Goal: Task Accomplishment & Management: Use online tool/utility

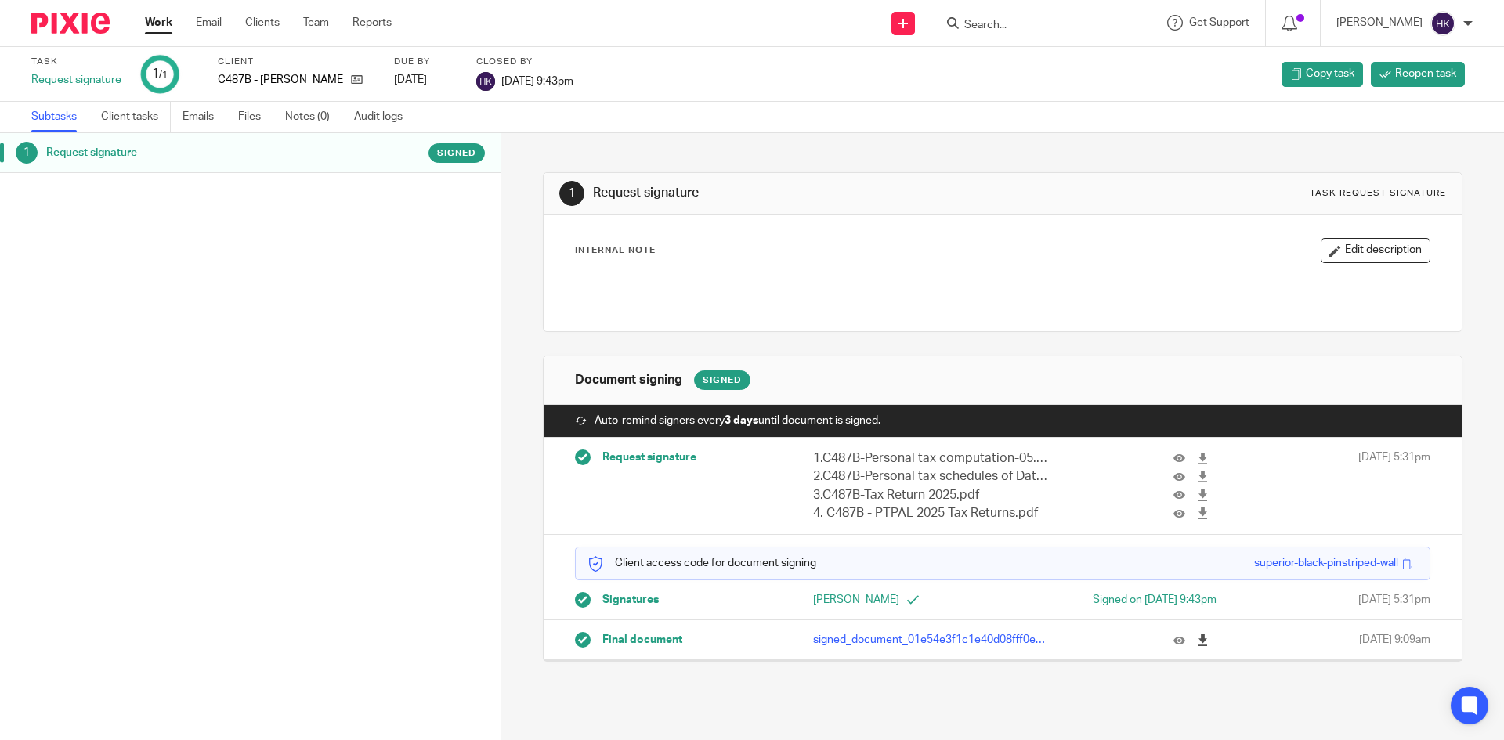
click at [1197, 639] on icon at bounding box center [1203, 640] width 12 height 12
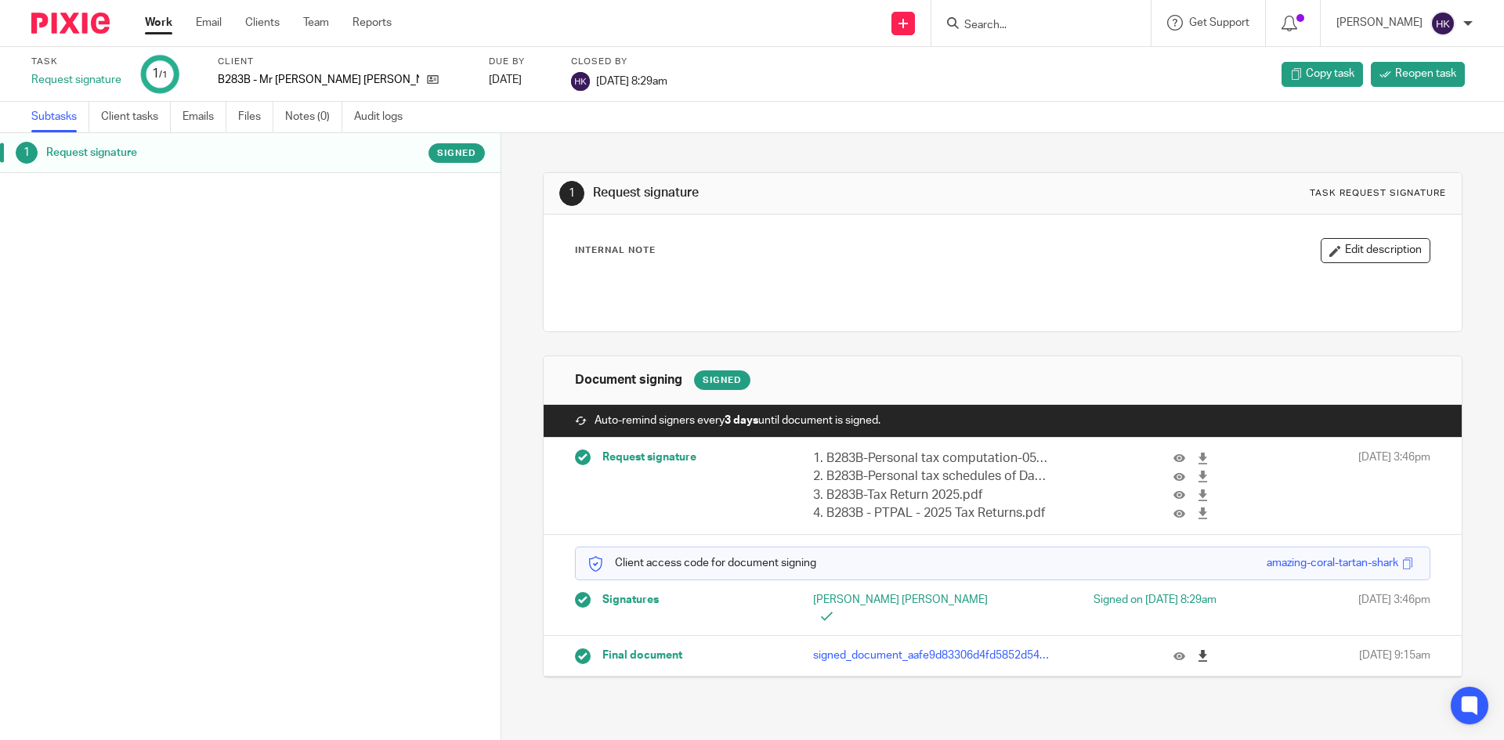
click at [1197, 650] on icon at bounding box center [1203, 656] width 12 height 12
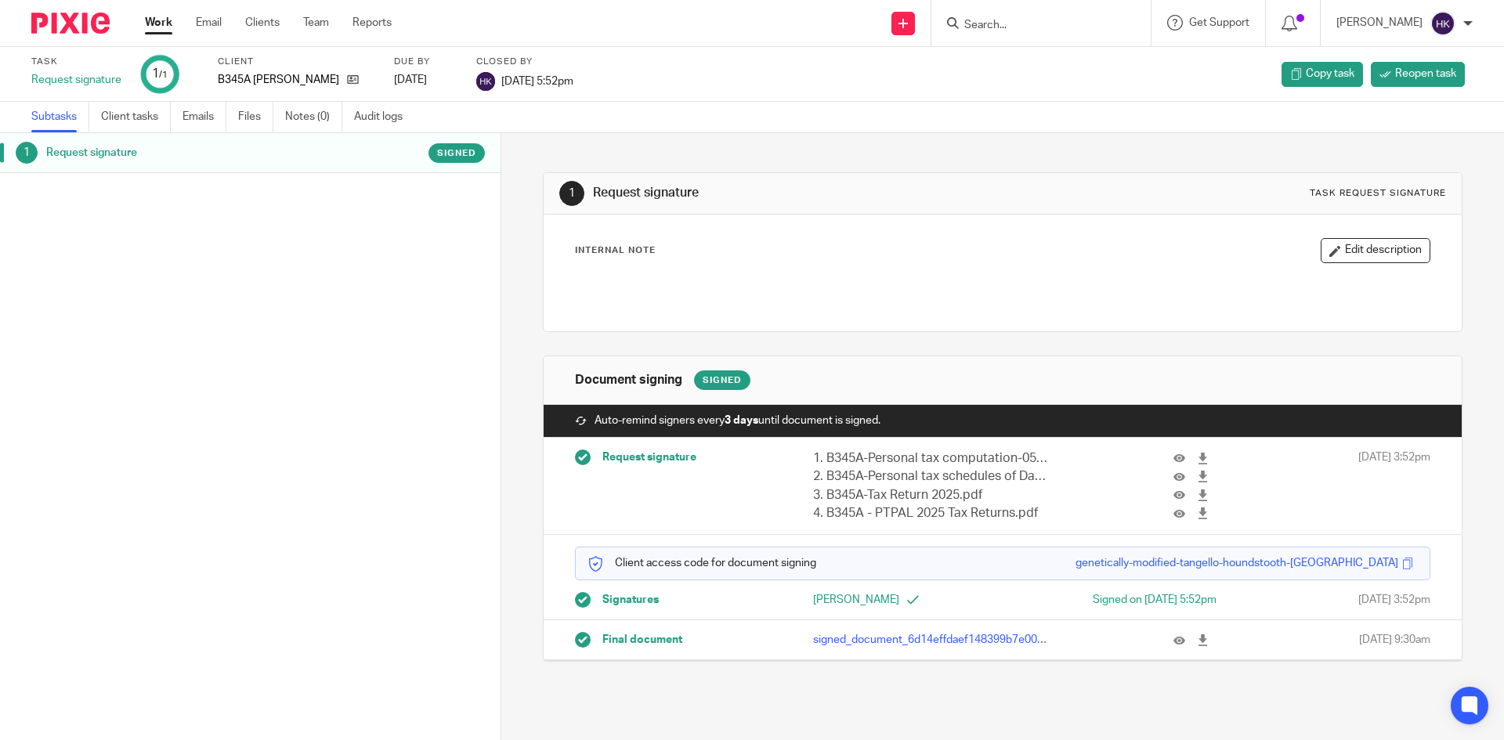
drag, startPoint x: 1182, startPoint y: 644, endPoint x: 1010, endPoint y: 602, distance: 177.2
click at [1197, 644] on icon at bounding box center [1203, 640] width 12 height 12
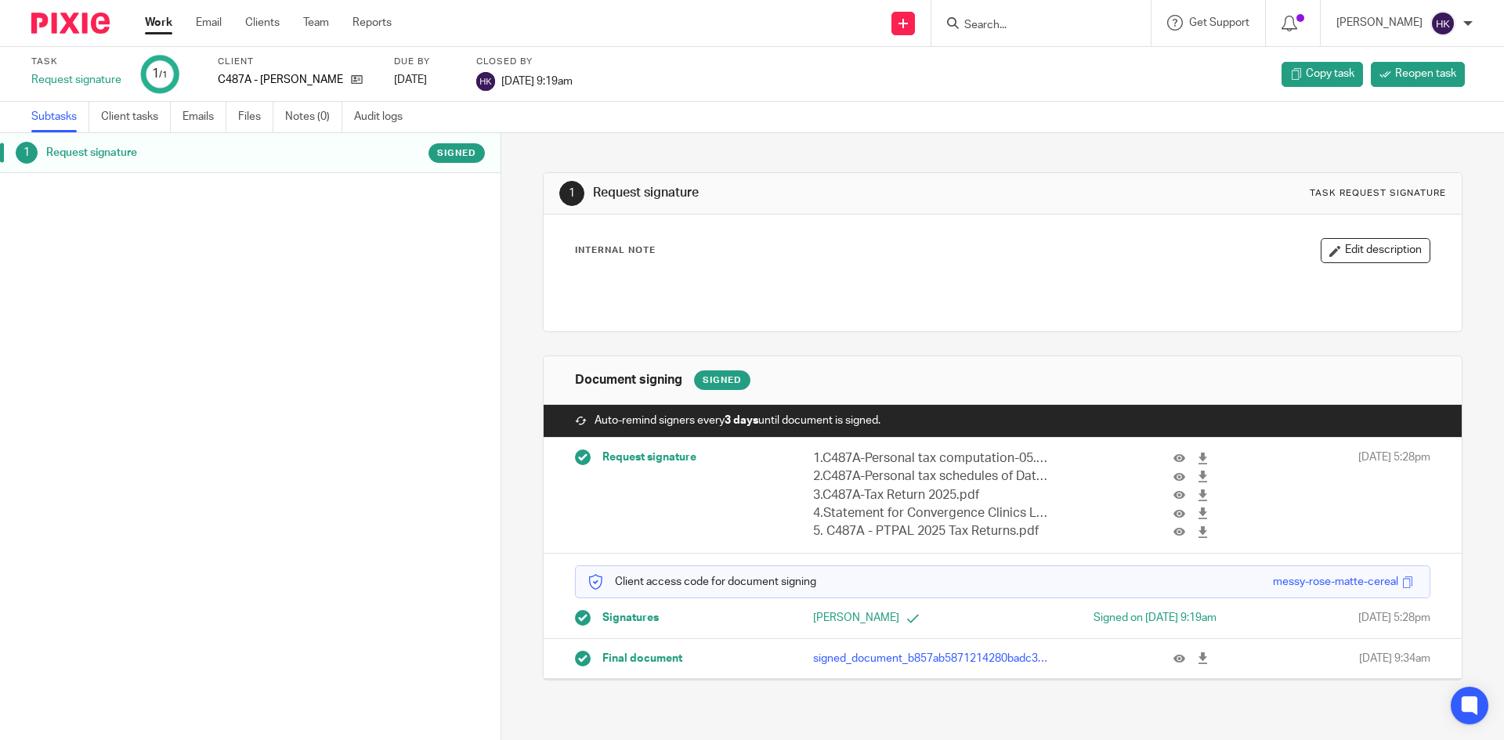
drag, startPoint x: 1187, startPoint y: 660, endPoint x: 1146, endPoint y: 631, distance: 50.4
click at [1197, 660] on icon at bounding box center [1203, 658] width 12 height 12
click at [908, 25] on icon at bounding box center [902, 23] width 9 height 9
click at [884, 142] on link "Request signature" at bounding box center [920, 142] width 110 height 23
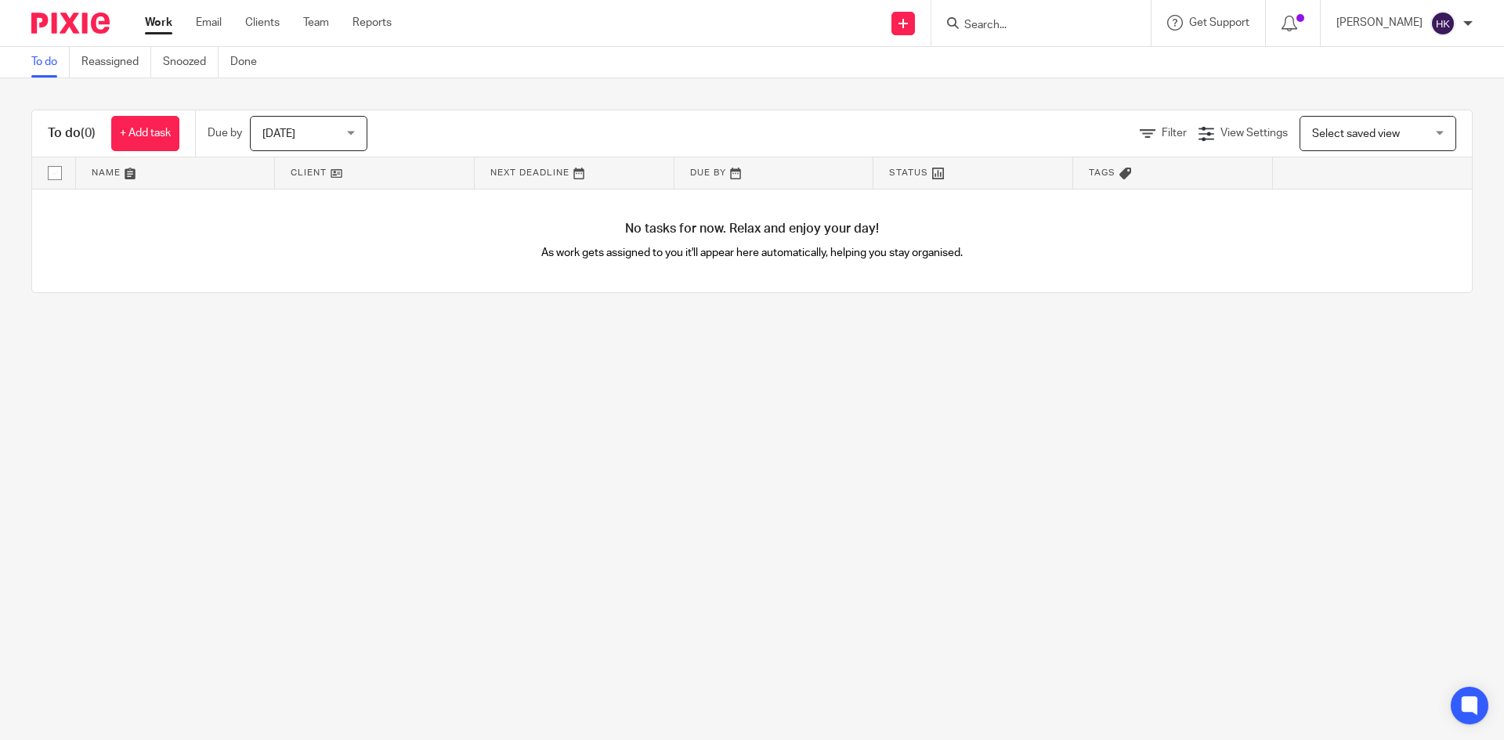
click at [1004, 23] on input "Search" at bounding box center [1033, 26] width 141 height 14
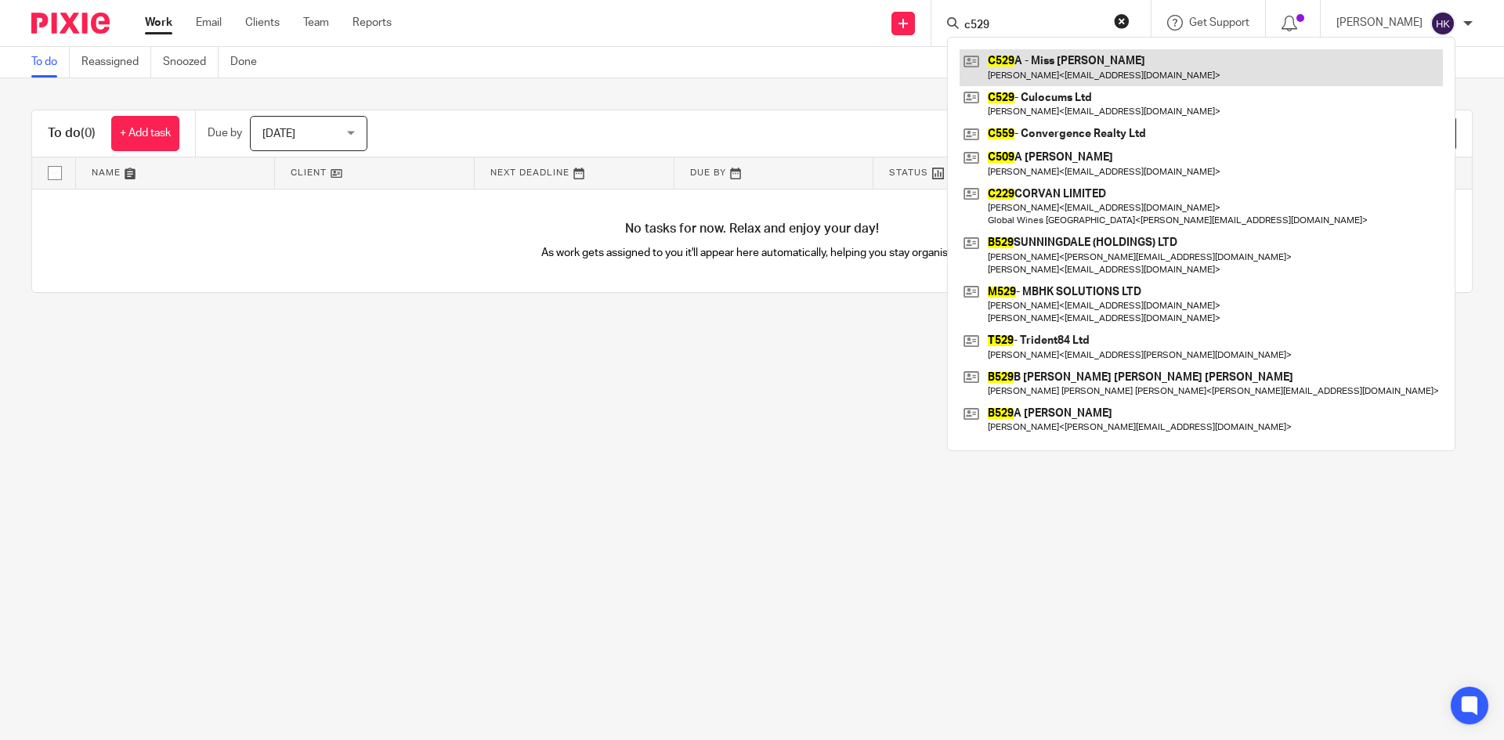
type input "c529"
click at [1180, 64] on link at bounding box center [1200, 67] width 483 height 36
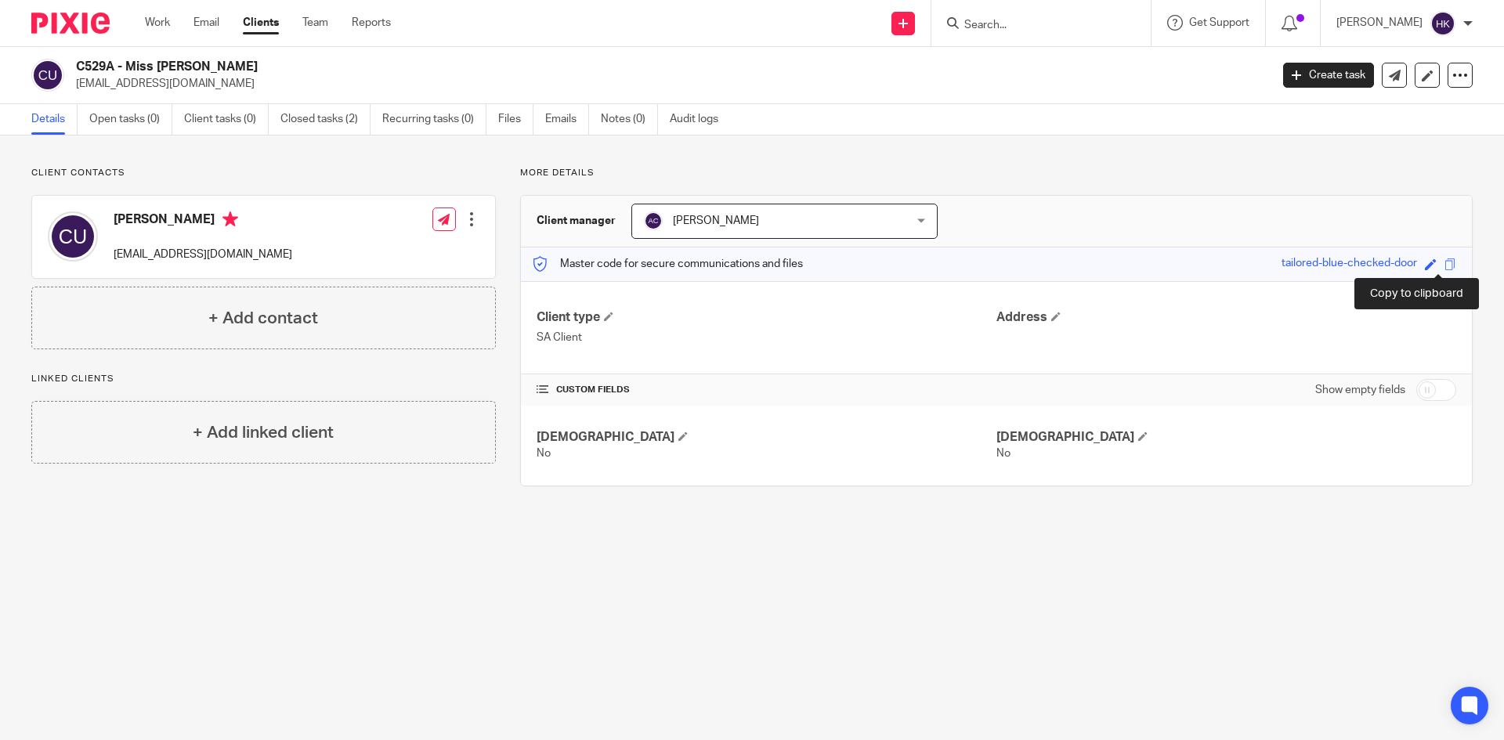
click at [1444, 268] on span at bounding box center [1450, 264] width 12 height 12
click at [984, 20] on input "Search" at bounding box center [1033, 26] width 141 height 14
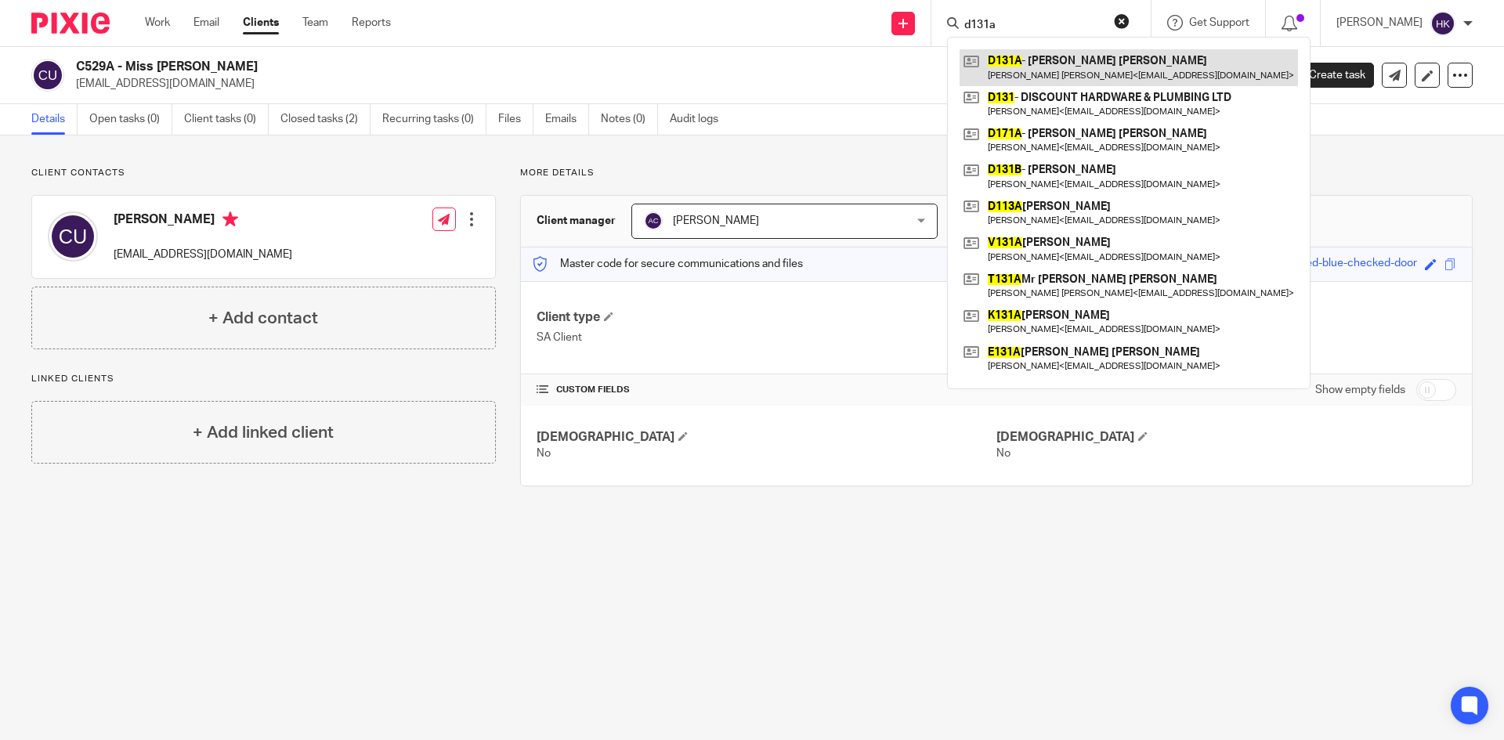
type input "d131a"
click at [1042, 71] on link at bounding box center [1128, 67] width 338 height 36
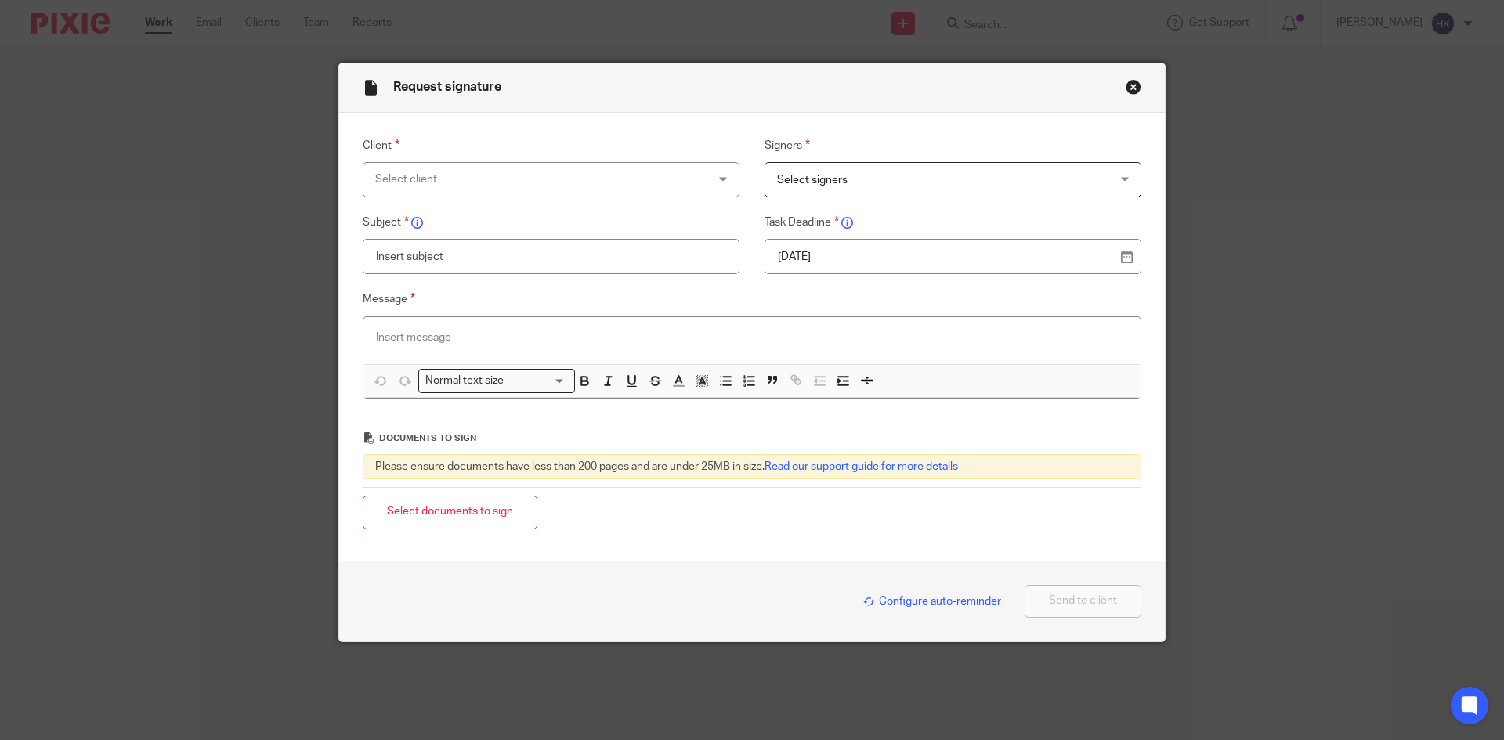
click at [444, 179] on div "Select client" at bounding box center [520, 179] width 291 height 33
type input "c529"
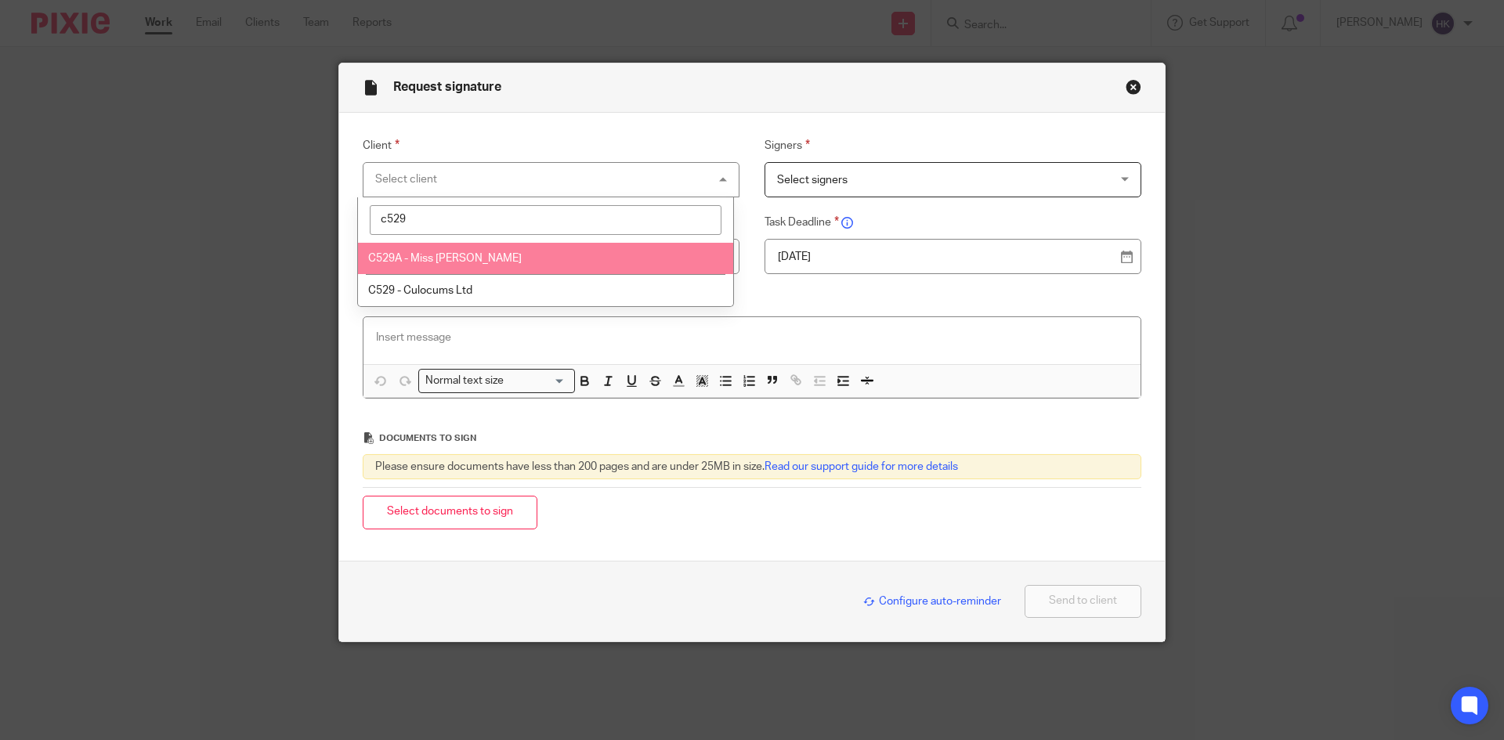
click at [450, 253] on span "C529A - Miss [PERSON_NAME]" at bounding box center [445, 258] width 154 height 11
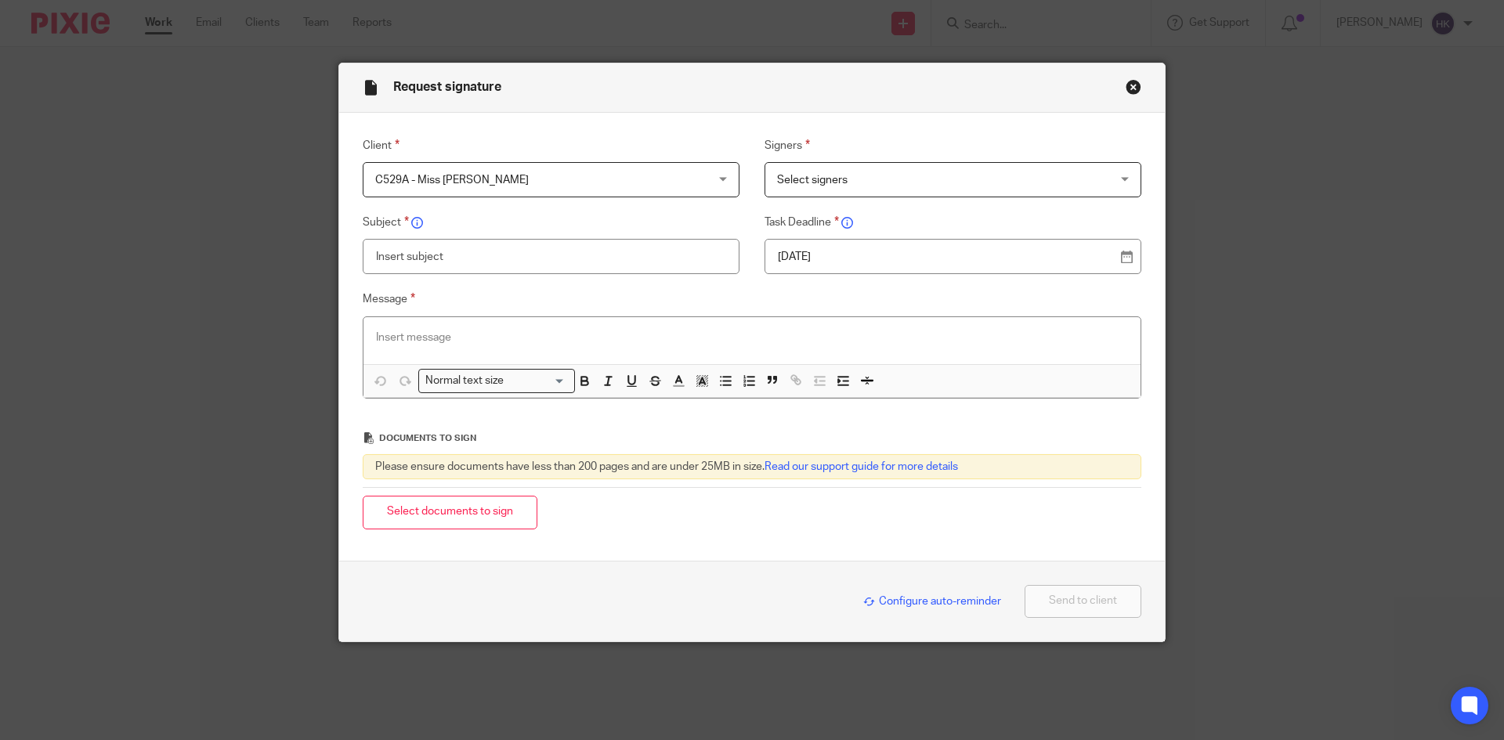
click at [788, 183] on span "Select signers" at bounding box center [812, 180] width 70 height 11
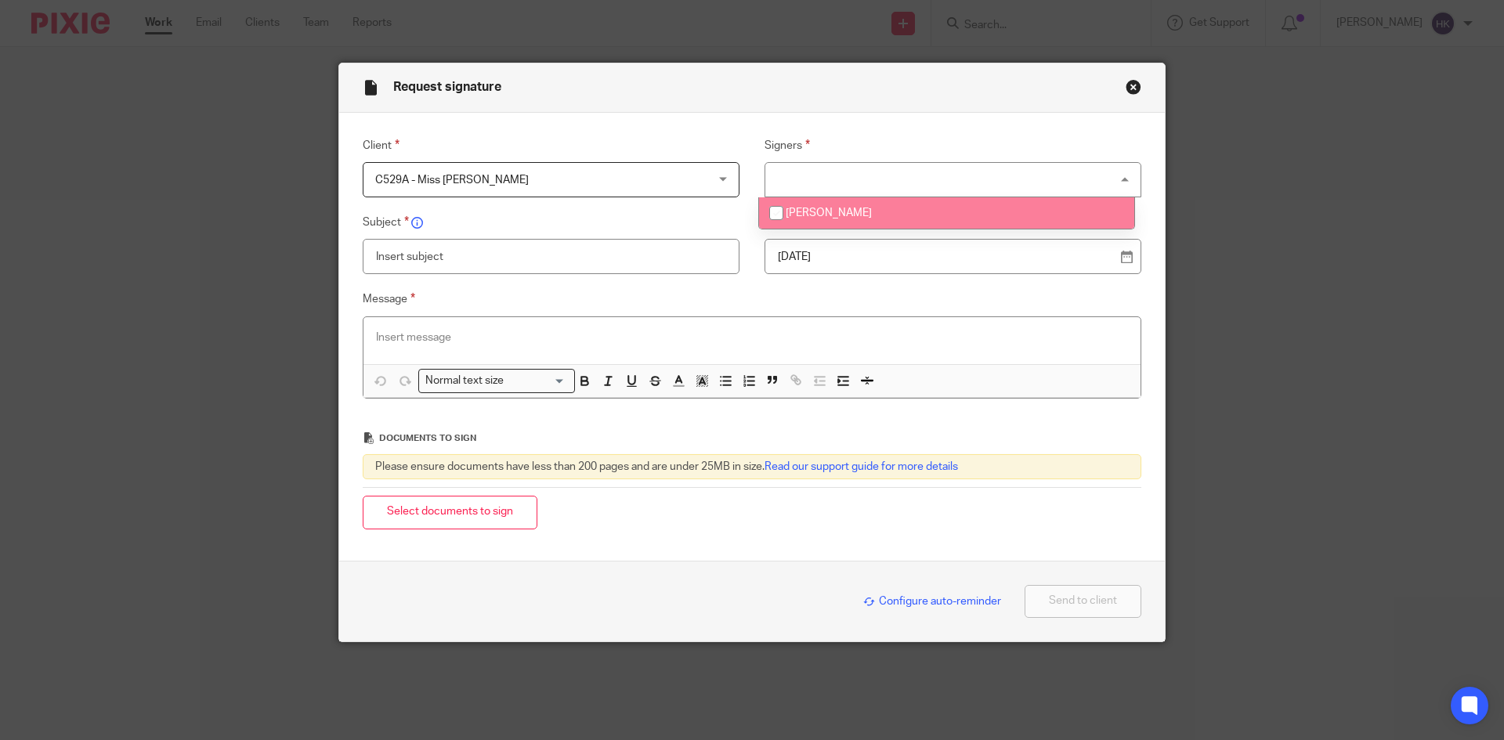
click at [795, 206] on li "Chloe Louise Uppal" at bounding box center [946, 213] width 375 height 32
checkbox input "true"
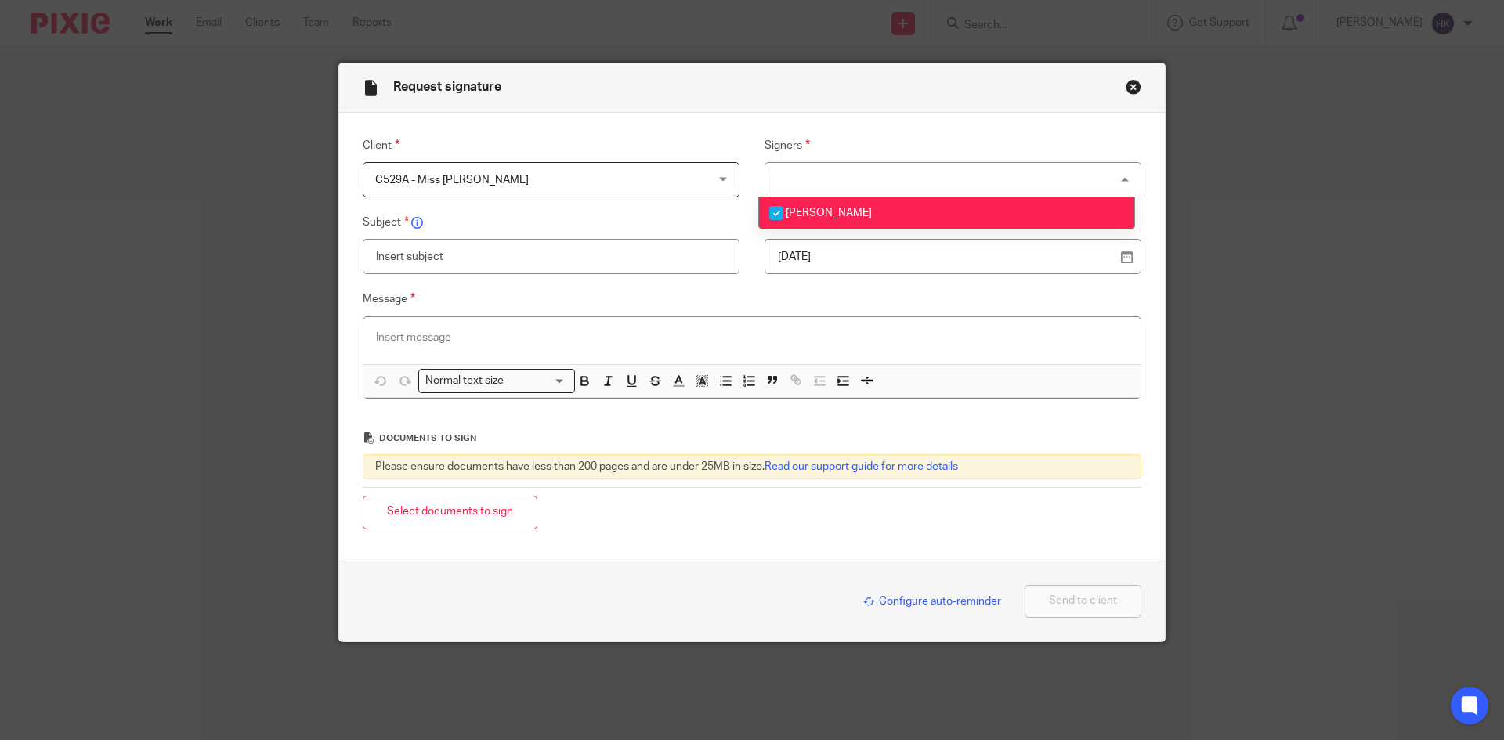
click at [810, 253] on p "12 Aug 2025" at bounding box center [947, 257] width 338 height 16
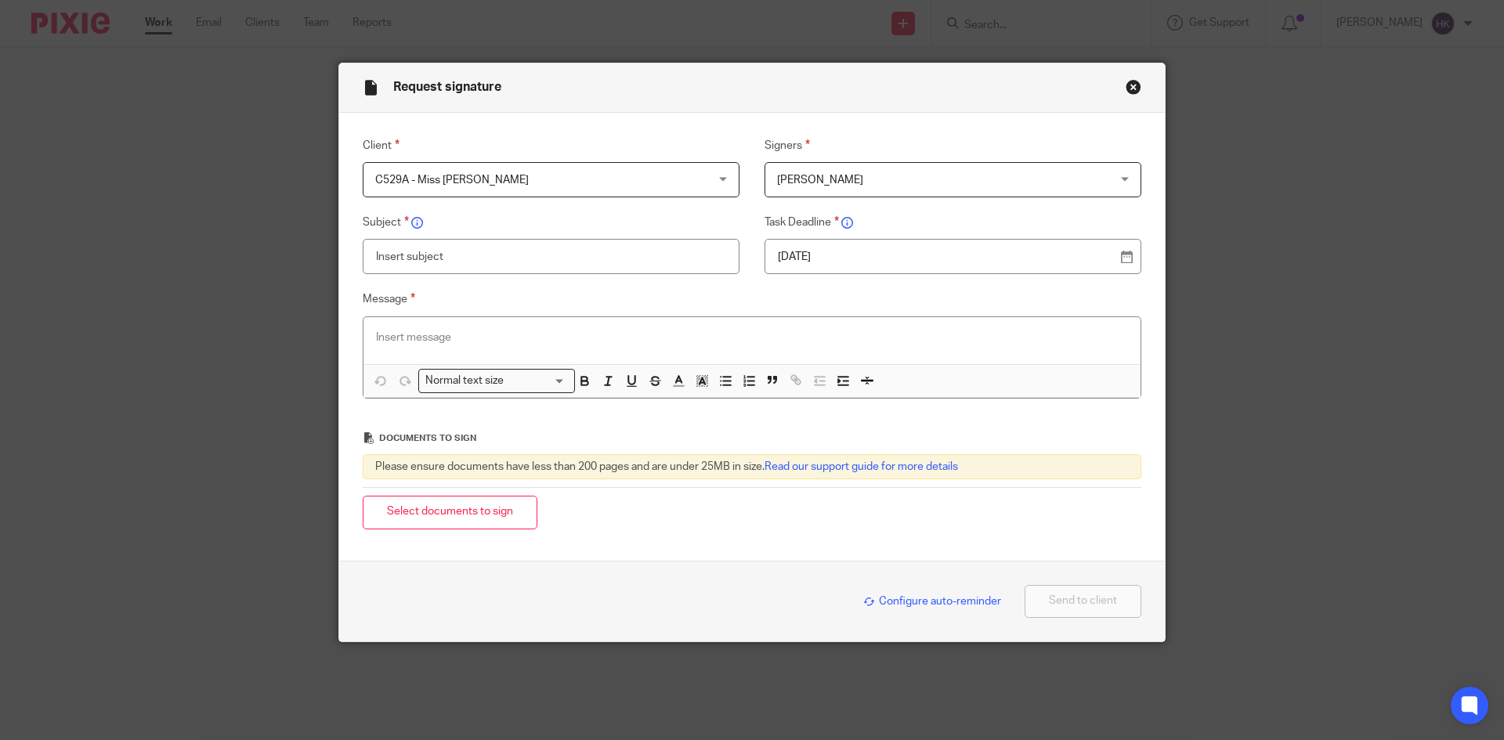
click at [472, 260] on input "text" at bounding box center [551, 256] width 377 height 35
type input "C529A - Personal Tax Return Pack"
click at [397, 339] on p at bounding box center [752, 338] width 752 height 16
paste div
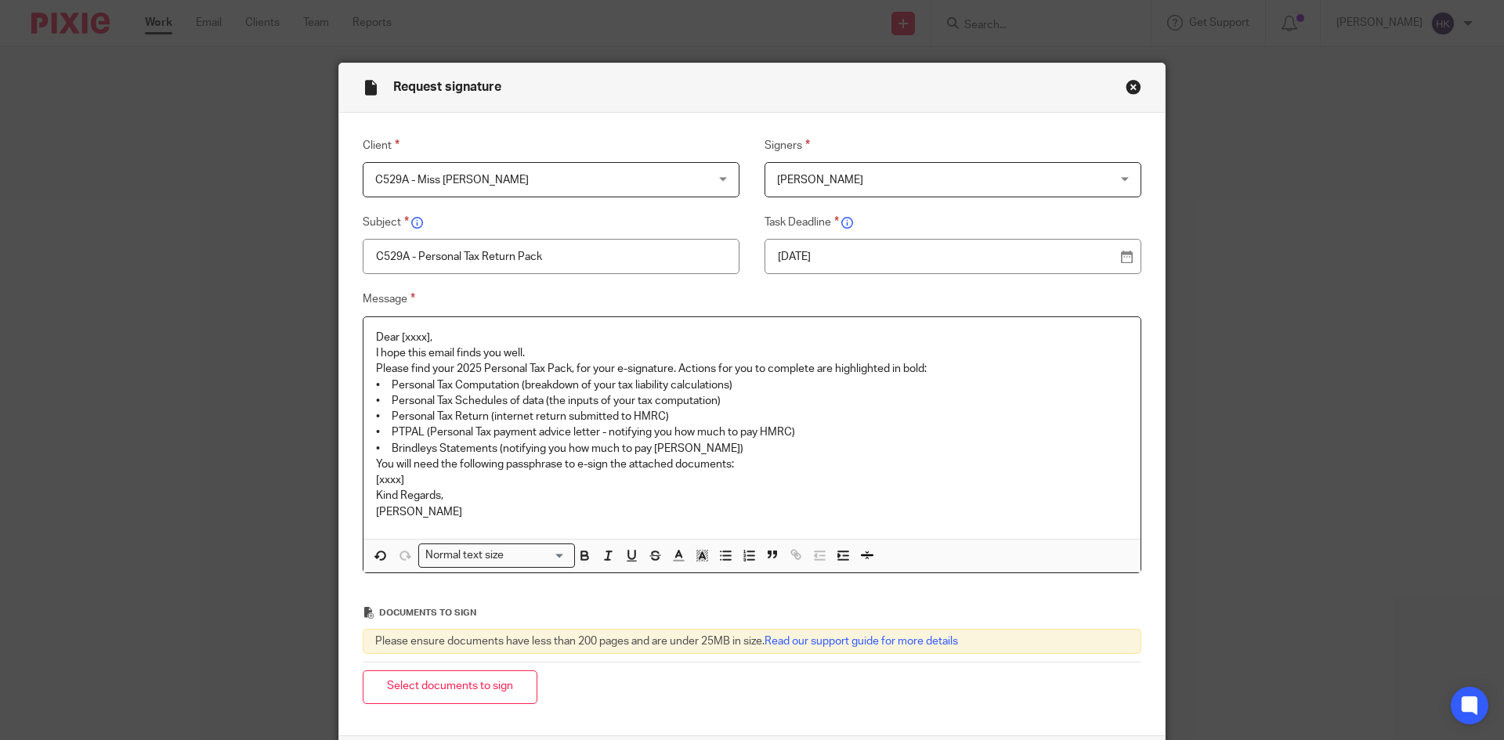
click at [446, 337] on p "Dear [xxxx]," at bounding box center [752, 338] width 752 height 16
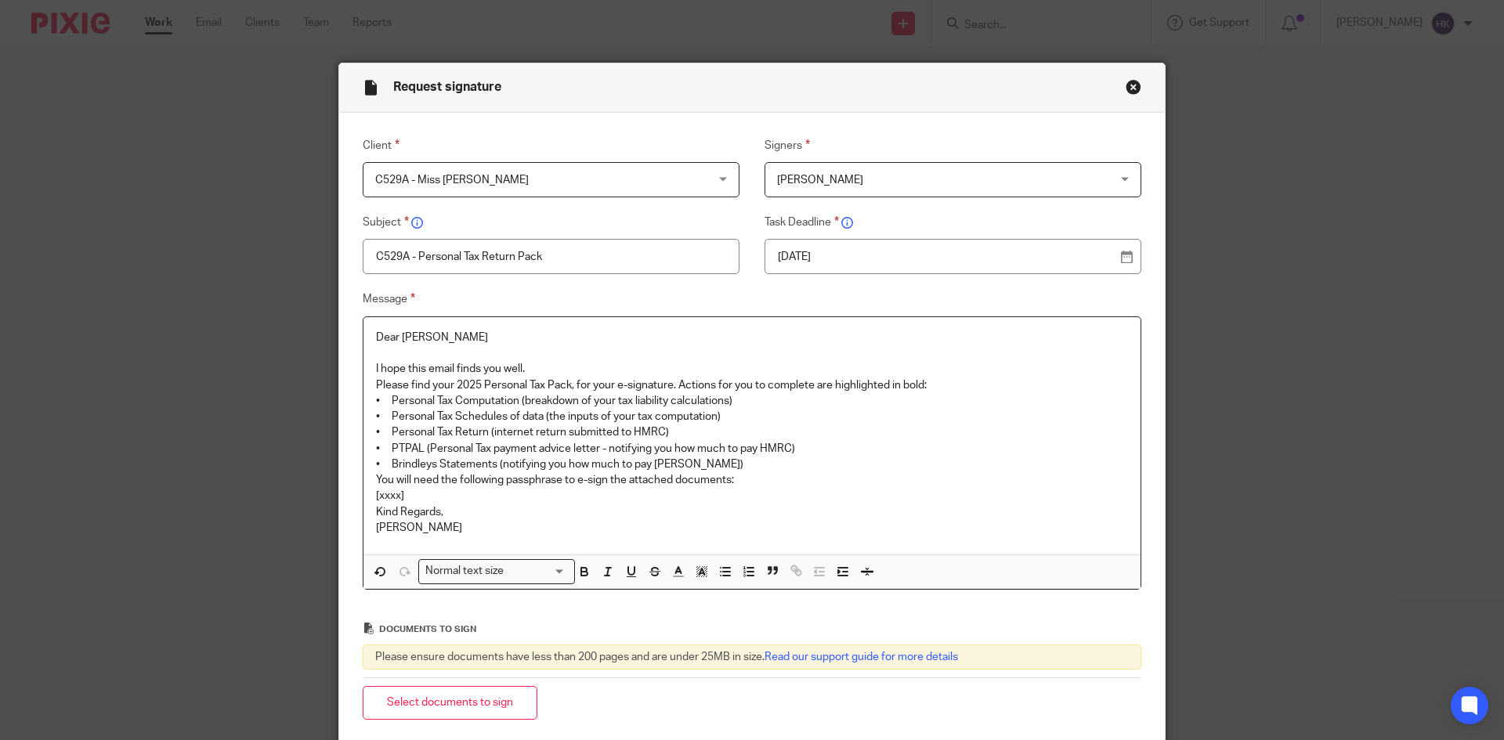
click at [558, 372] on p "I hope this email finds you well." at bounding box center [752, 369] width 752 height 16
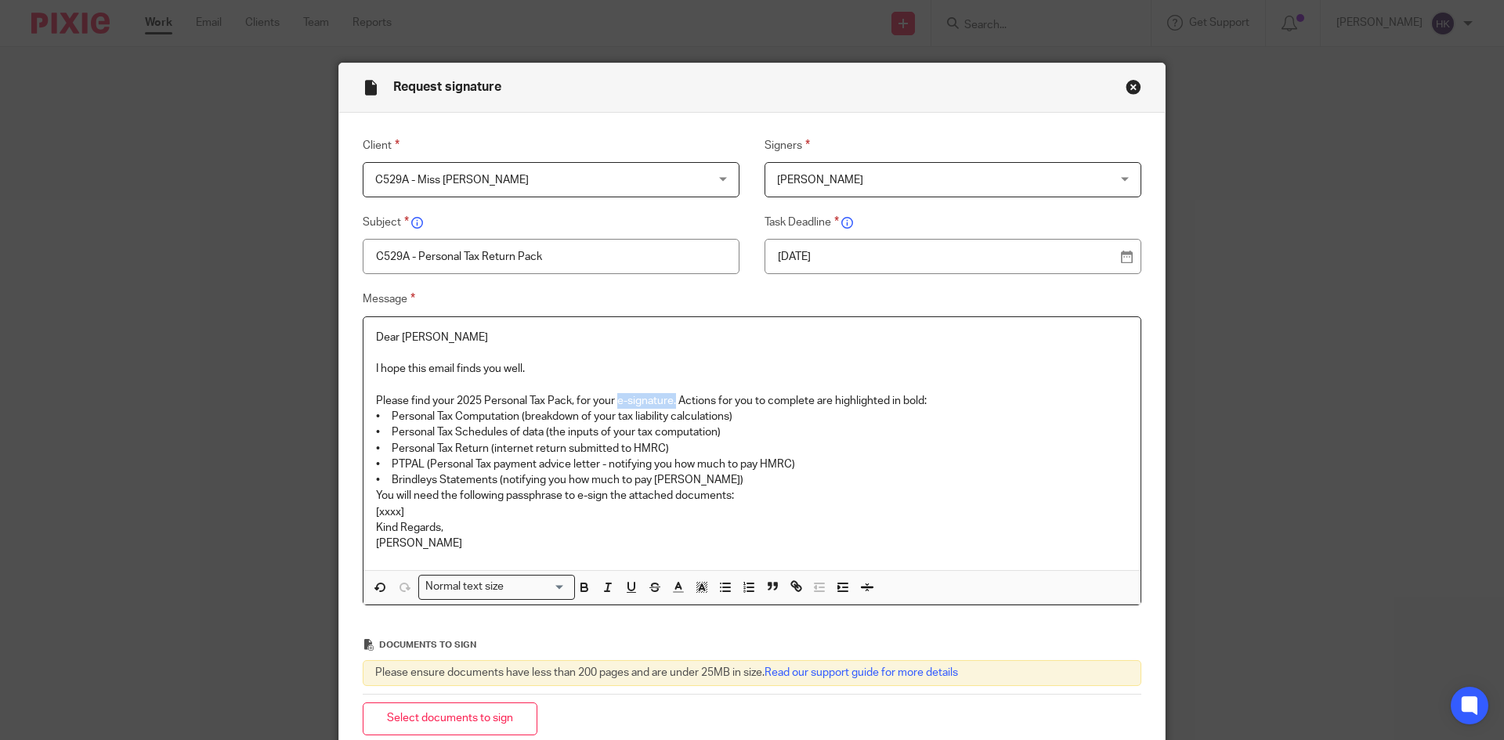
drag, startPoint x: 616, startPoint y: 395, endPoint x: 674, endPoint y: 396, distance: 58.0
click at [674, 396] on p "Please find your 2025 Personal Tax Pack, for your e-signature. Actions for you …" at bounding box center [752, 401] width 752 height 16
click at [937, 399] on p "Please find your 2025 Personal Tax Pack, for your e-signature. Actions for you …" at bounding box center [752, 401] width 752 height 16
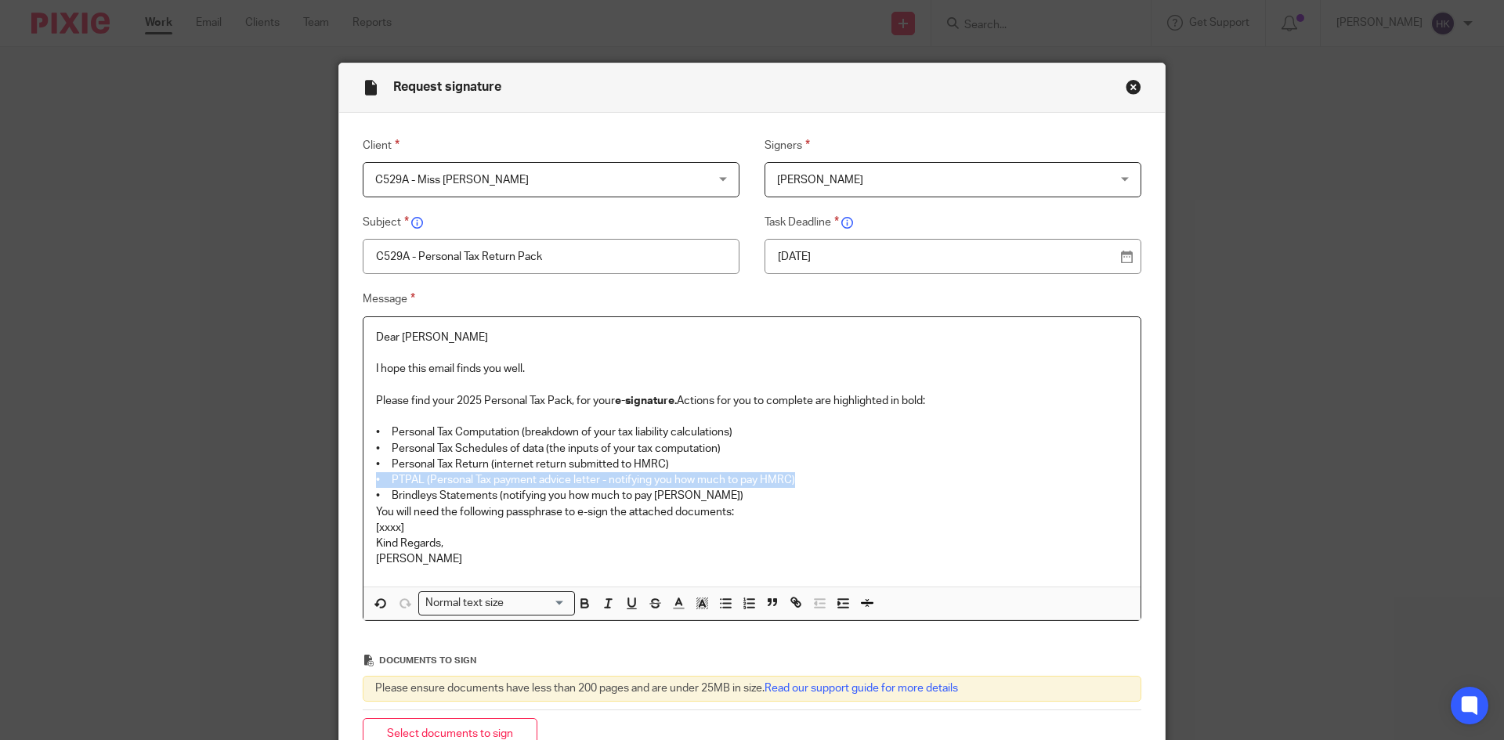
drag, startPoint x: 367, startPoint y: 479, endPoint x: 795, endPoint y: 484, distance: 427.7
click at [796, 483] on div "Dear Chloe I hope this email finds you well. Please find your 2025 Personal Tax…" at bounding box center [751, 451] width 777 height 269
drag, startPoint x: 492, startPoint y: 476, endPoint x: 761, endPoint y: 486, distance: 268.8
click at [761, 486] on p "• Brindleys Statements (notifying you how much to pay Brindleys)" at bounding box center [752, 480] width 752 height 16
drag, startPoint x: 575, startPoint y: 508, endPoint x: 603, endPoint y: 515, distance: 28.9
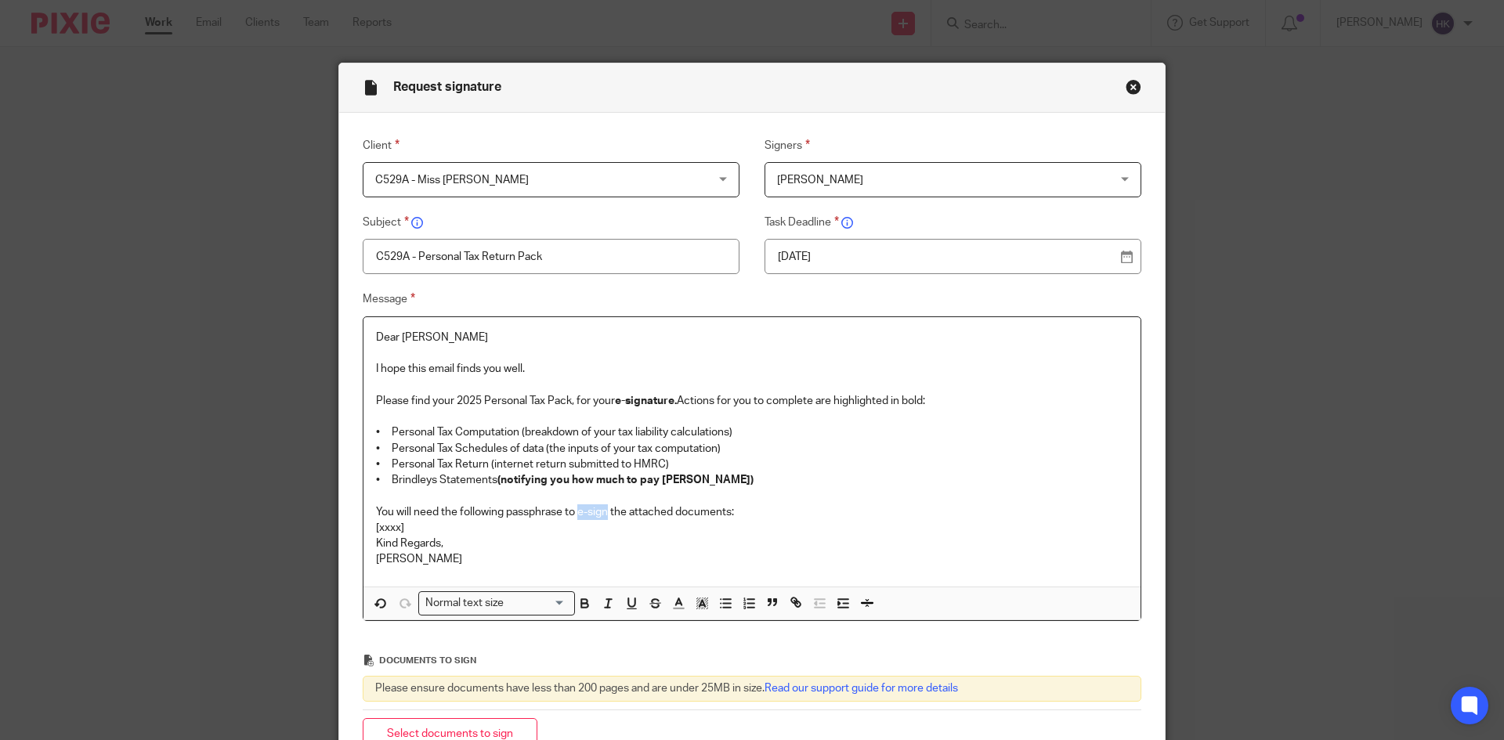
click at [603, 515] on p "You will need the following passphrase to e-sign the attached documents:" at bounding box center [752, 512] width 752 height 16
drag, startPoint x: 760, startPoint y: 514, endPoint x: 743, endPoint y: 518, distance: 16.9
click at [755, 516] on p "You will need the following passphrase to e-sign the attached documents:" at bounding box center [752, 512] width 752 height 16
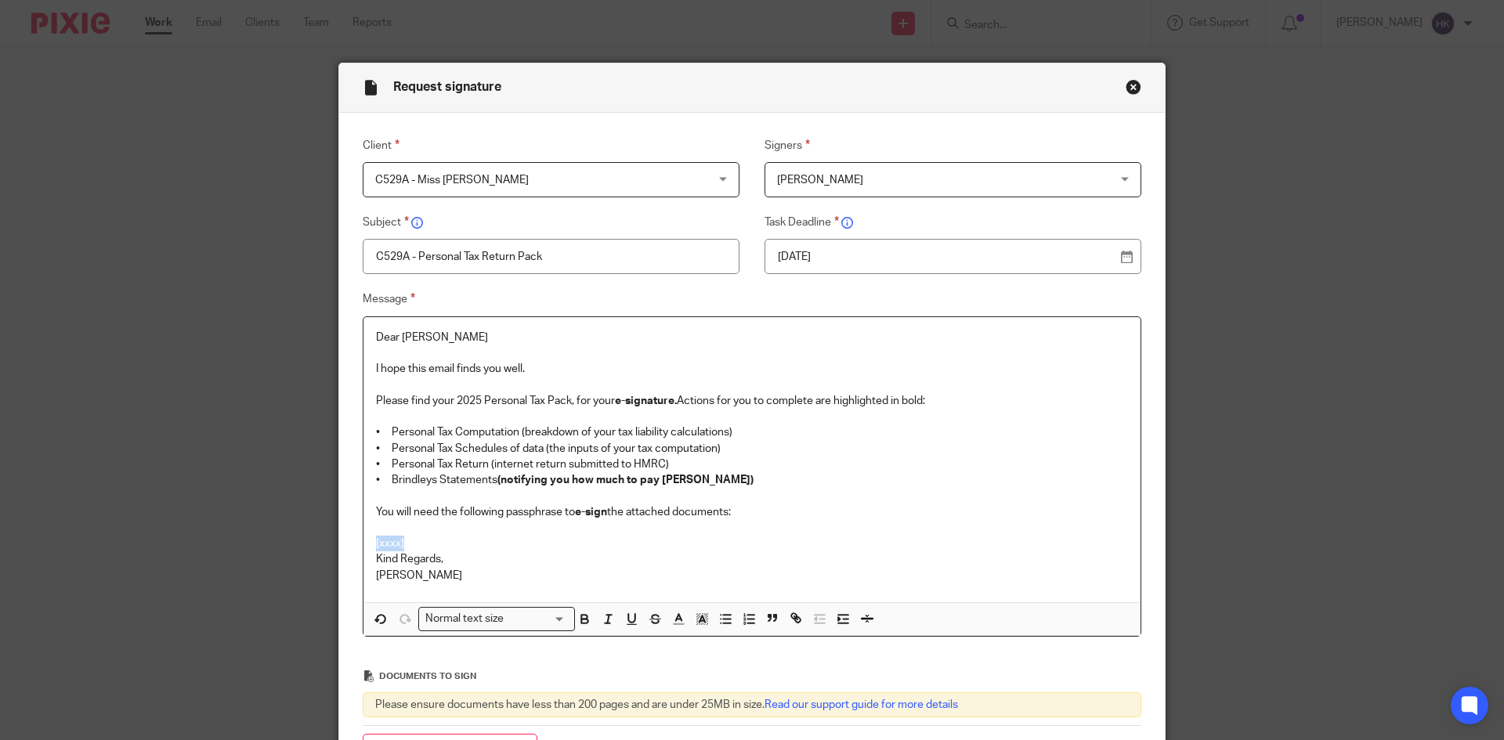
drag, startPoint x: 413, startPoint y: 537, endPoint x: 336, endPoint y: 544, distance: 77.0
click at [338, 544] on div "Message Dear Chloe I hope this email finds you well. Please find your 2025 Pers…" at bounding box center [739, 463] width 803 height 347
drag, startPoint x: 515, startPoint y: 544, endPoint x: 328, endPoint y: 538, distance: 187.3
click at [328, 538] on div "Request signature Client C529A - Miss Chloe Louise Uppal C529A - Miss Chloe Lou…" at bounding box center [752, 370] width 1504 height 740
click at [481, 619] on div "Normal text size" at bounding box center [493, 618] width 148 height 20
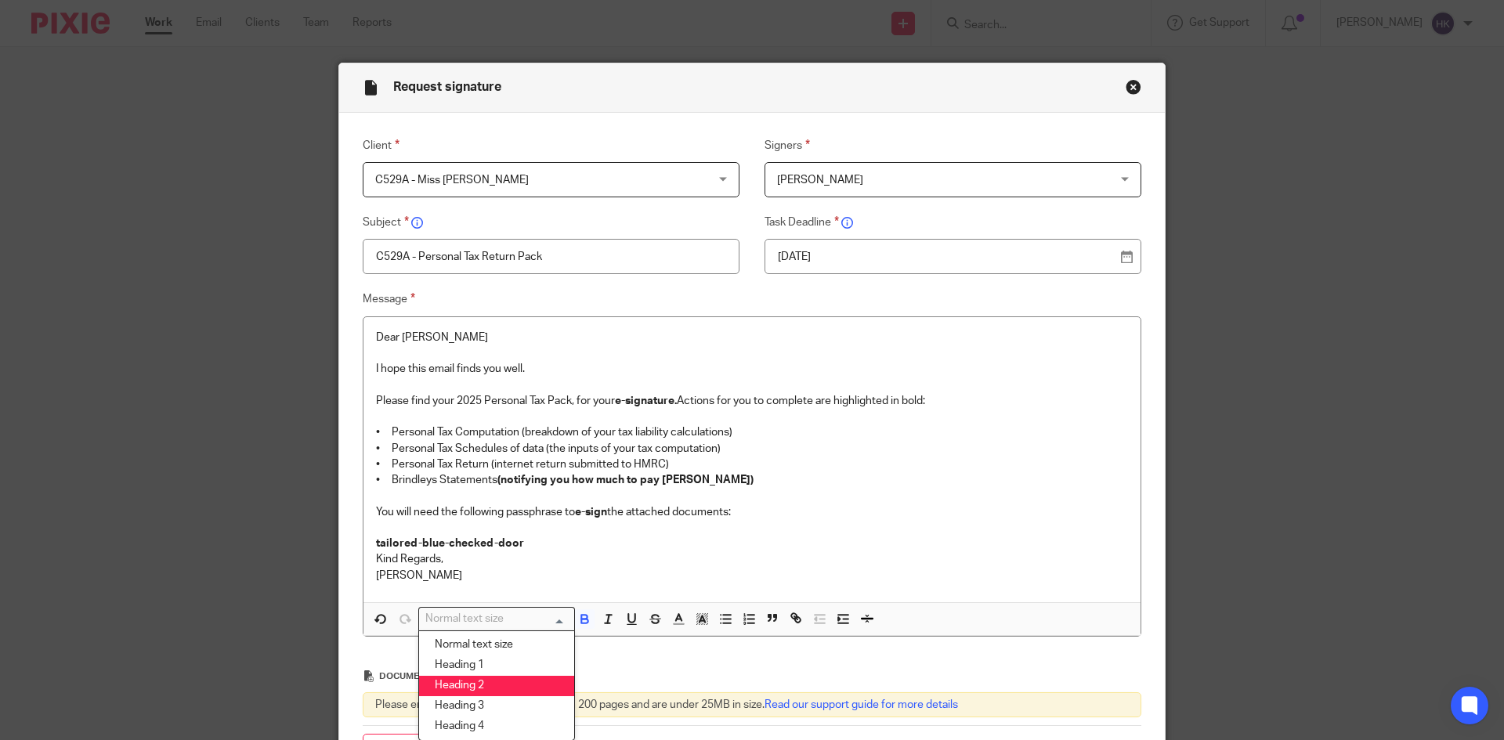
click at [492, 681] on li "Heading 2" at bounding box center [496, 686] width 155 height 20
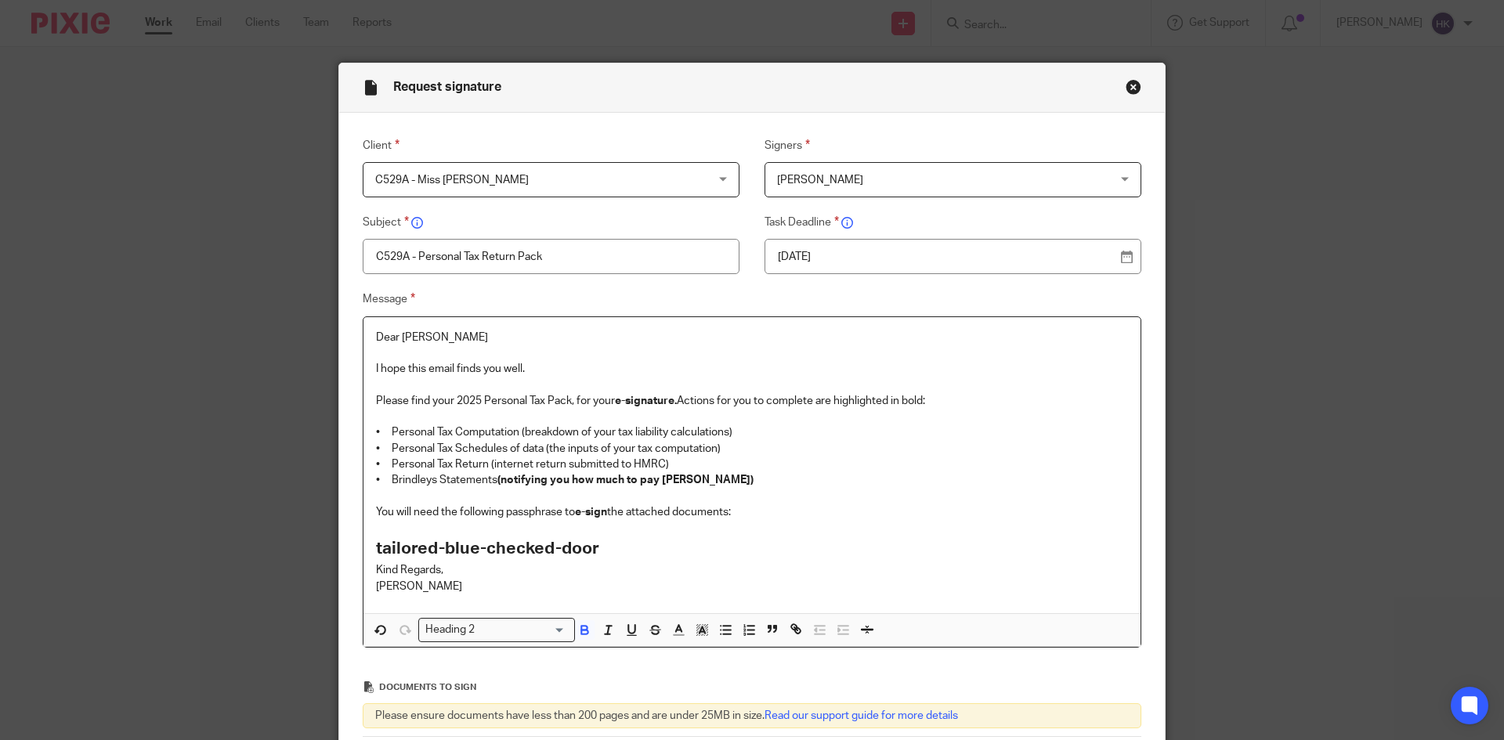
click at [616, 545] on h2 "tailored-blue-checked-door" at bounding box center [752, 549] width 752 height 27
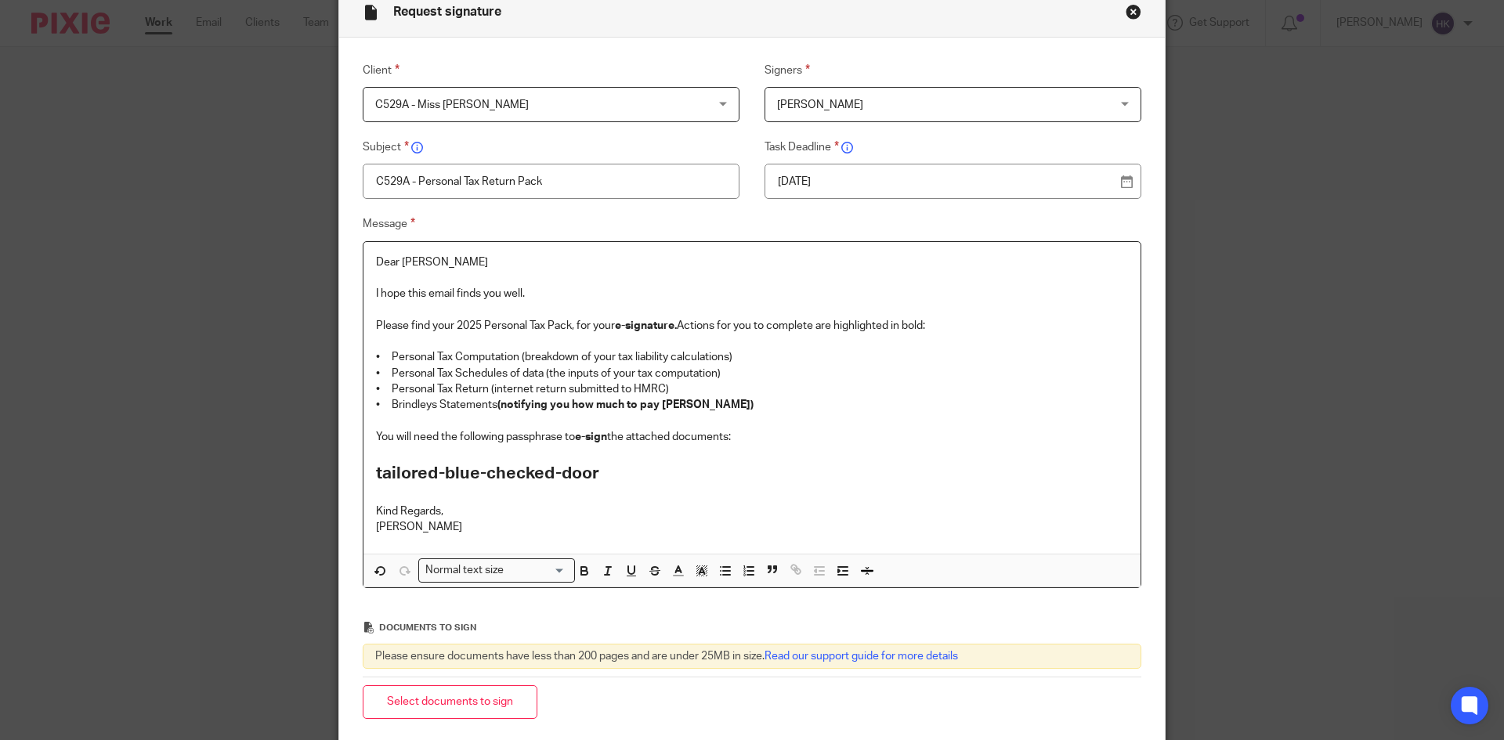
scroll to position [230, 0]
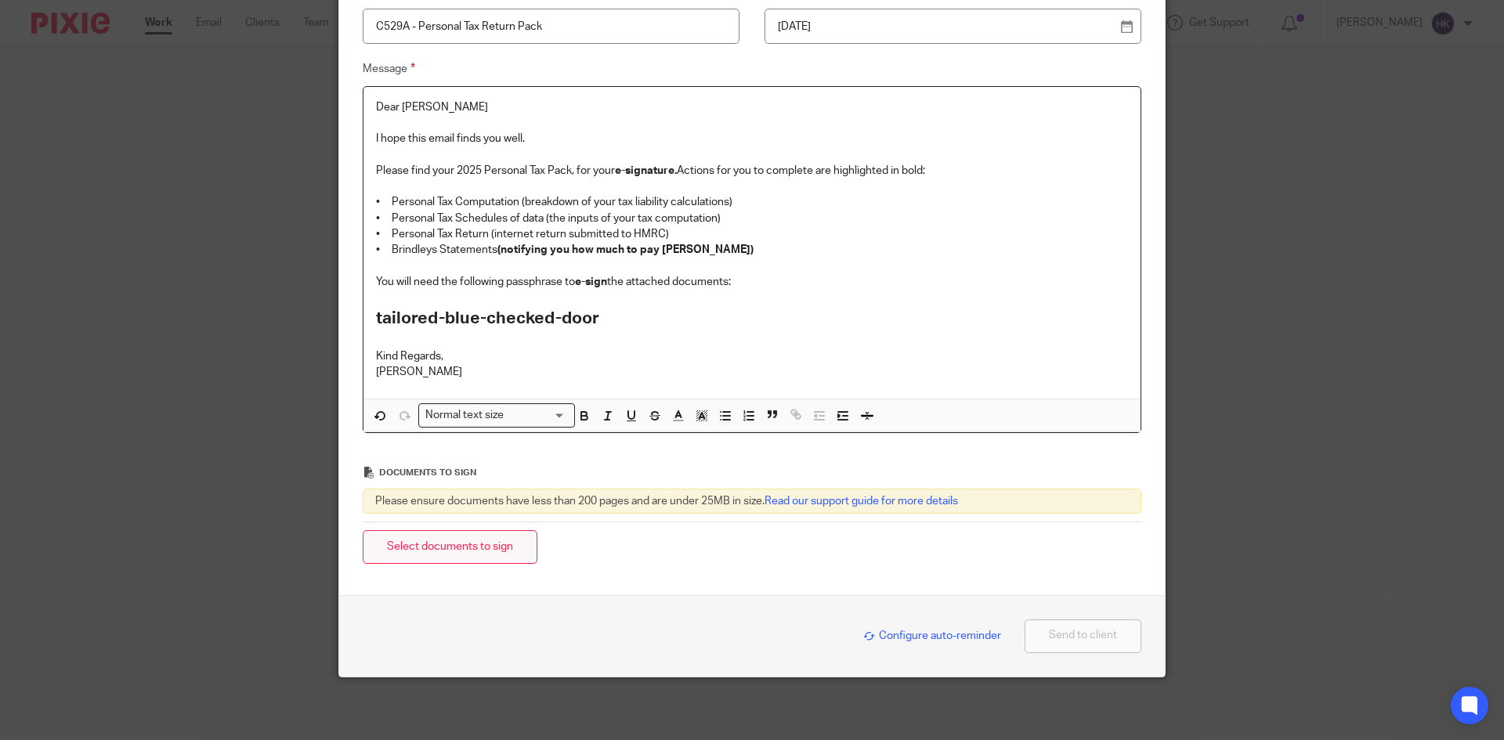
click at [457, 542] on button "Select documents to sign" at bounding box center [450, 547] width 175 height 34
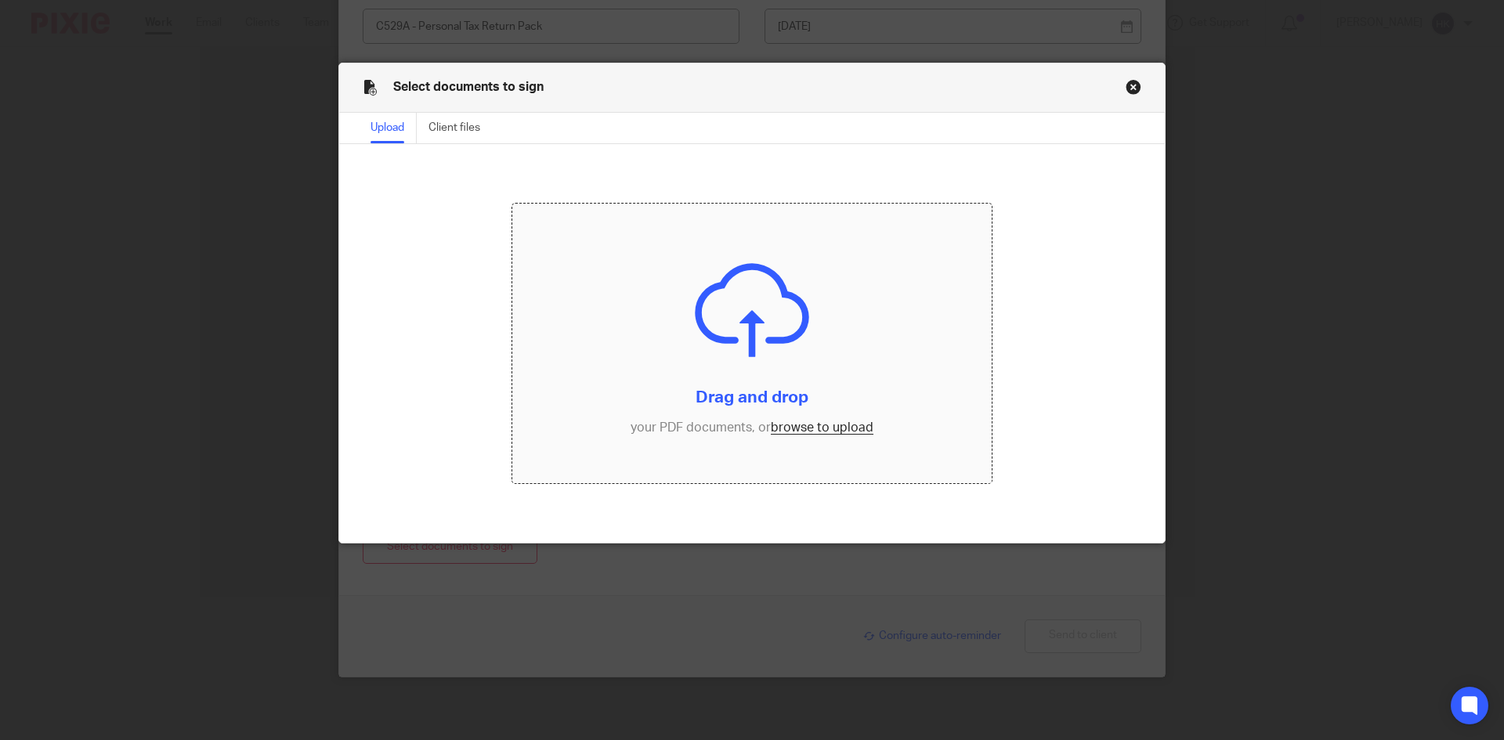
click at [818, 425] on input "file" at bounding box center [752, 344] width 480 height 280
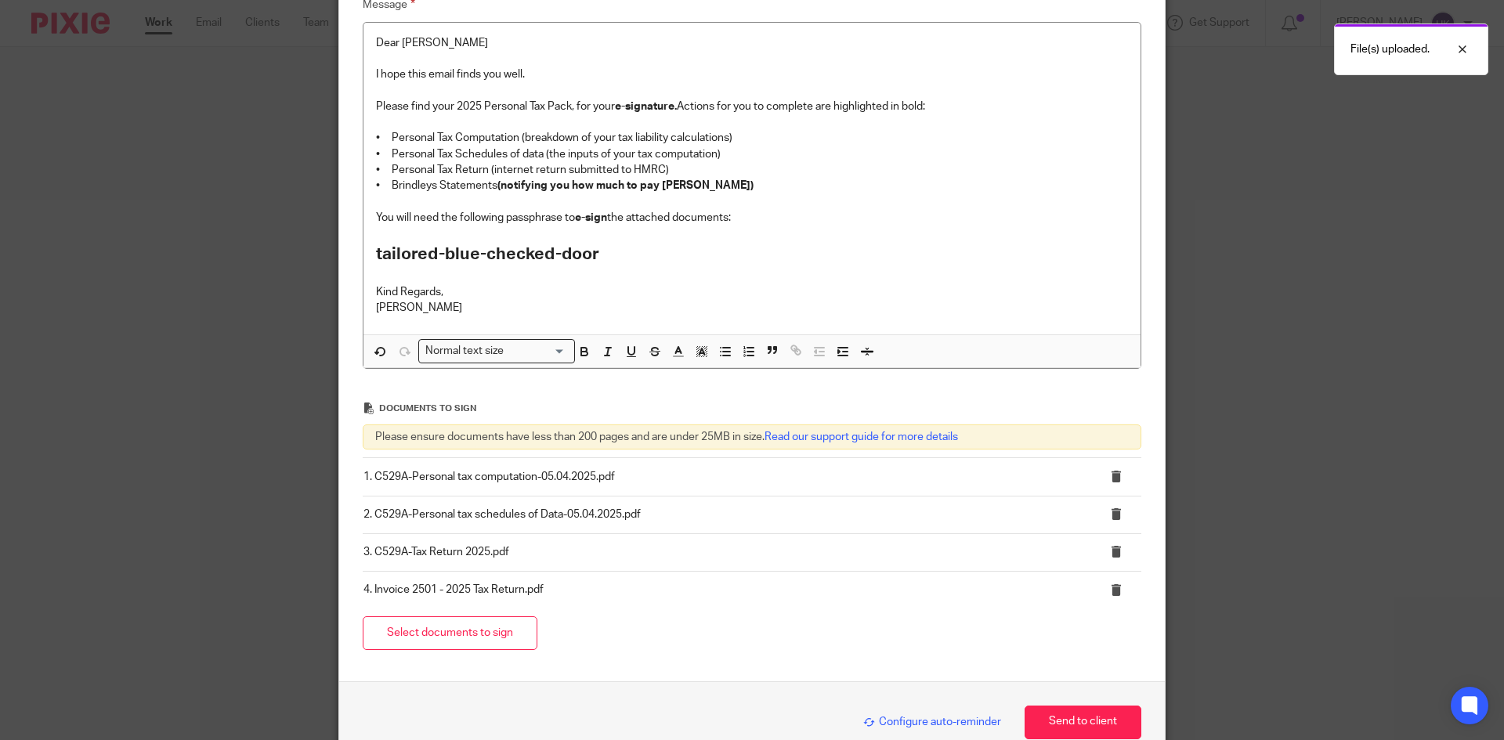
scroll to position [381, 0]
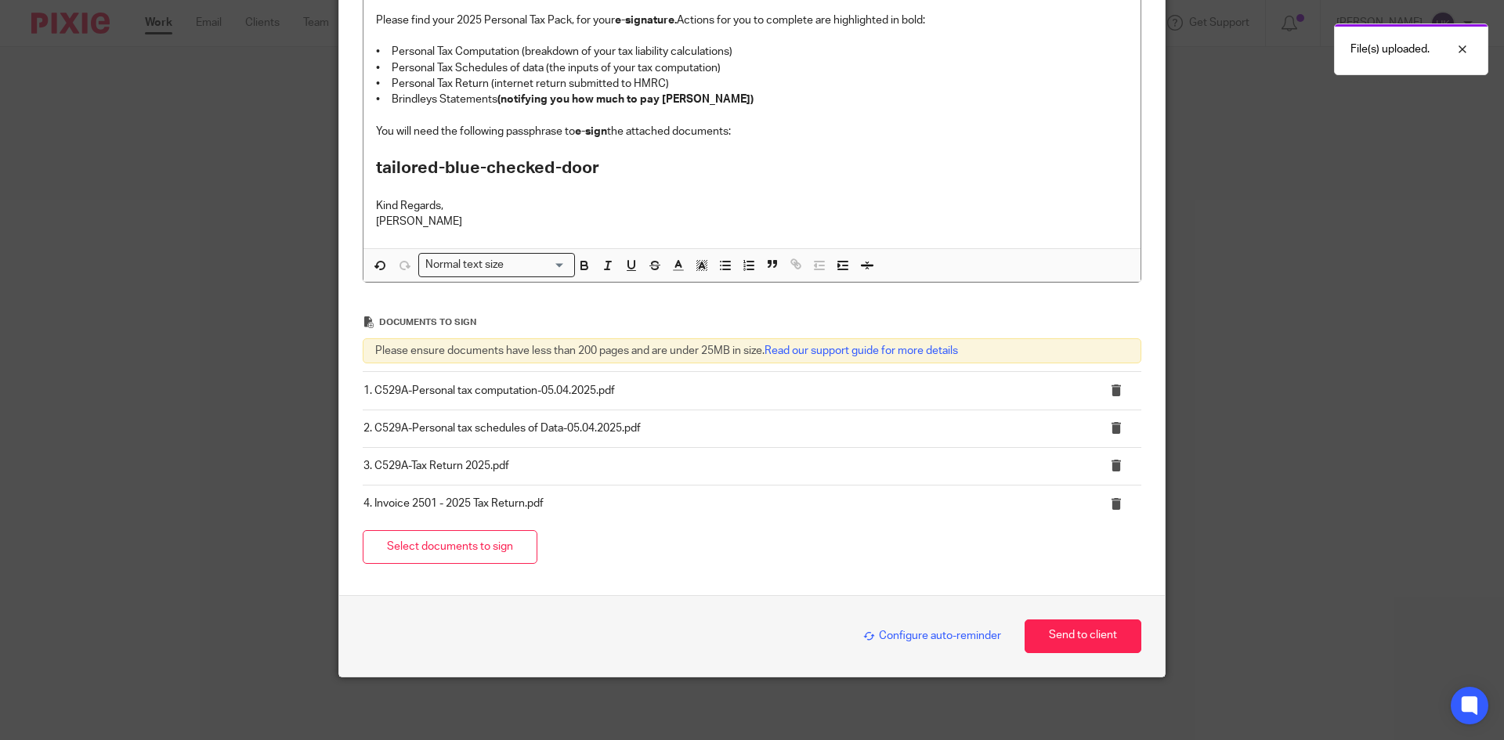
click at [912, 634] on span "Configure auto-reminder" at bounding box center [932, 636] width 138 height 11
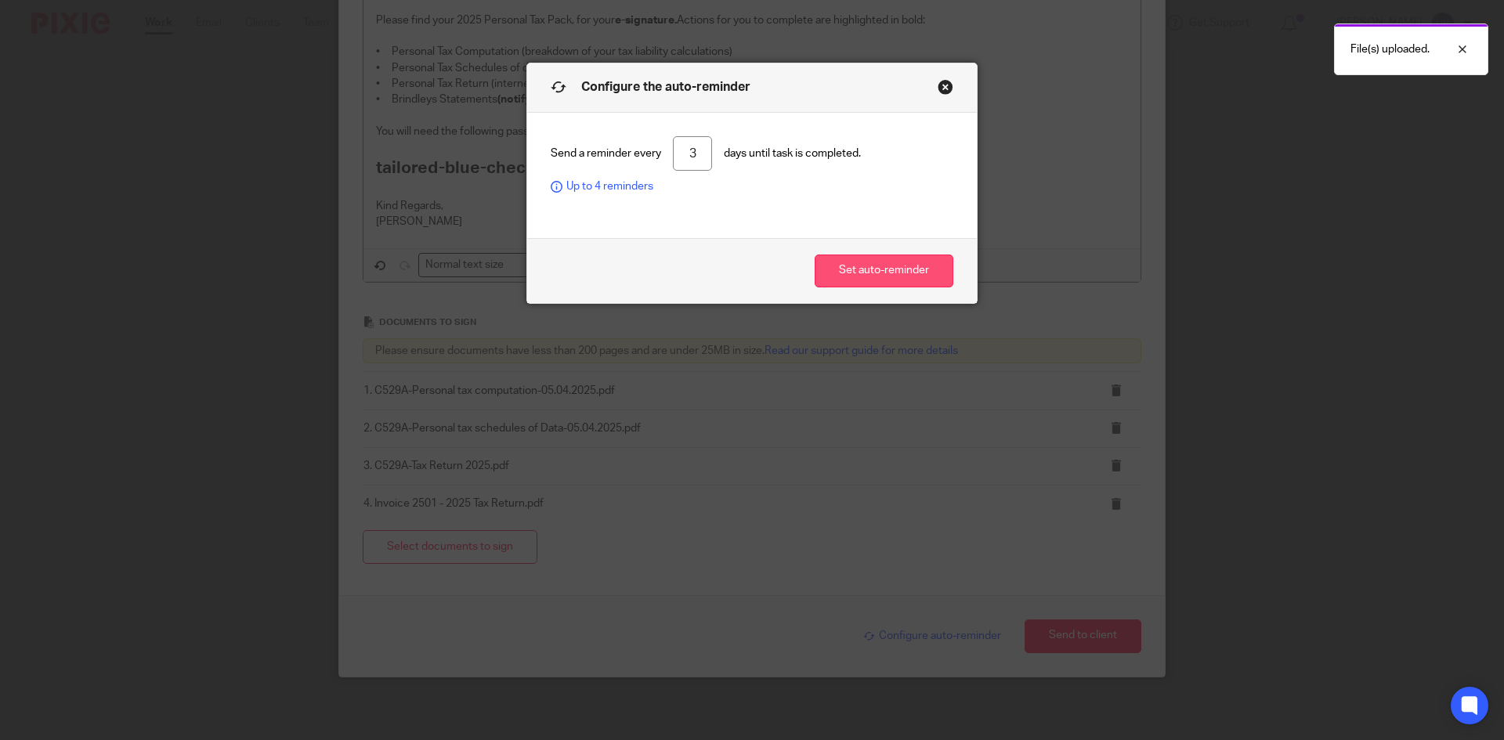
click at [847, 273] on button "Set auto-reminder" at bounding box center [884, 272] width 139 height 34
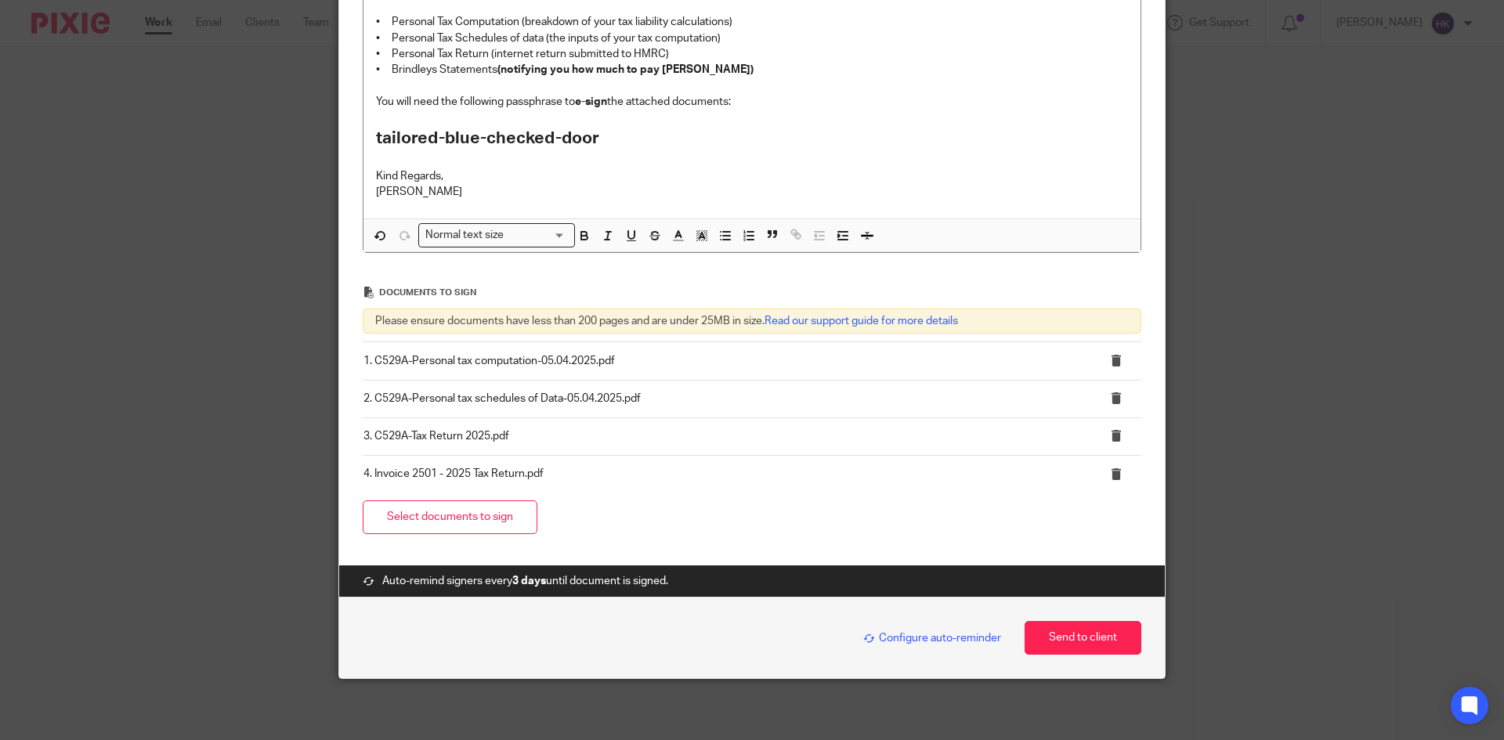
scroll to position [412, 0]
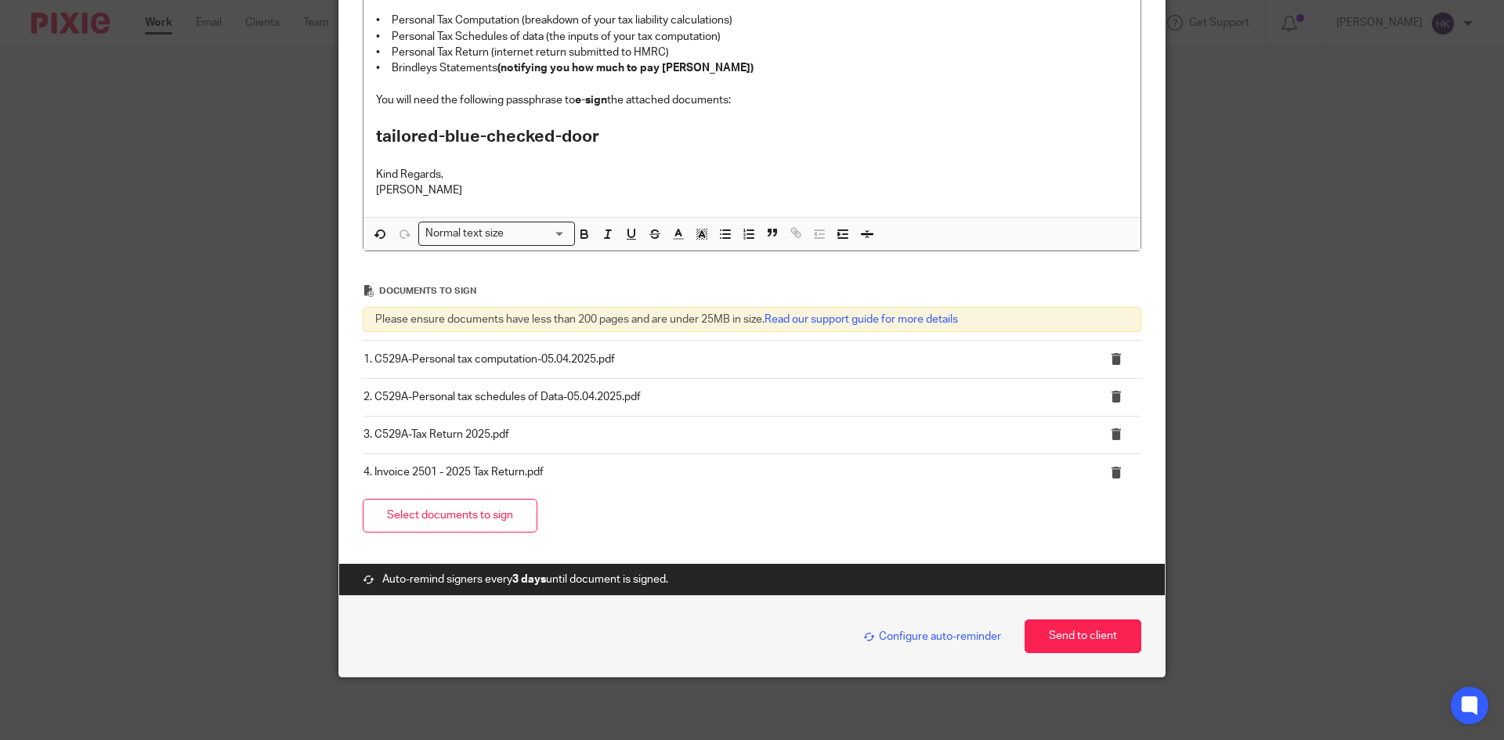
click at [902, 634] on span "Configure auto-reminder" at bounding box center [932, 636] width 138 height 11
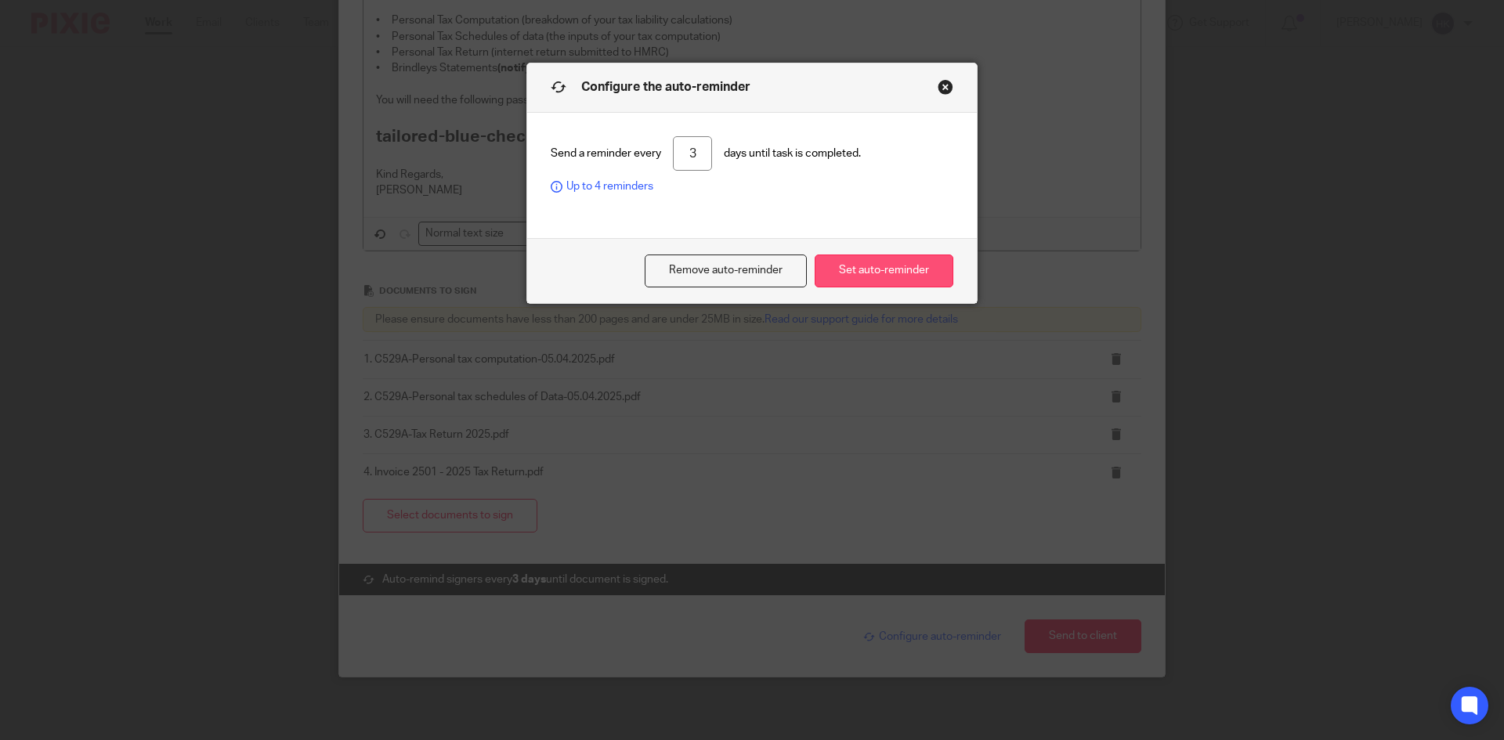
click at [871, 273] on button "Set auto-reminder" at bounding box center [884, 272] width 139 height 34
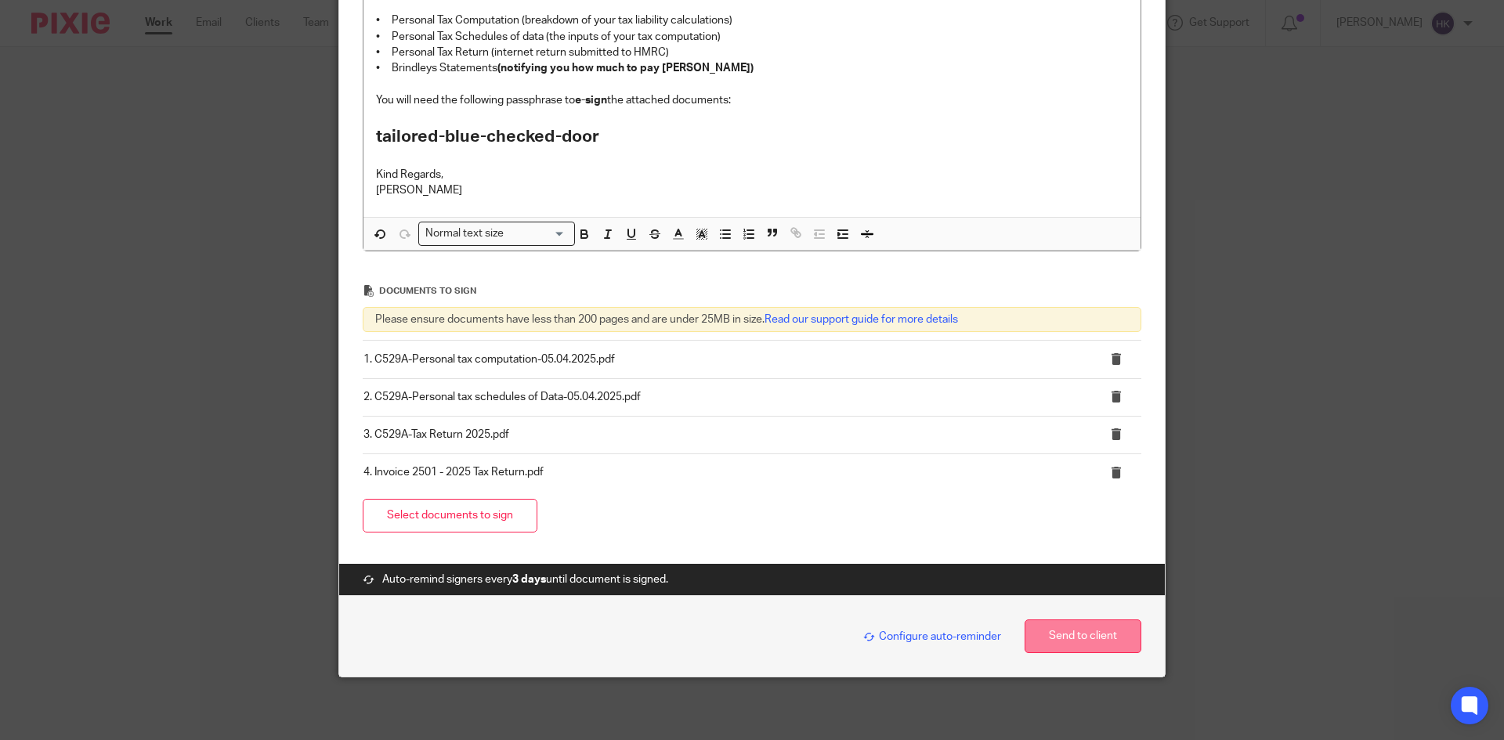
click at [1068, 641] on button "Send to client" at bounding box center [1082, 637] width 117 height 34
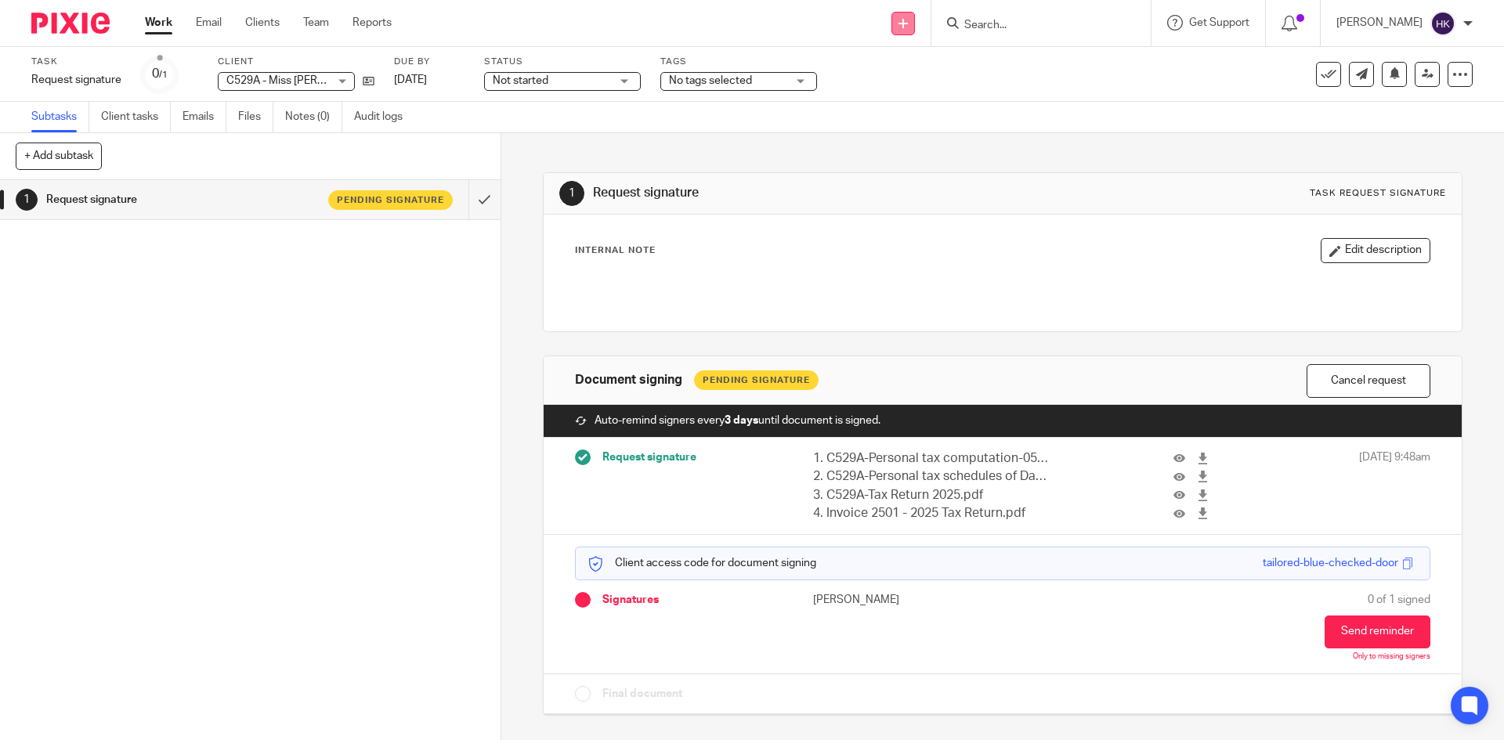
click at [912, 27] on link at bounding box center [902, 23] width 23 height 23
click at [911, 136] on link "Request signature" at bounding box center [920, 142] width 110 height 23
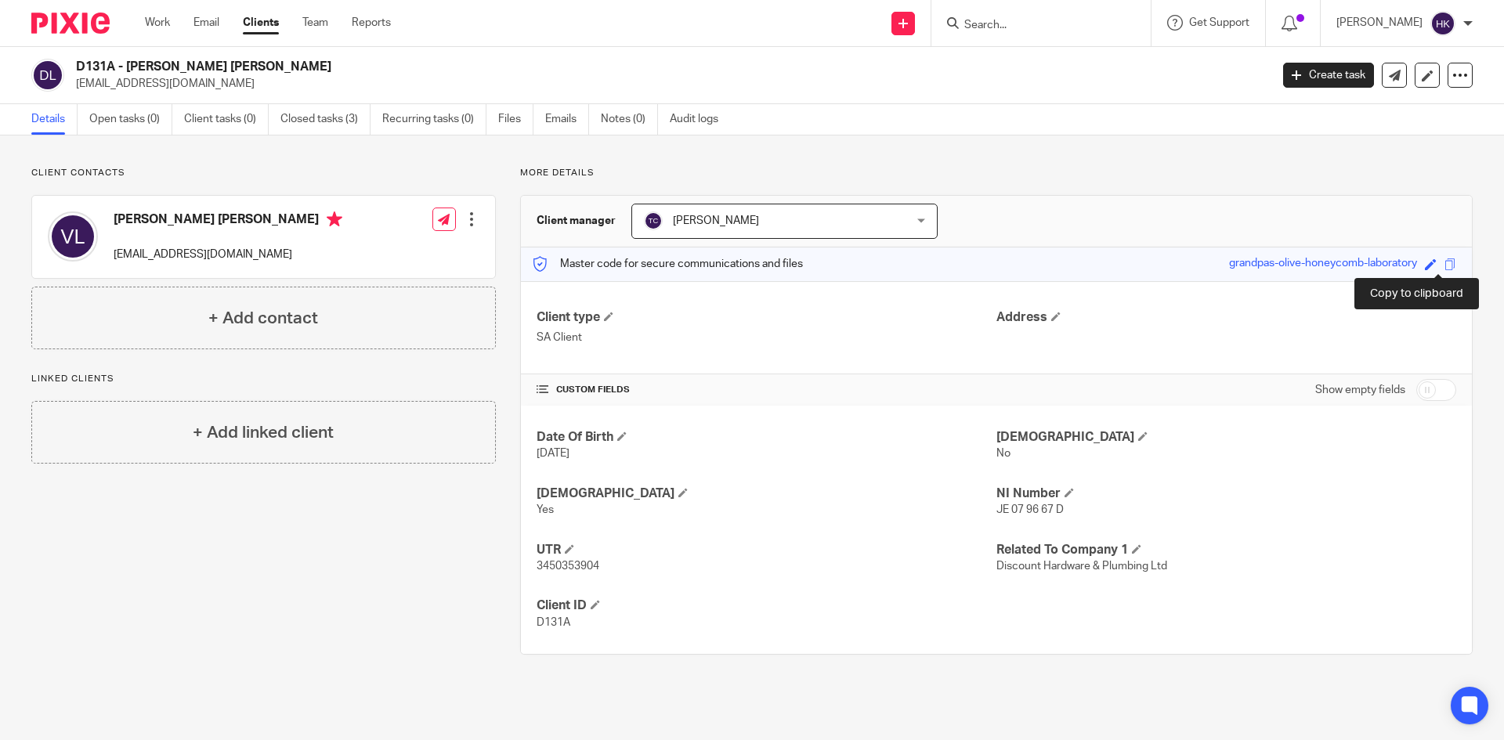
drag, startPoint x: 1432, startPoint y: 266, endPoint x: 1235, endPoint y: 187, distance: 211.9
click at [1444, 266] on span at bounding box center [1450, 264] width 12 height 12
click at [999, 23] on input "Search" at bounding box center [1033, 26] width 141 height 14
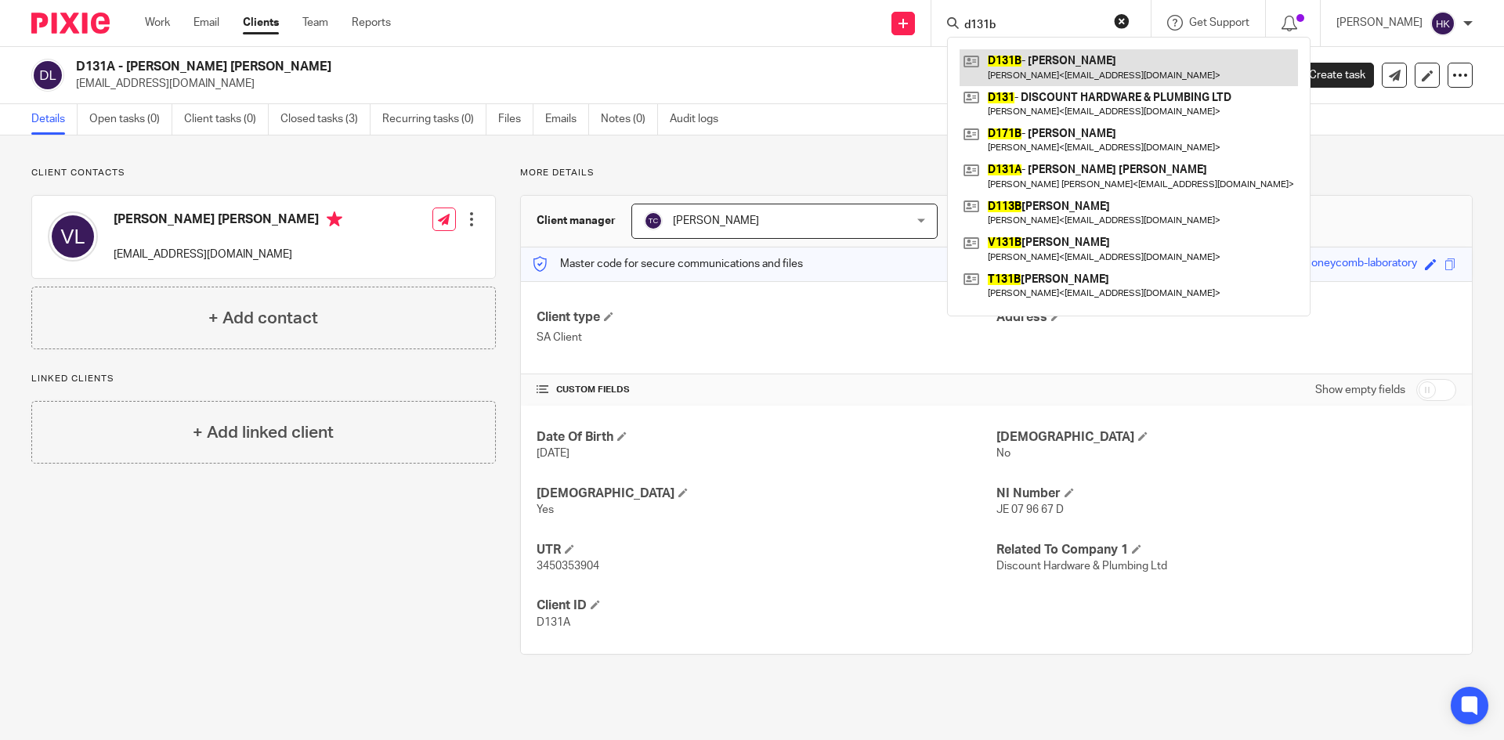
type input "d131b"
click at [1055, 67] on link at bounding box center [1128, 67] width 338 height 36
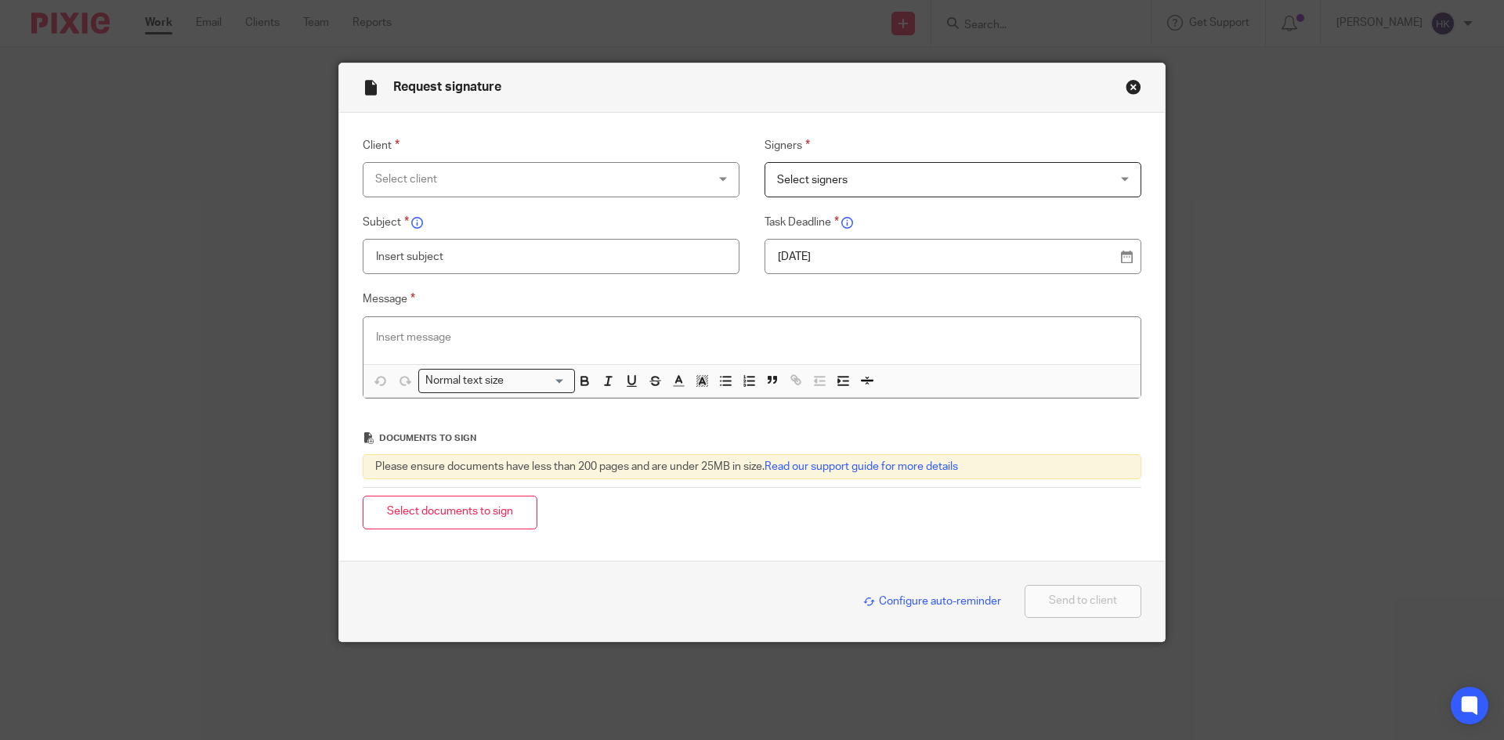
click at [458, 184] on div "Select client" at bounding box center [520, 179] width 291 height 33
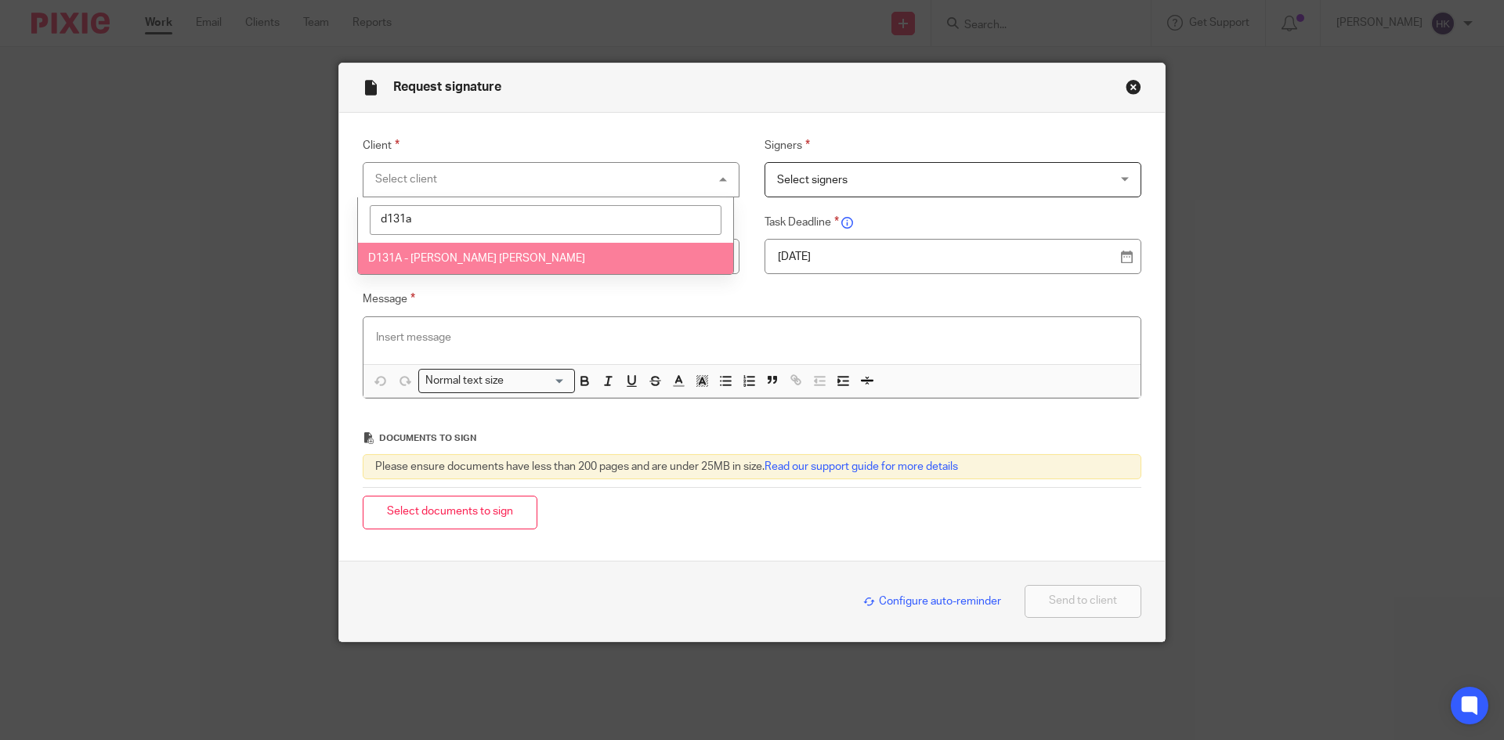
type input "d131a"
drag, startPoint x: 436, startPoint y: 252, endPoint x: 770, endPoint y: 201, distance: 337.5
click at [438, 251] on li "D131A - [PERSON_NAME] [PERSON_NAME]" at bounding box center [545, 259] width 375 height 32
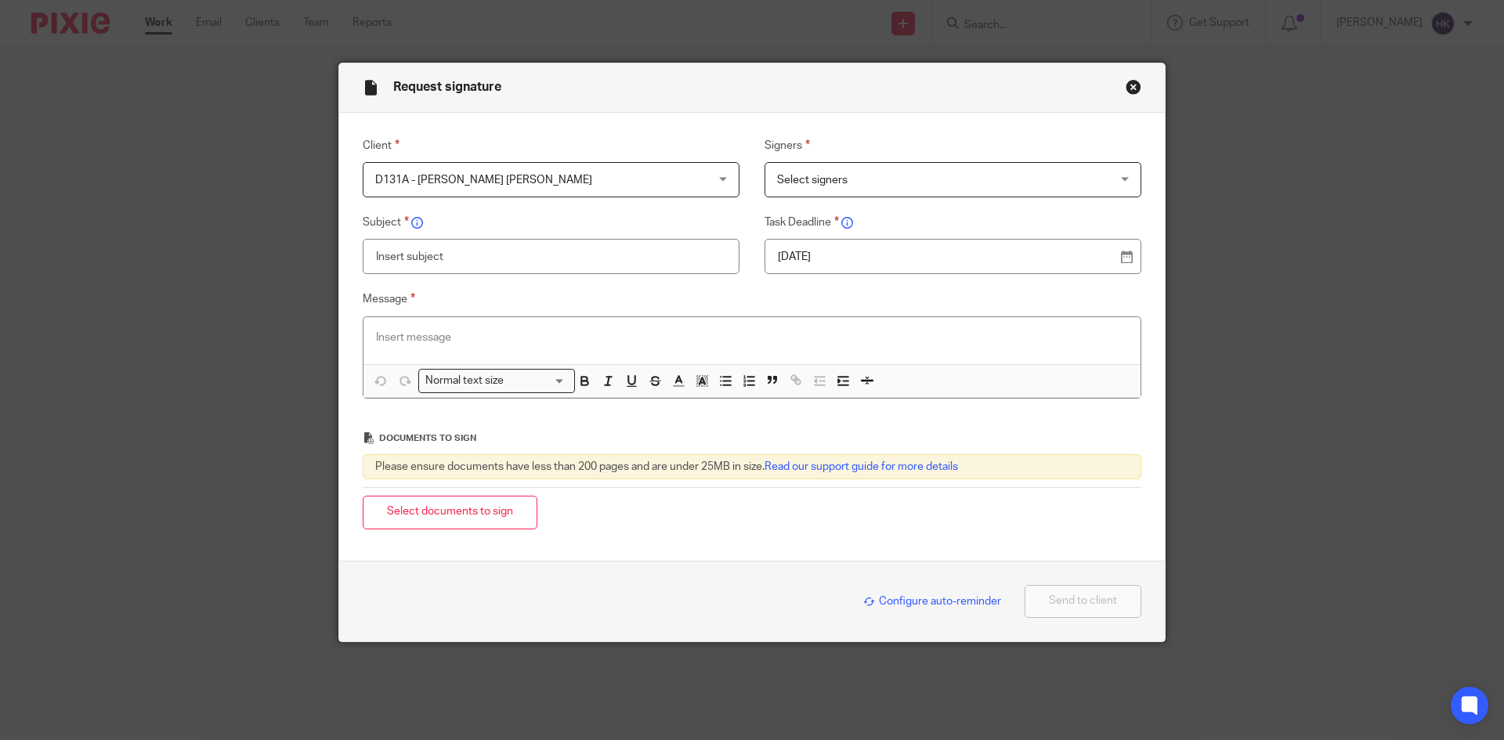
click at [817, 182] on span "Select signers" at bounding box center [812, 180] width 70 height 11
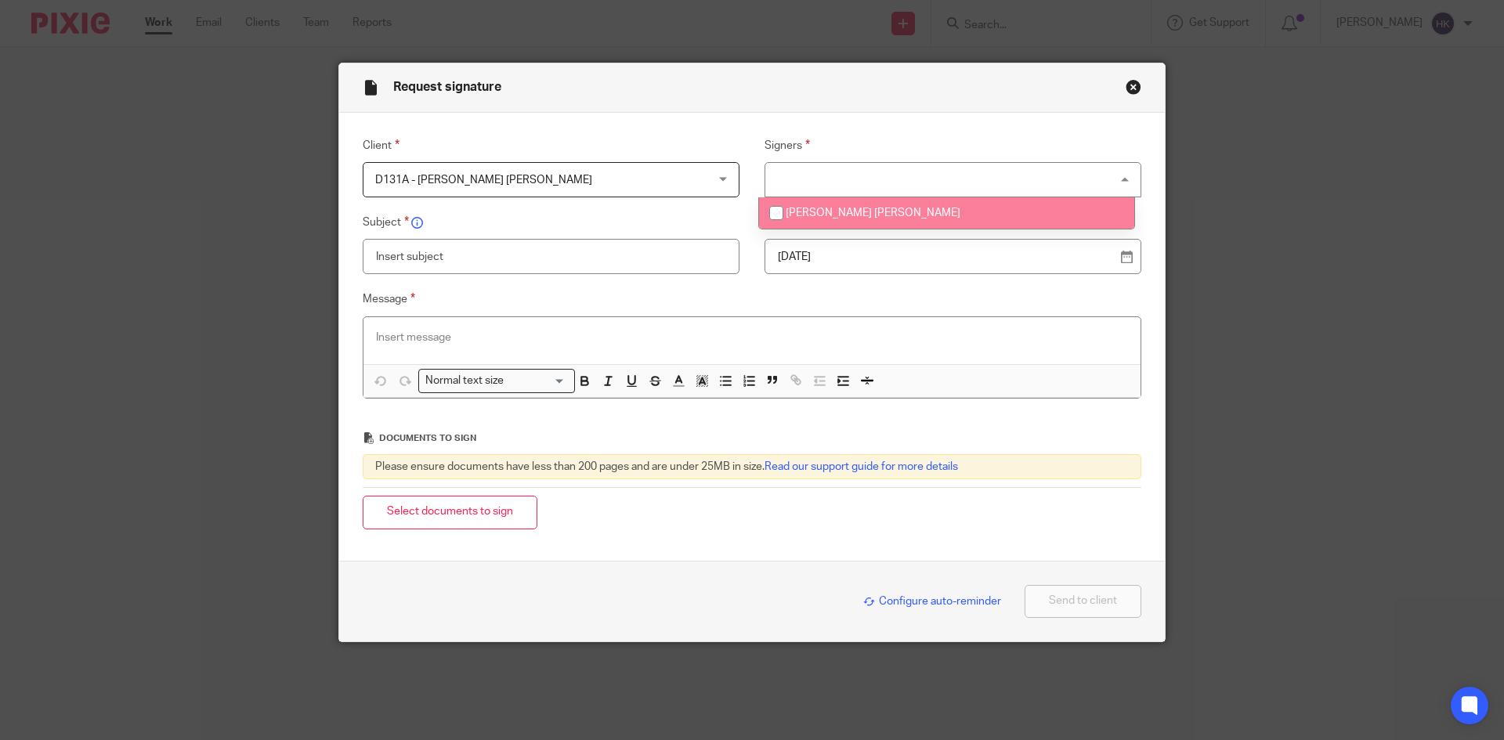
click at [824, 213] on span "Vijay Kumar Leekha" at bounding box center [873, 213] width 175 height 11
checkbox input "true"
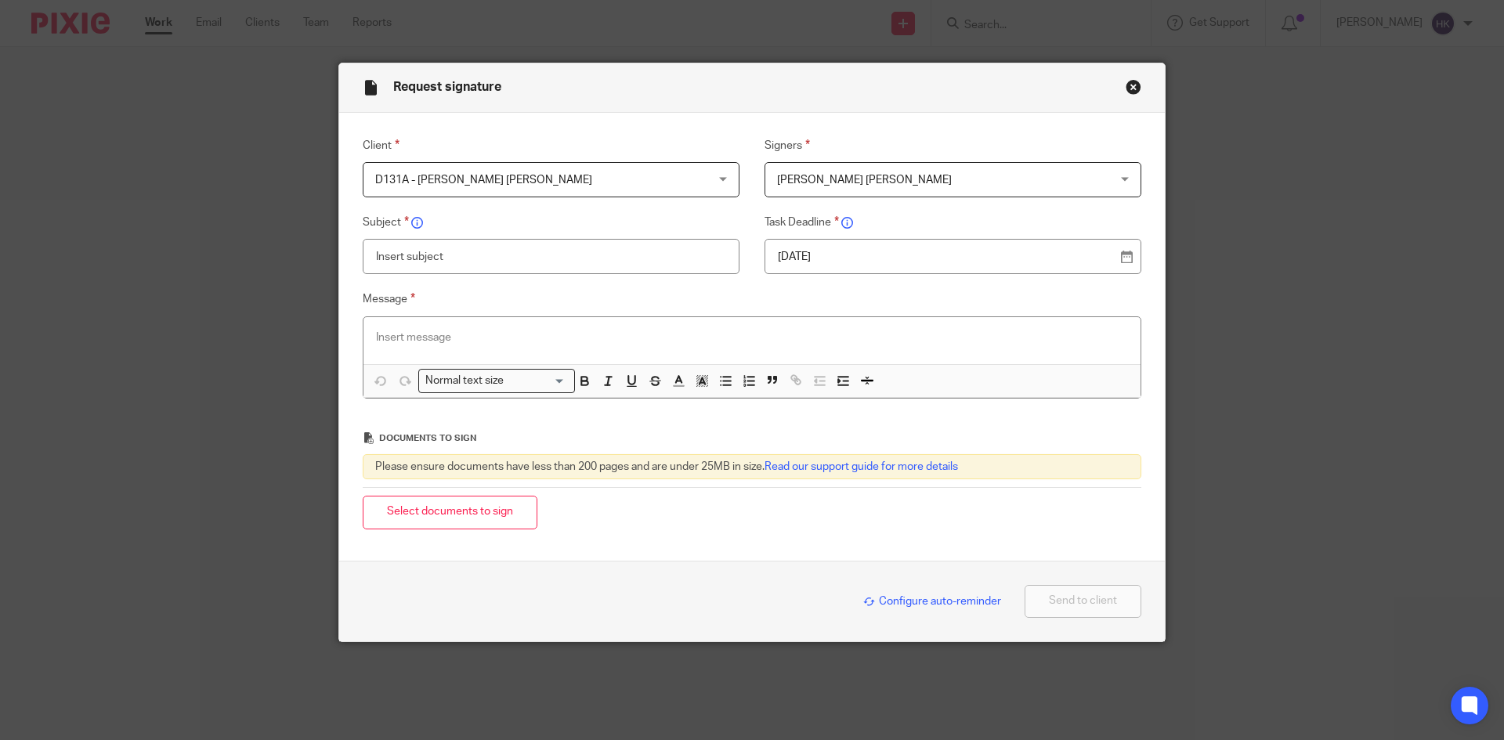
click at [825, 254] on p "[DATE]" at bounding box center [947, 257] width 338 height 16
click at [377, 341] on p at bounding box center [752, 338] width 752 height 16
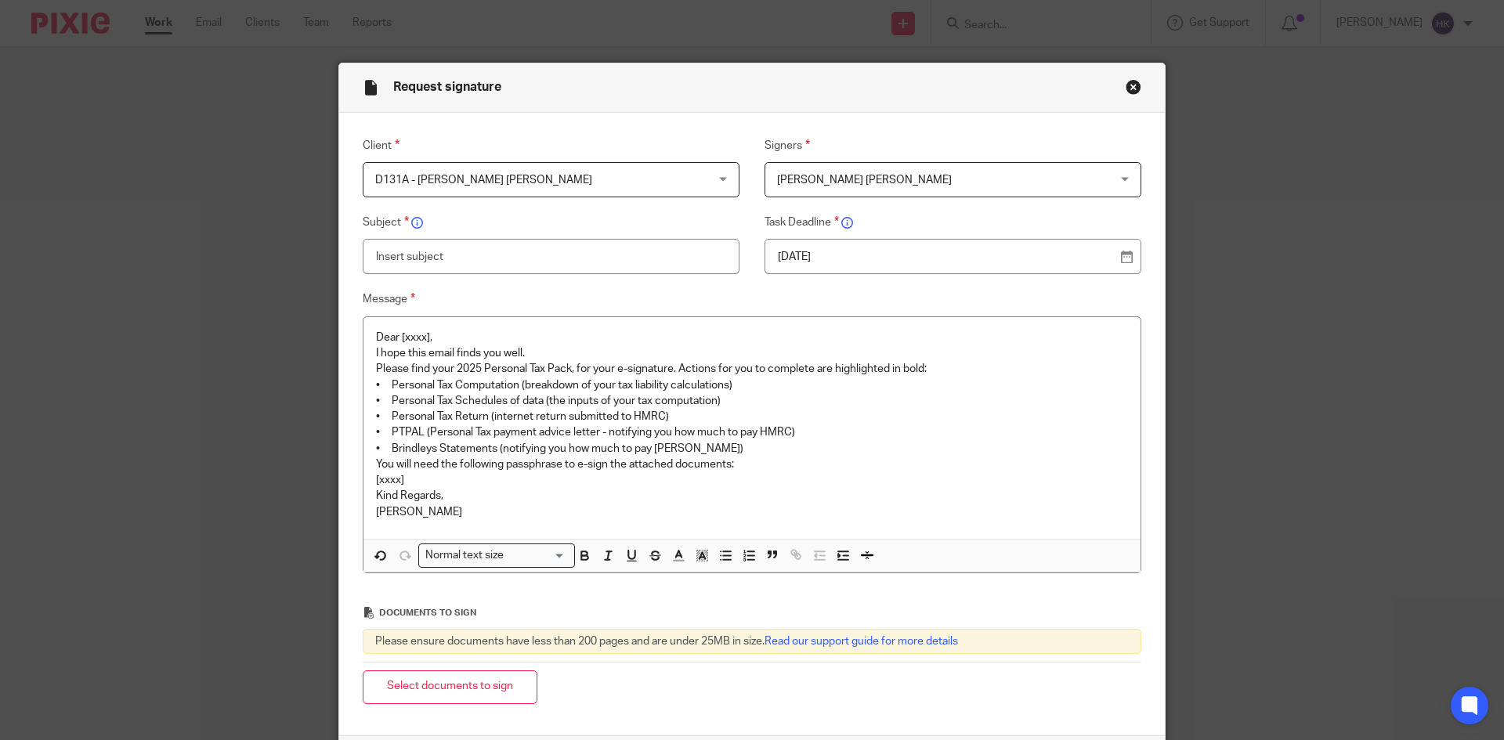
click at [423, 265] on input "text" at bounding box center [551, 256] width 377 height 35
type input "D131A - Personal Tax Return Pack"
click at [432, 340] on p "Dear [xxxx]," at bounding box center [752, 338] width 752 height 16
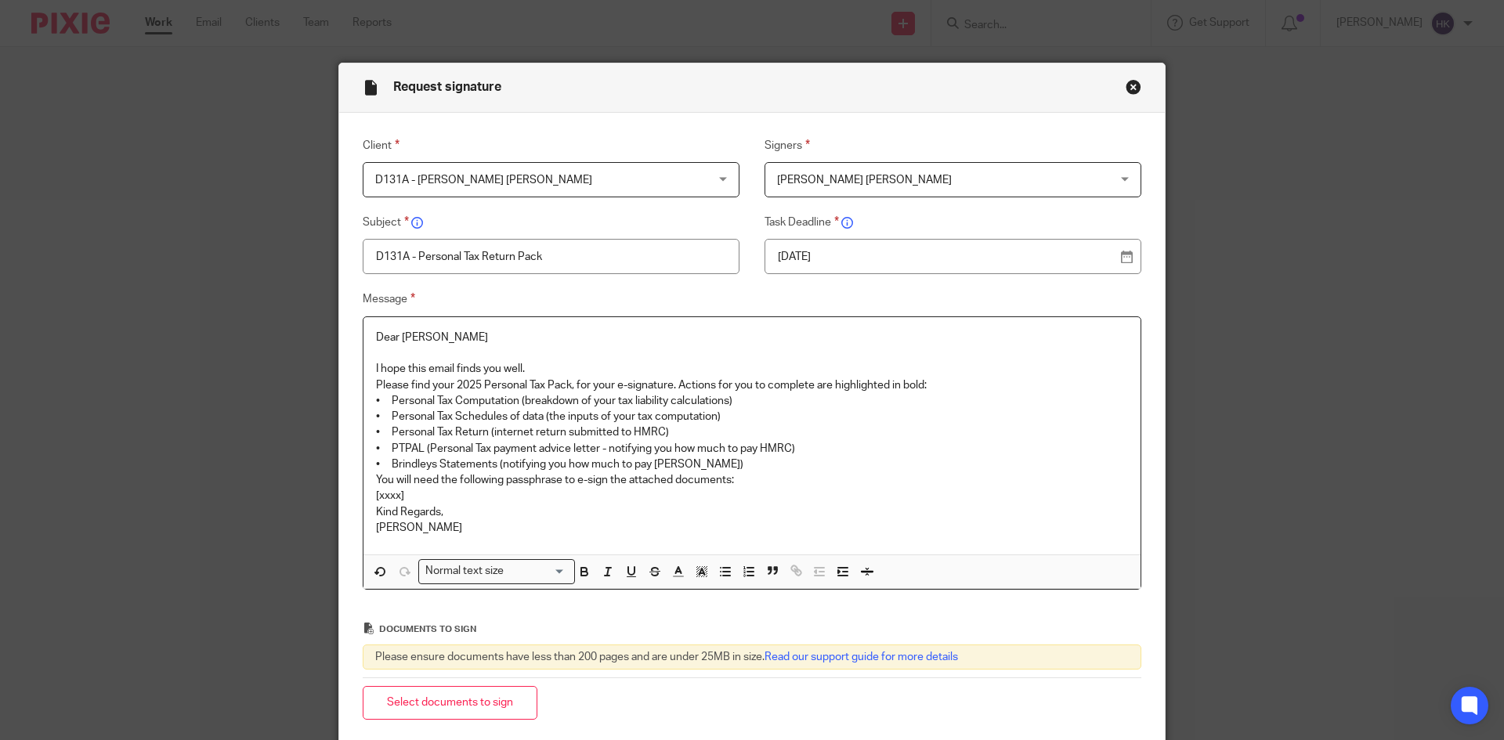
click at [543, 367] on p "I hope this email finds you well." at bounding box center [752, 369] width 752 height 16
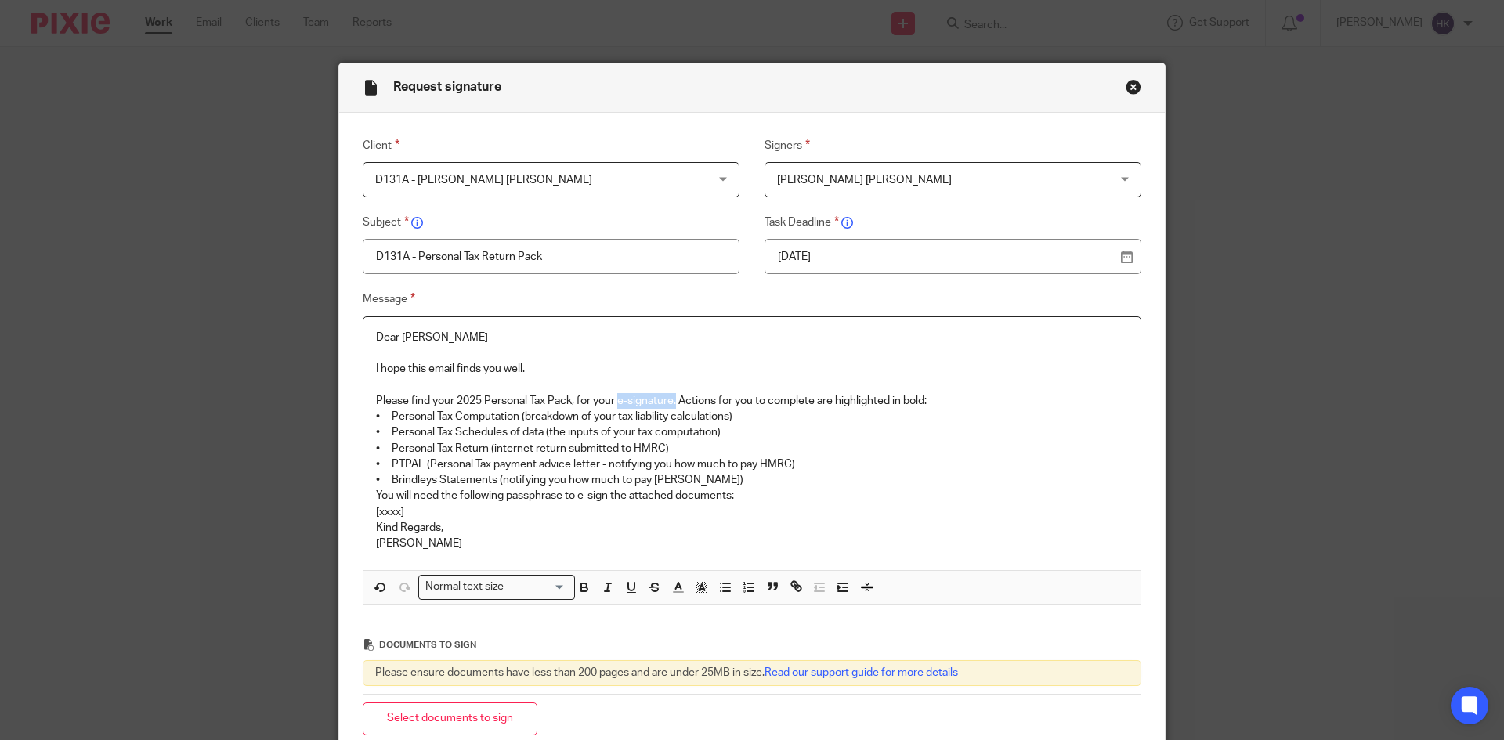
drag, startPoint x: 616, startPoint y: 397, endPoint x: 672, endPoint y: 396, distance: 55.6
click at [672, 396] on p "Please find your 2025 Personal Tax Pack, for your e-signature. Actions for you …" at bounding box center [752, 401] width 752 height 16
click at [954, 399] on p "Please find your 2025 Personal Tax Pack, for your e-signature. Actions for you …" at bounding box center [752, 401] width 752 height 16
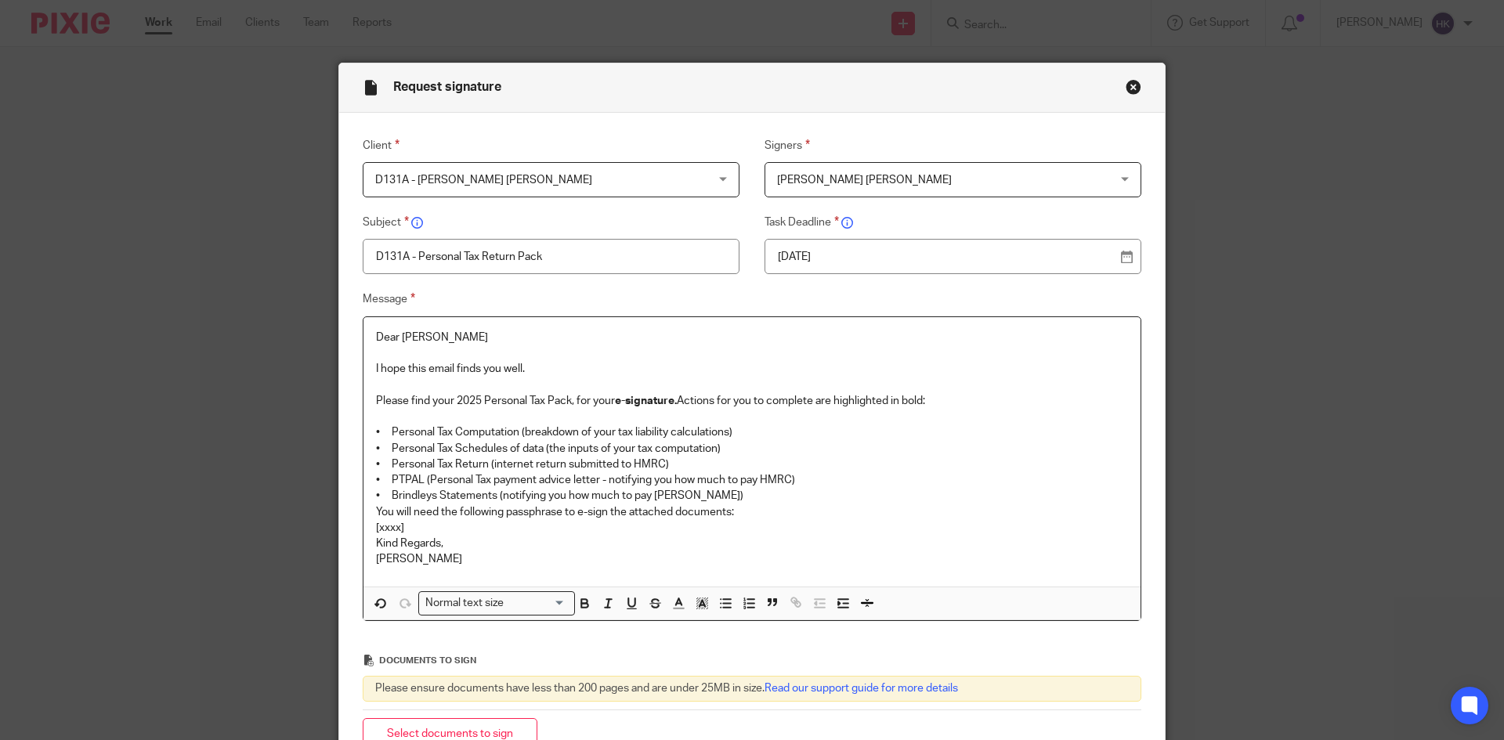
drag, startPoint x: 710, startPoint y: 495, endPoint x: 686, endPoint y: 504, distance: 25.0
click at [709, 496] on p "• Brindleys Statements (notifying you how much to pay Brindleys)" at bounding box center [752, 496] width 752 height 16
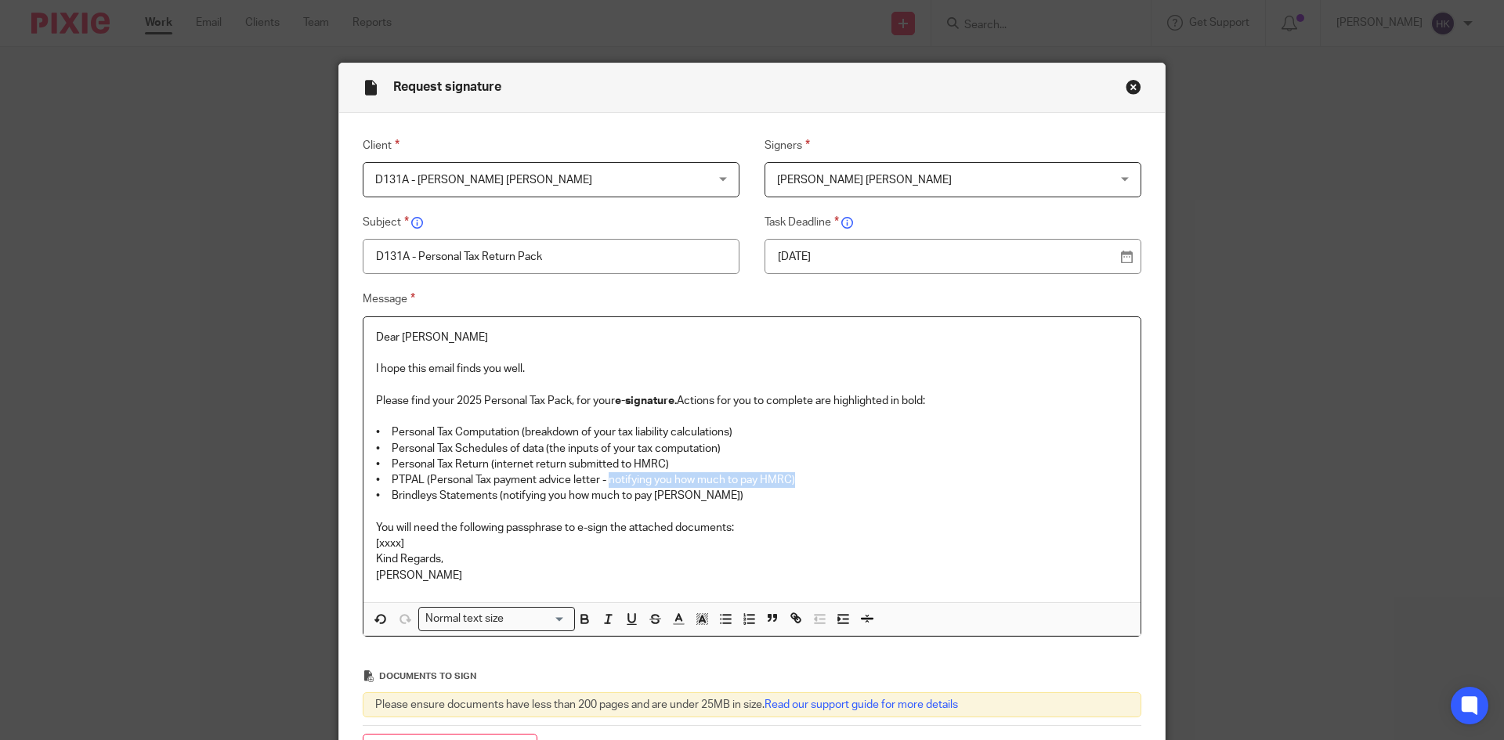
drag, startPoint x: 605, startPoint y: 475, endPoint x: 811, endPoint y: 481, distance: 206.8
click at [811, 481] on p "• PTPAL (Personal Tax payment advice letter - notifying you how much to pay HMR…" at bounding box center [752, 480] width 752 height 16
drag, startPoint x: 493, startPoint y: 494, endPoint x: 712, endPoint y: 504, distance: 218.8
click at [712, 504] on div "Dear Vijay I hope this email finds you well. Please find your 2025 Personal Tax…" at bounding box center [751, 459] width 777 height 285
drag, startPoint x: 576, startPoint y: 526, endPoint x: 602, endPoint y: 532, distance: 27.4
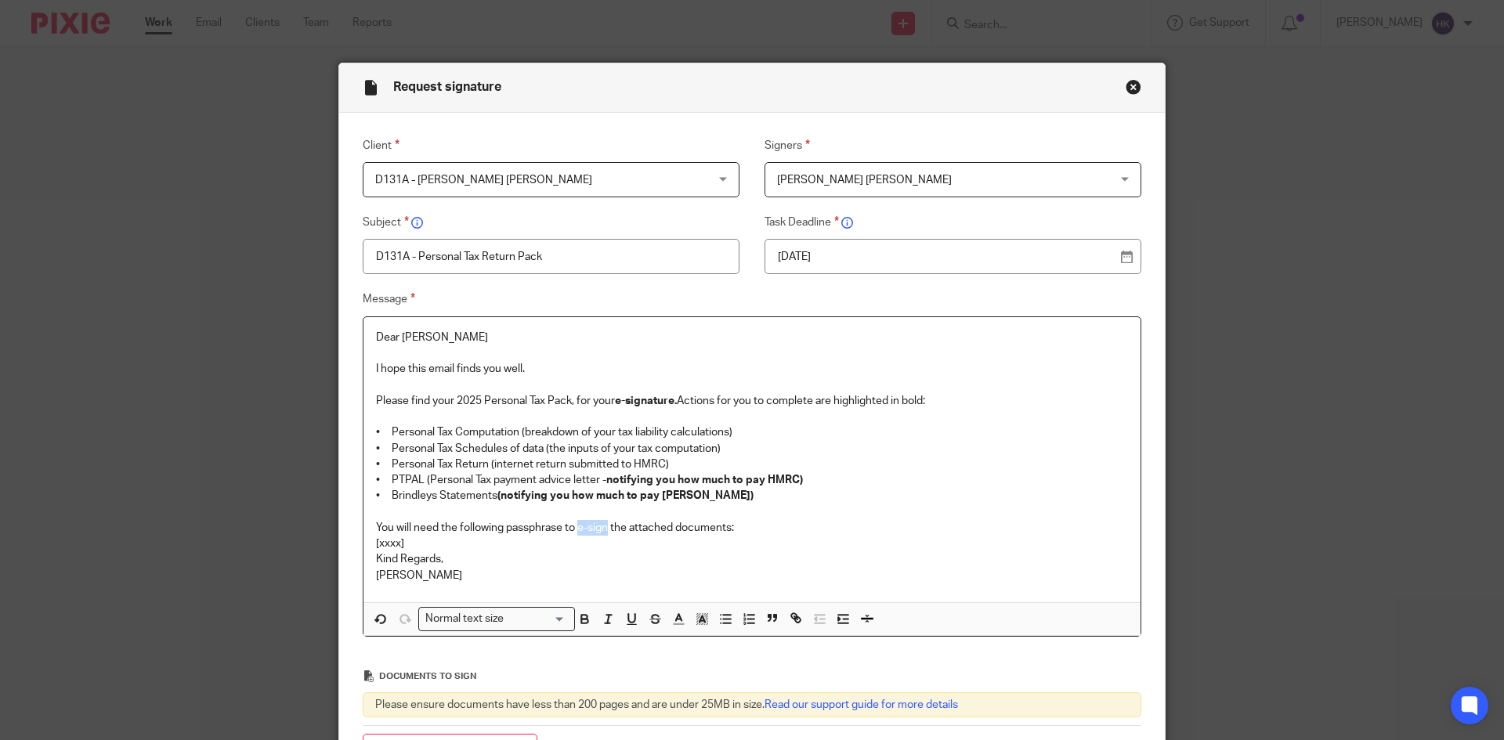
click at [602, 532] on p "You will need the following passphrase to e-sign the attached documents:" at bounding box center [752, 528] width 752 height 16
drag, startPoint x: 404, startPoint y: 544, endPoint x: 359, endPoint y: 547, distance: 45.5
click at [363, 547] on div "Dear Vijay I hope this email finds you well. Please find your 2025 Personal Tax…" at bounding box center [751, 459] width 777 height 285
drag, startPoint x: 566, startPoint y: 544, endPoint x: 350, endPoint y: 538, distance: 215.5
click at [350, 538] on div "Message Dear Vijay I hope this email finds you well. Please find your 2025 Pers…" at bounding box center [739, 463] width 803 height 347
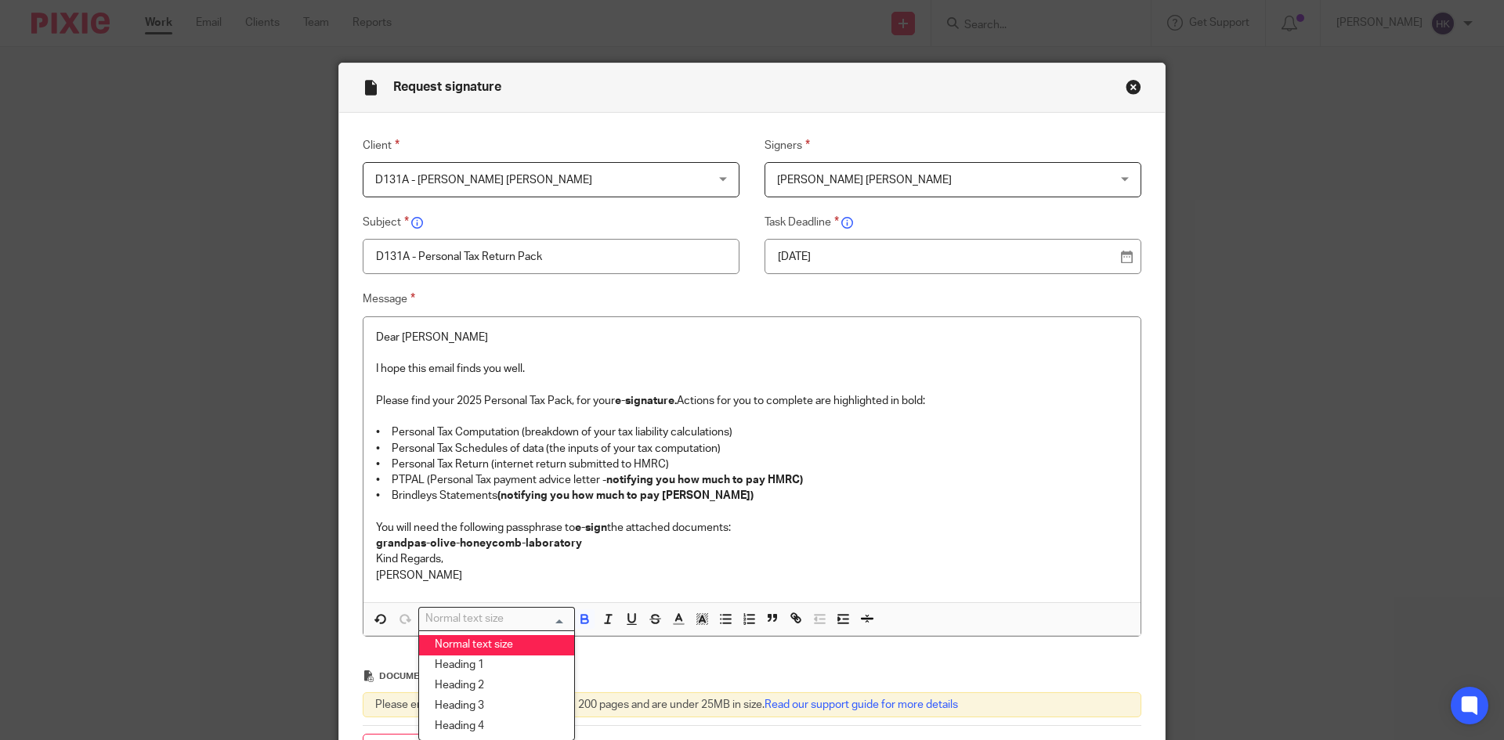
click at [470, 621] on div "Normal text size" at bounding box center [493, 618] width 148 height 20
click at [476, 681] on li "Heading 2" at bounding box center [496, 686] width 155 height 20
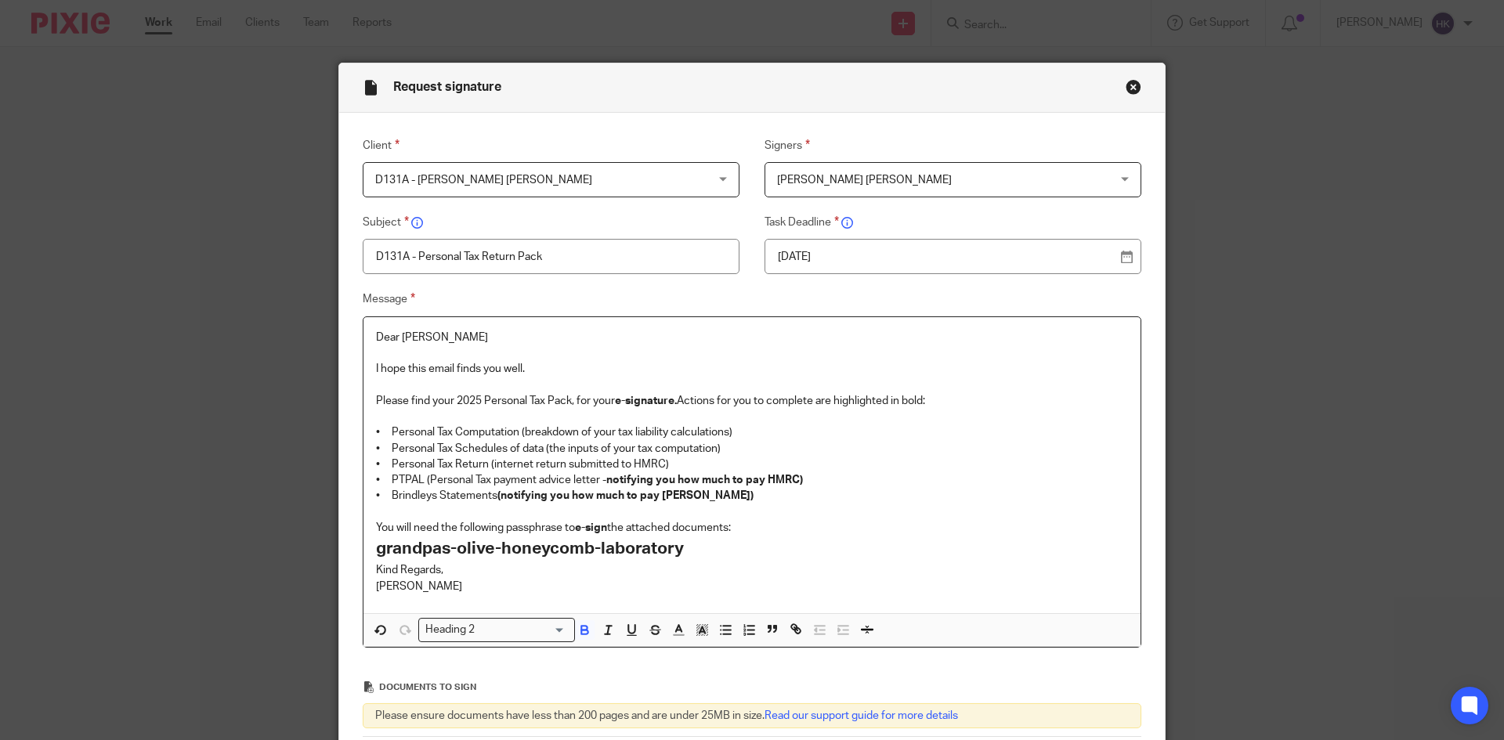
click at [747, 530] on p "You will need the following passphrase to e-sign the attached documents:" at bounding box center [752, 528] width 752 height 16
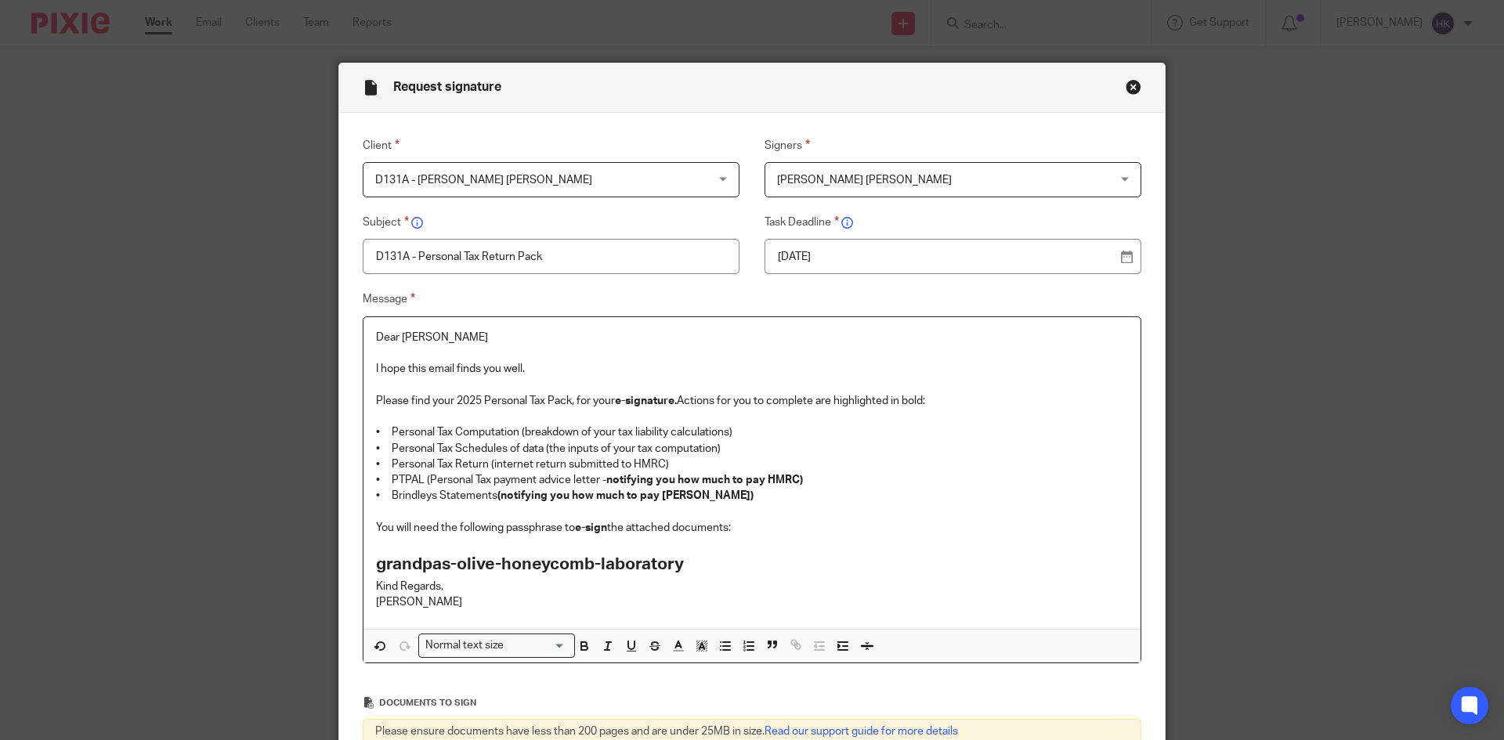
click at [702, 566] on h2 "grandpas-olive-honeycomb-laboratory" at bounding box center [752, 564] width 752 height 27
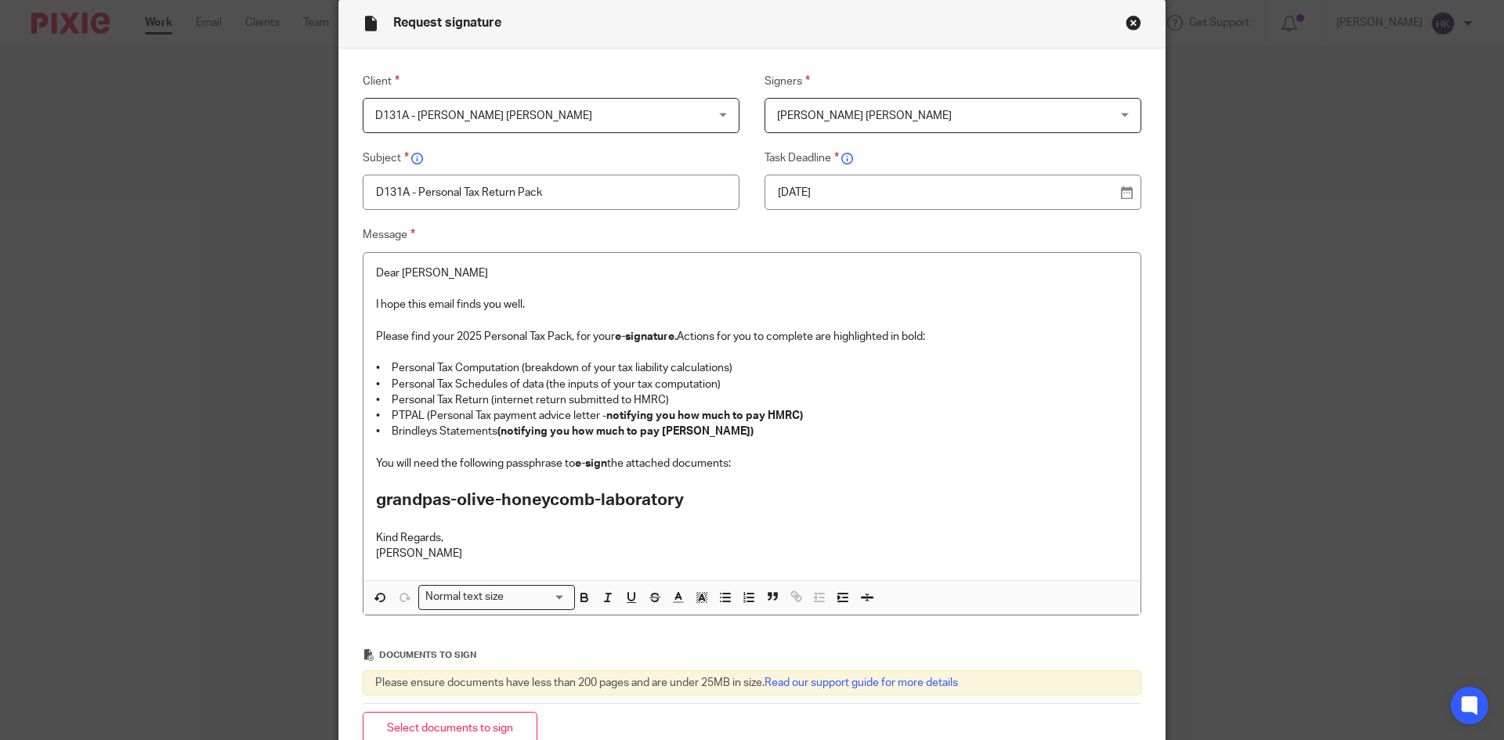
scroll to position [246, 0]
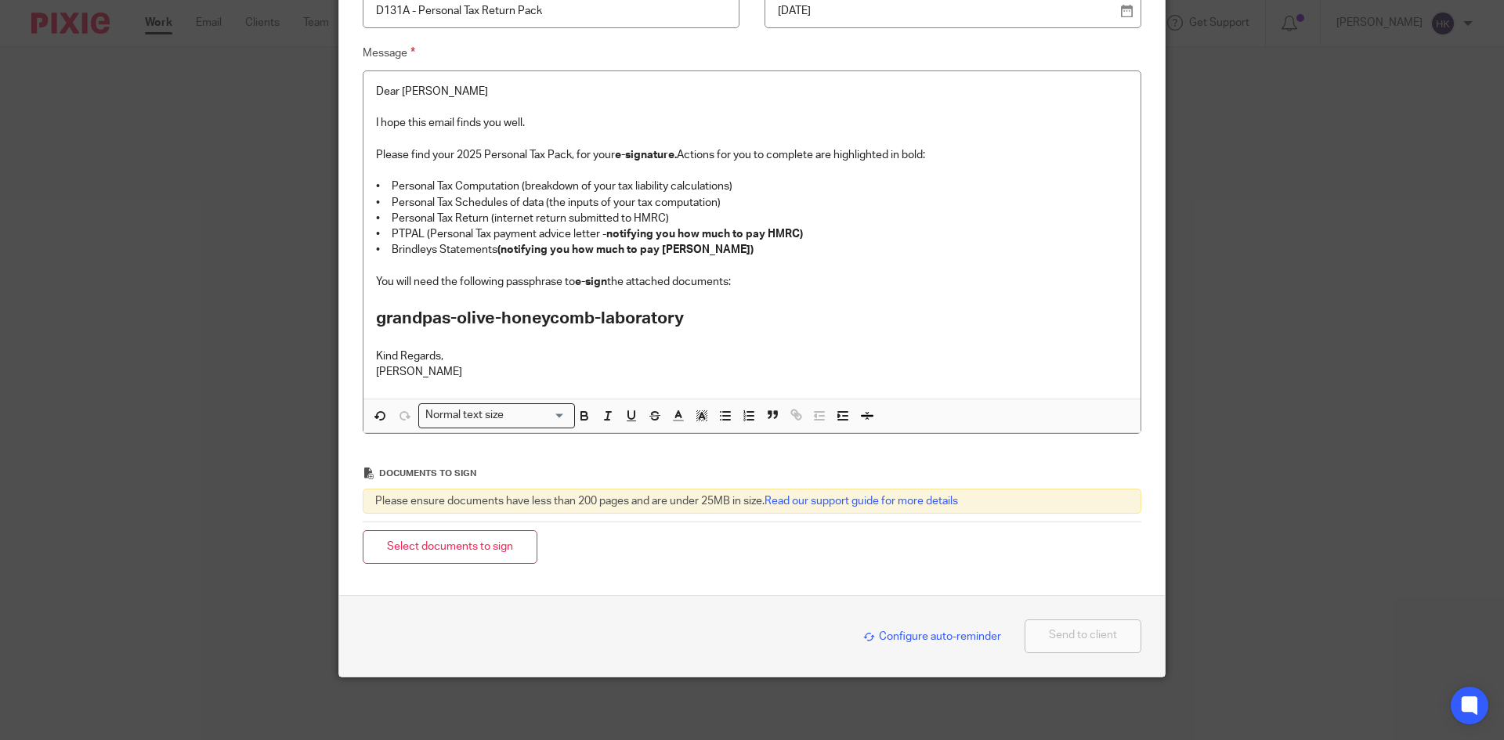
click at [489, 555] on button "Select documents to sign" at bounding box center [450, 547] width 175 height 34
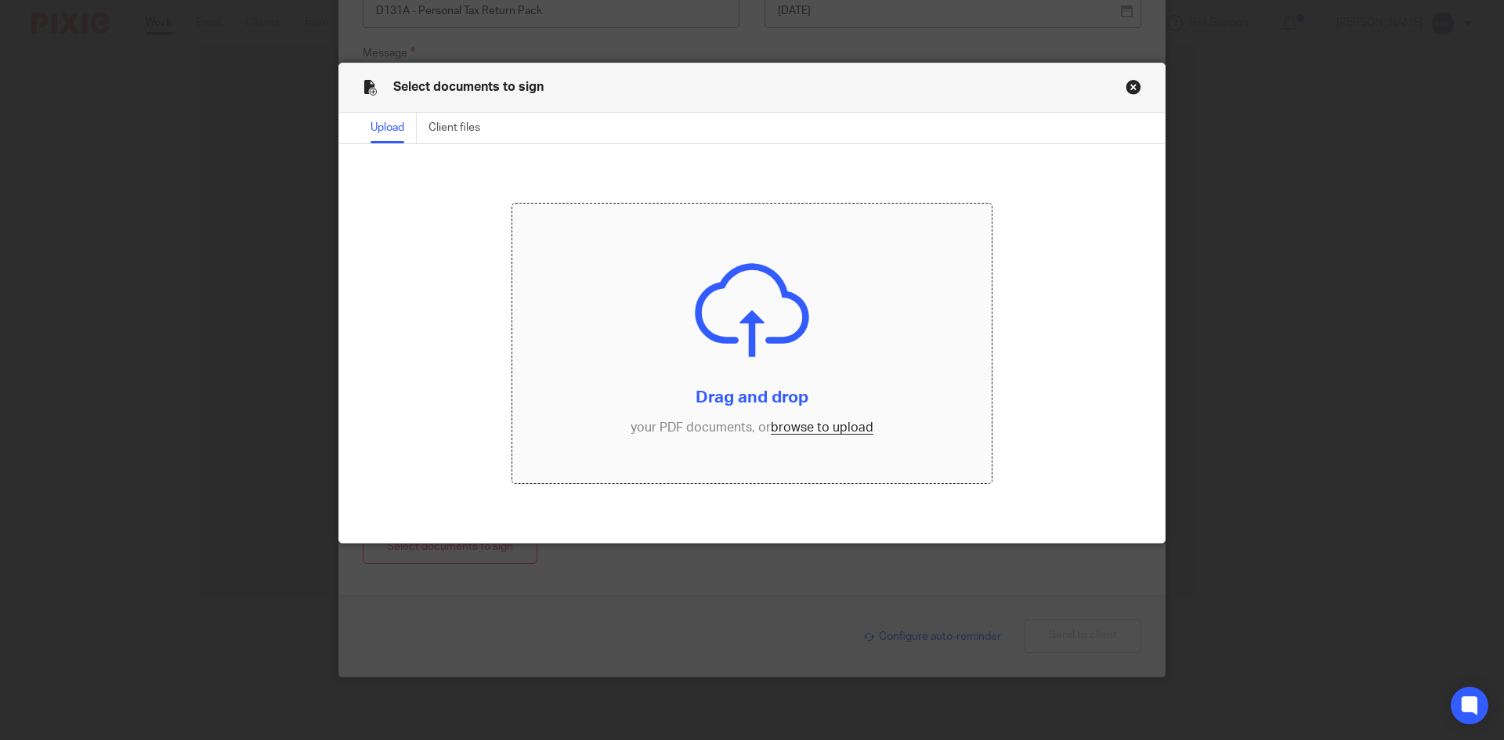
click at [805, 425] on input "file" at bounding box center [752, 344] width 480 height 280
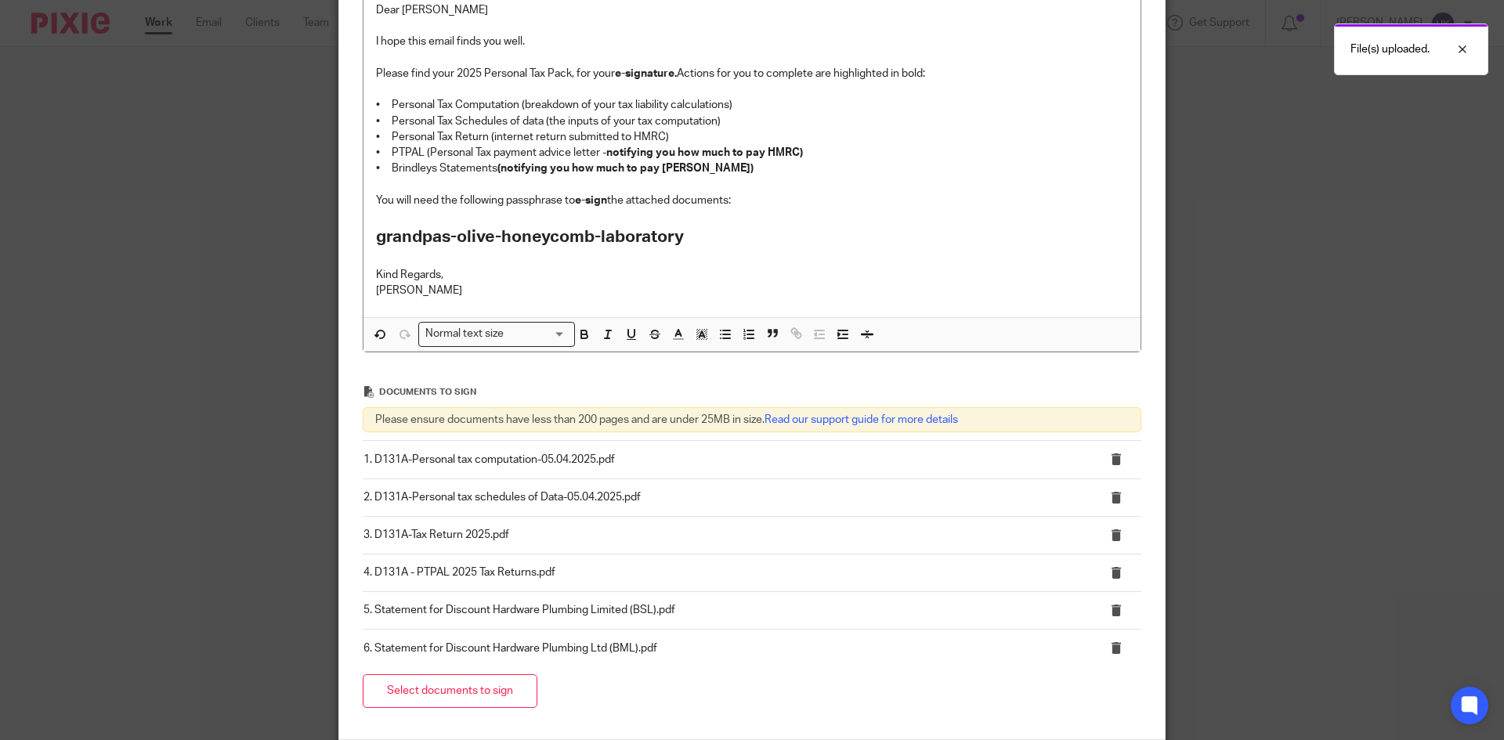
scroll to position [472, 0]
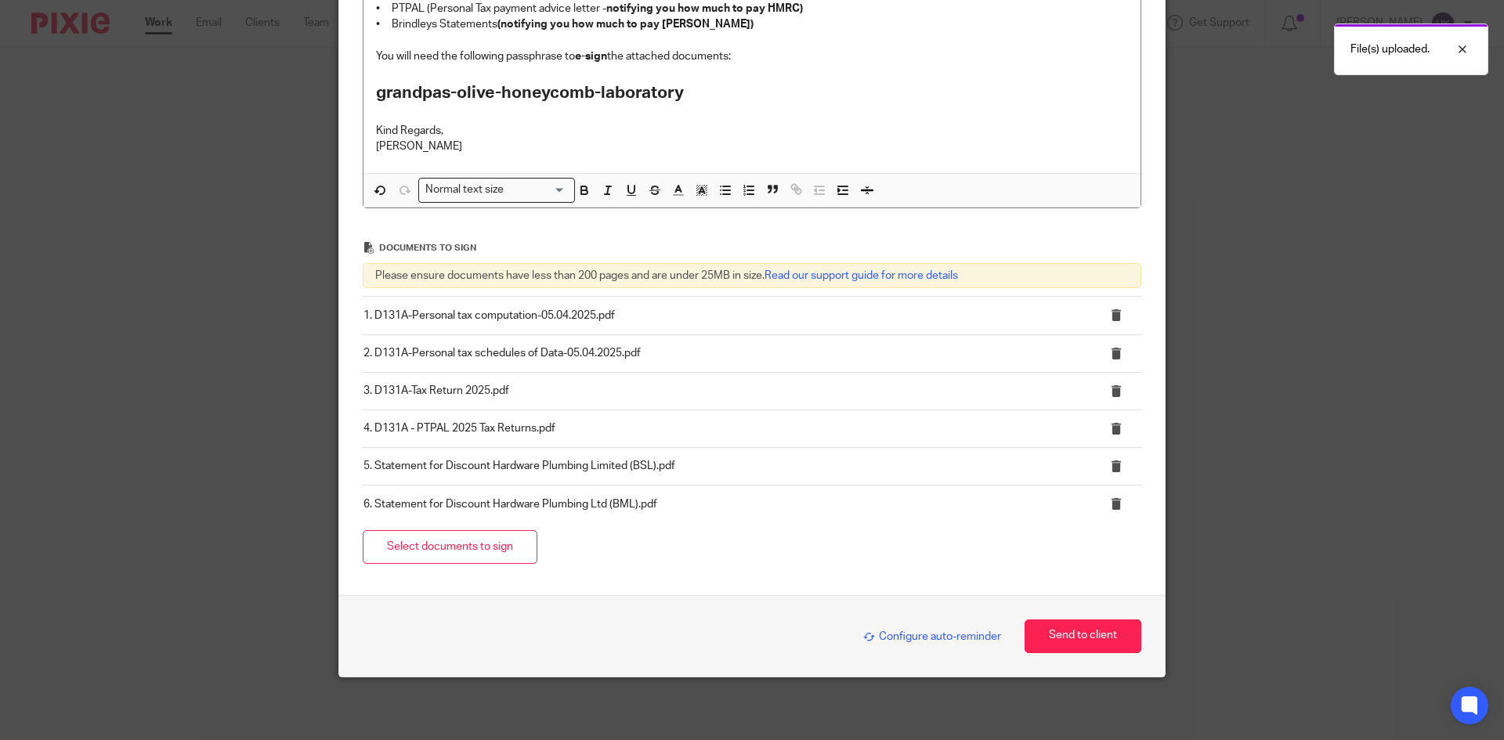
click at [970, 634] on span "Configure auto-reminder" at bounding box center [932, 636] width 138 height 11
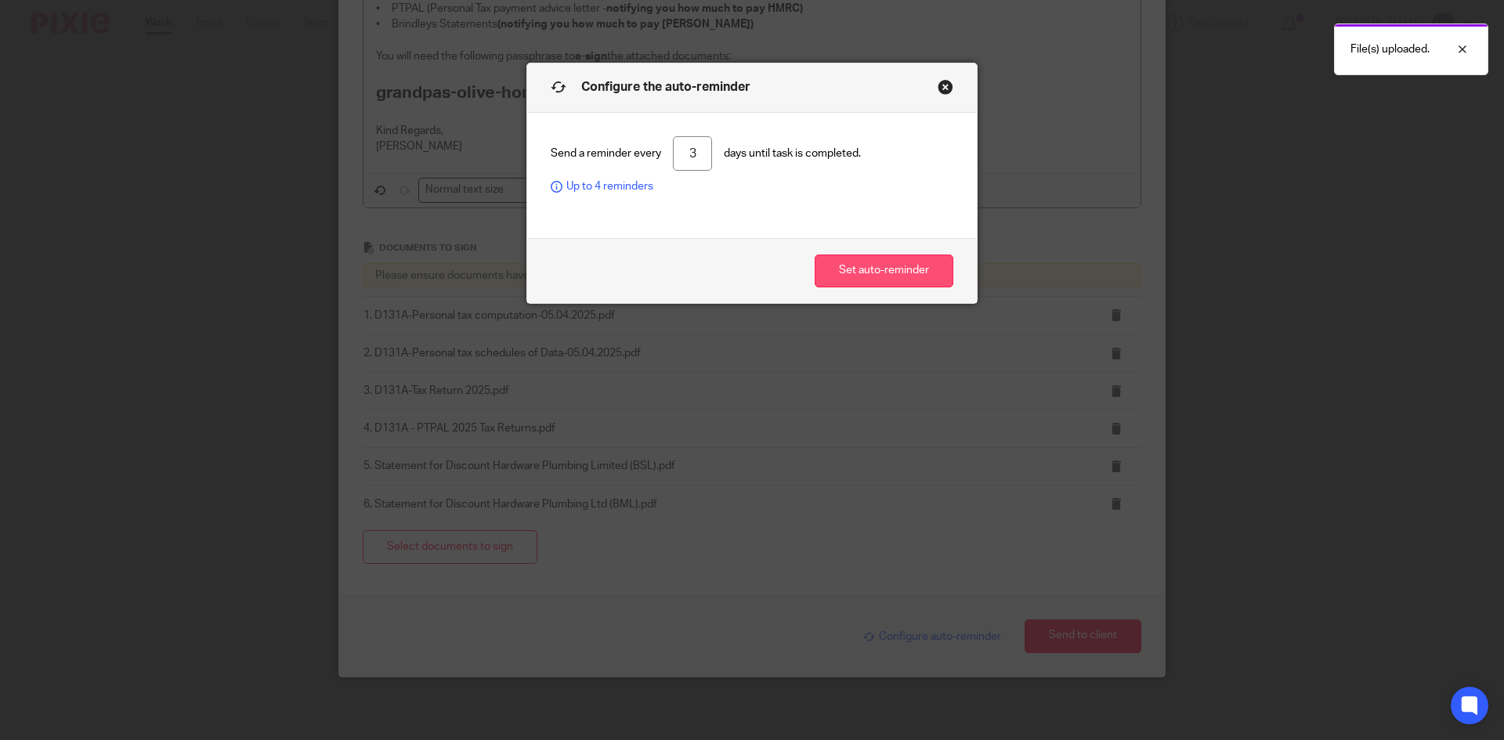
click at [890, 273] on button "Set auto-reminder" at bounding box center [884, 272] width 139 height 34
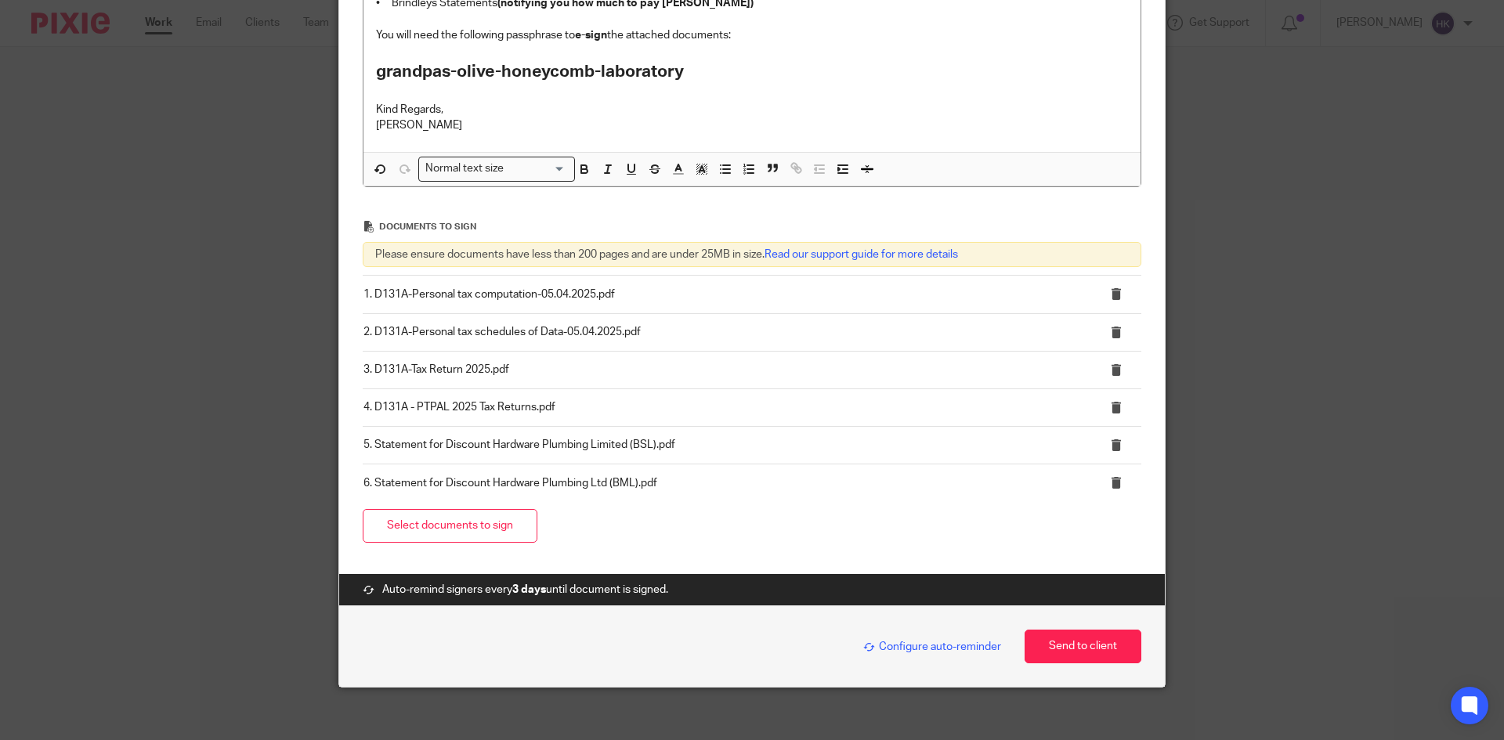
scroll to position [503, 0]
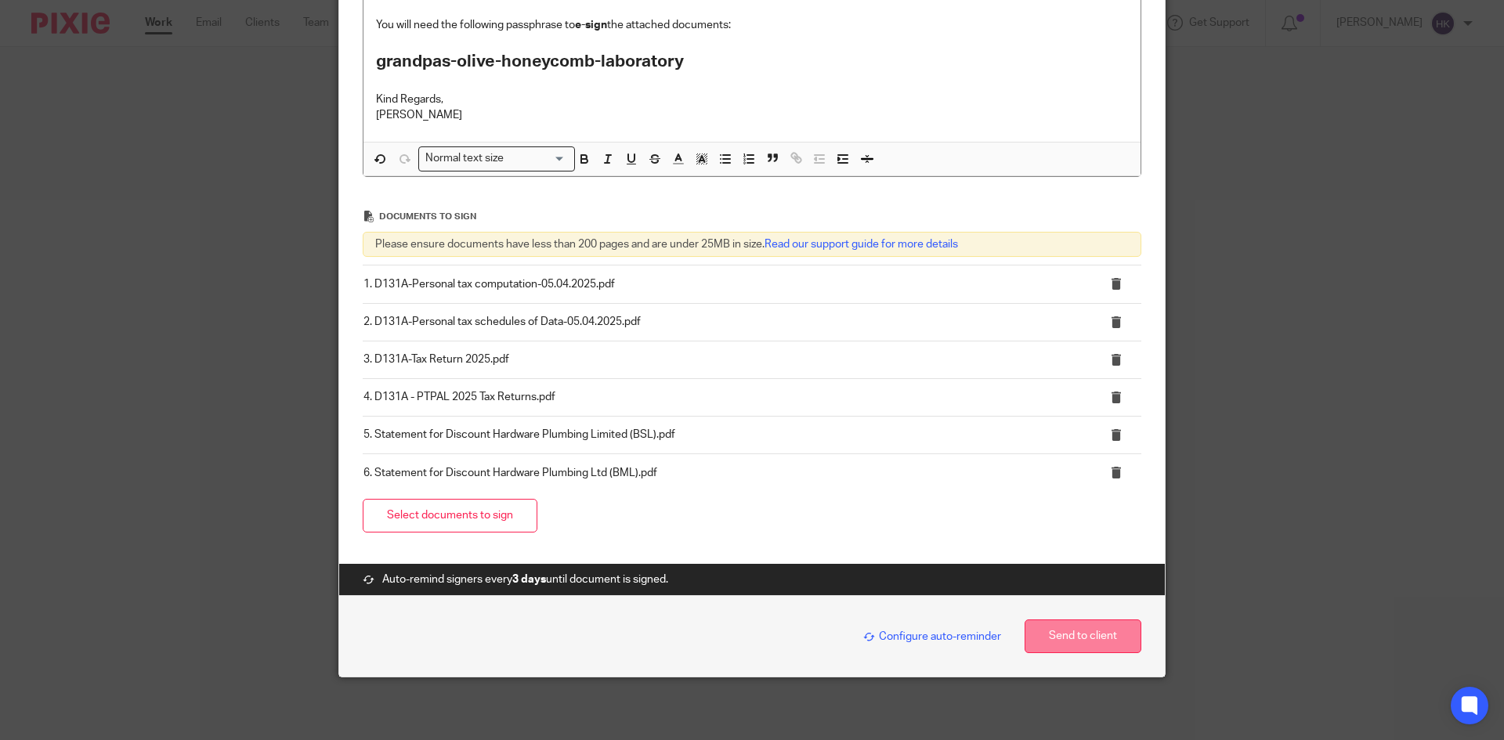
click at [1085, 649] on button "Send to client" at bounding box center [1082, 637] width 117 height 34
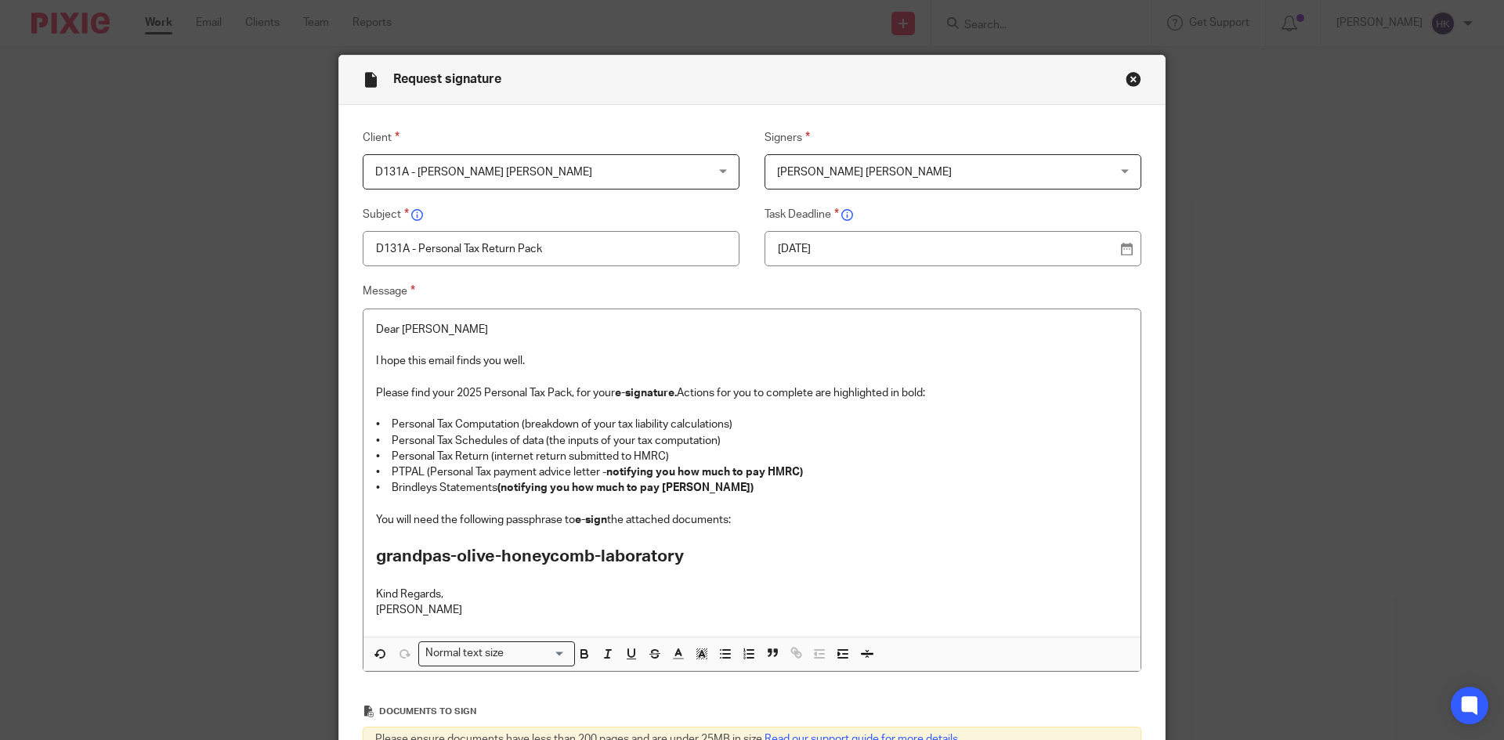
scroll to position [0, 0]
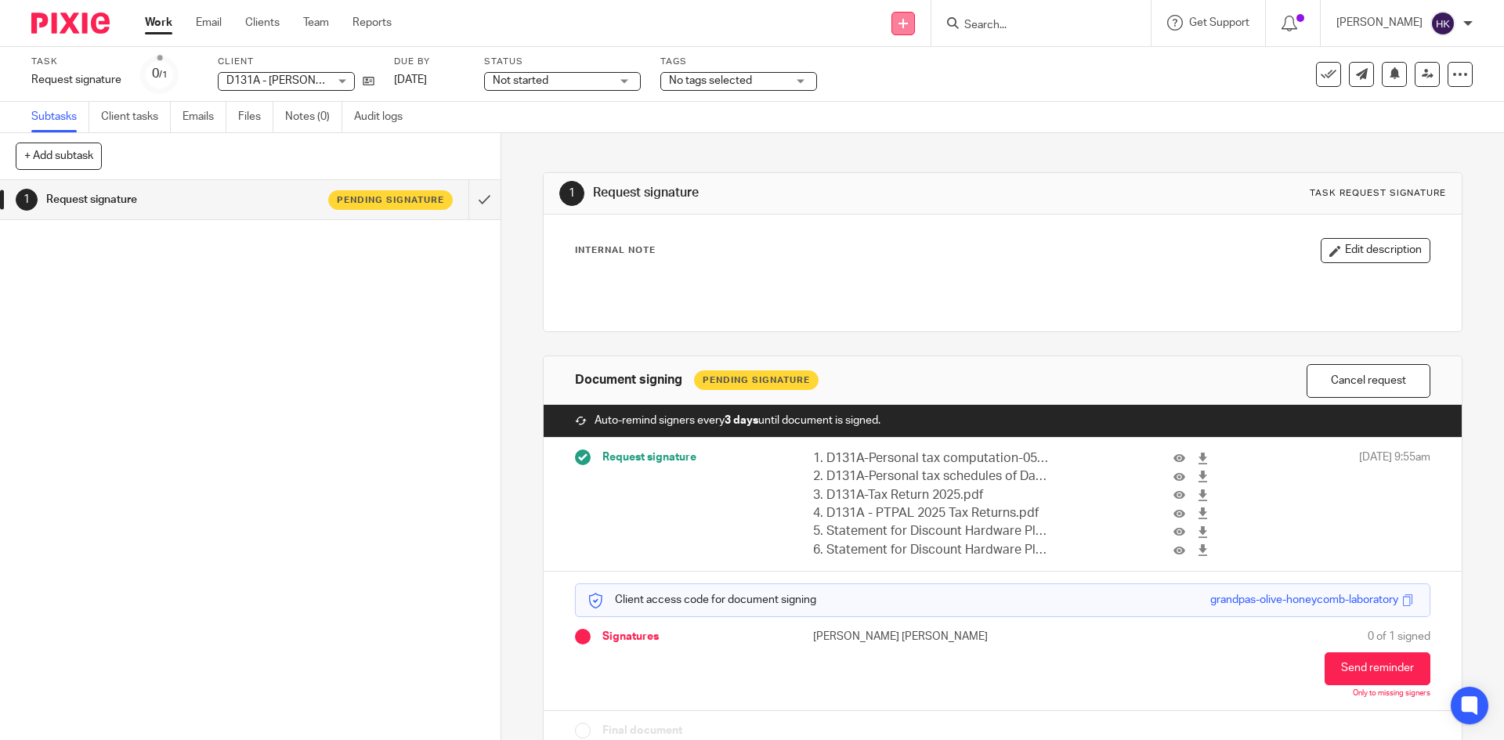
click at [915, 30] on link at bounding box center [902, 23] width 23 height 23
click at [907, 139] on link "Request signature" at bounding box center [920, 142] width 110 height 23
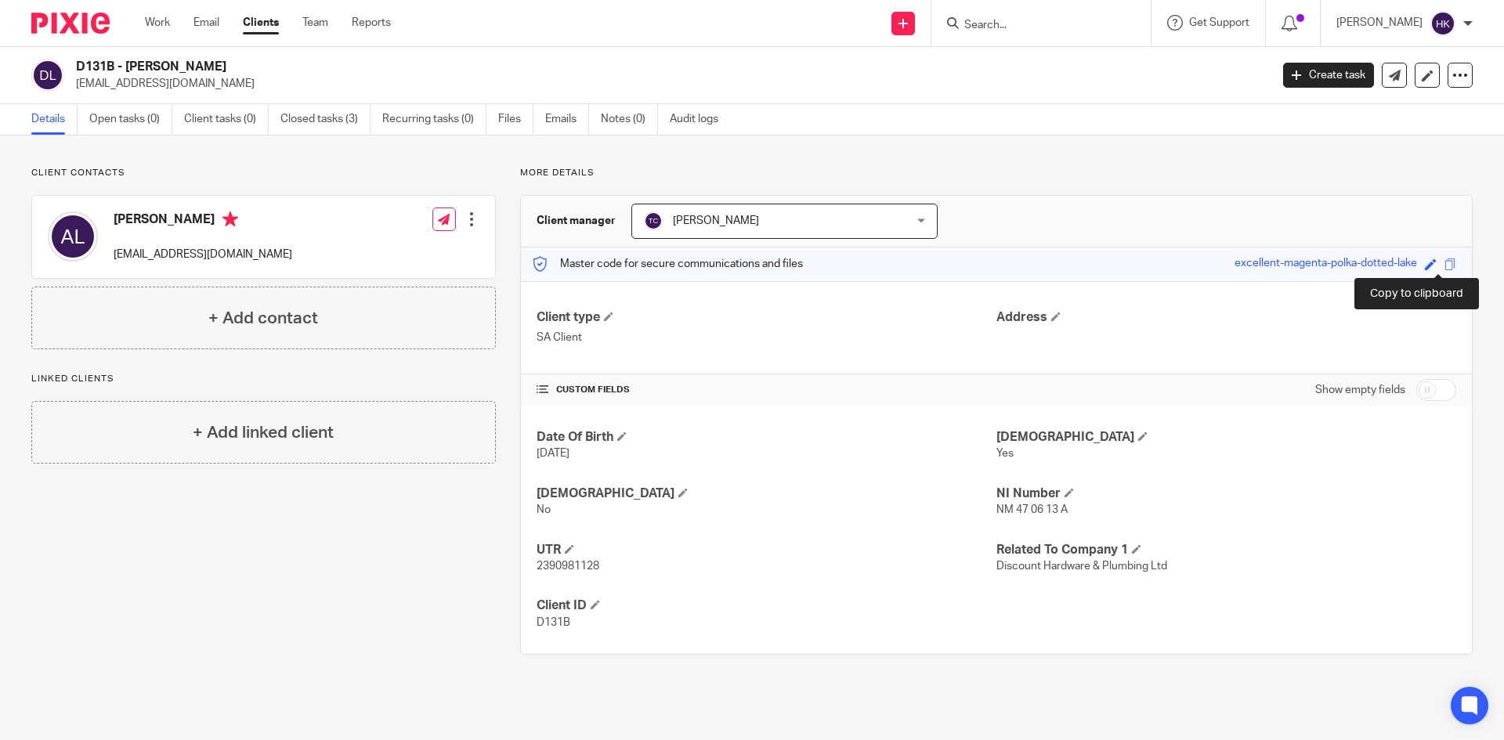
click at [1444, 266] on span at bounding box center [1450, 264] width 12 height 12
click at [1002, 25] on input "Search" at bounding box center [1033, 26] width 141 height 14
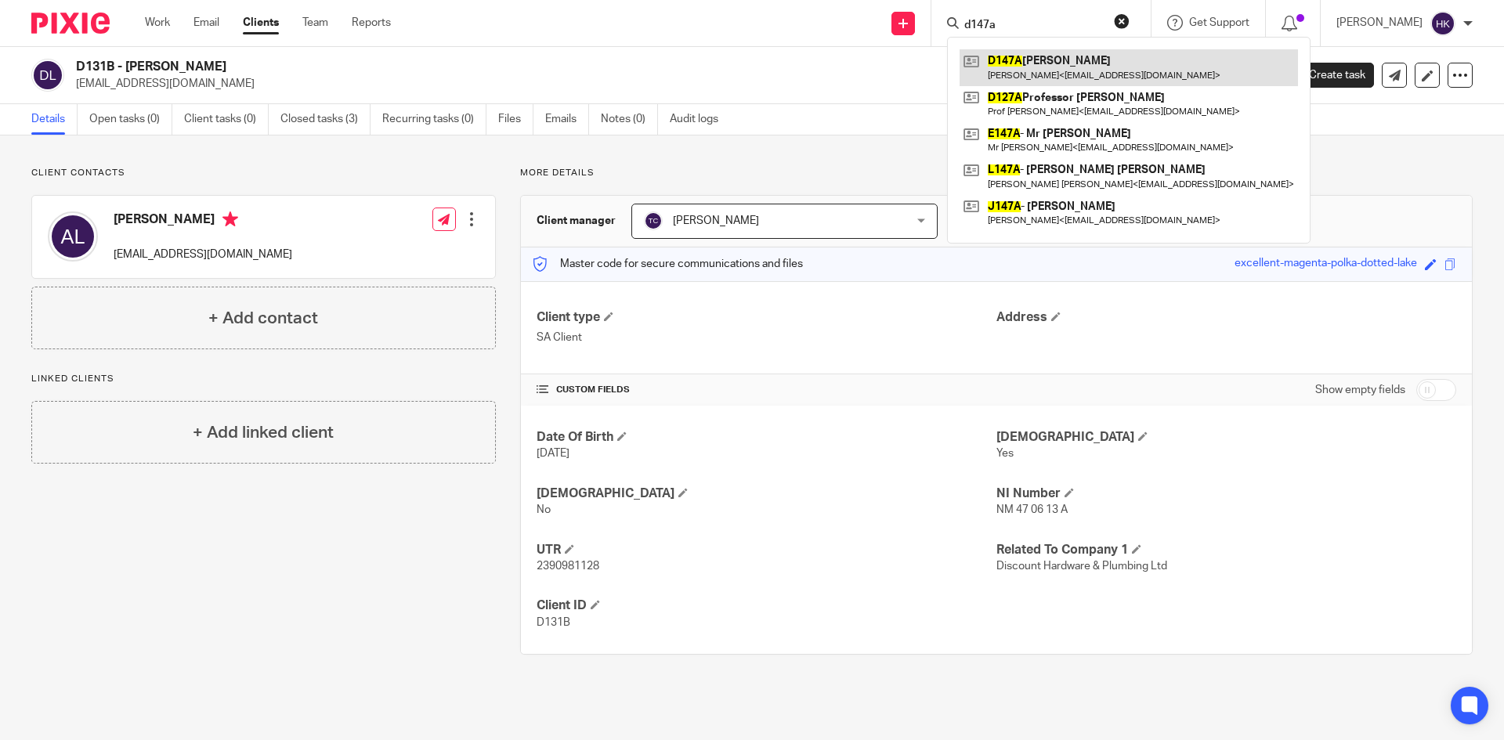
type input "d147a"
click at [1116, 67] on link at bounding box center [1128, 67] width 338 height 36
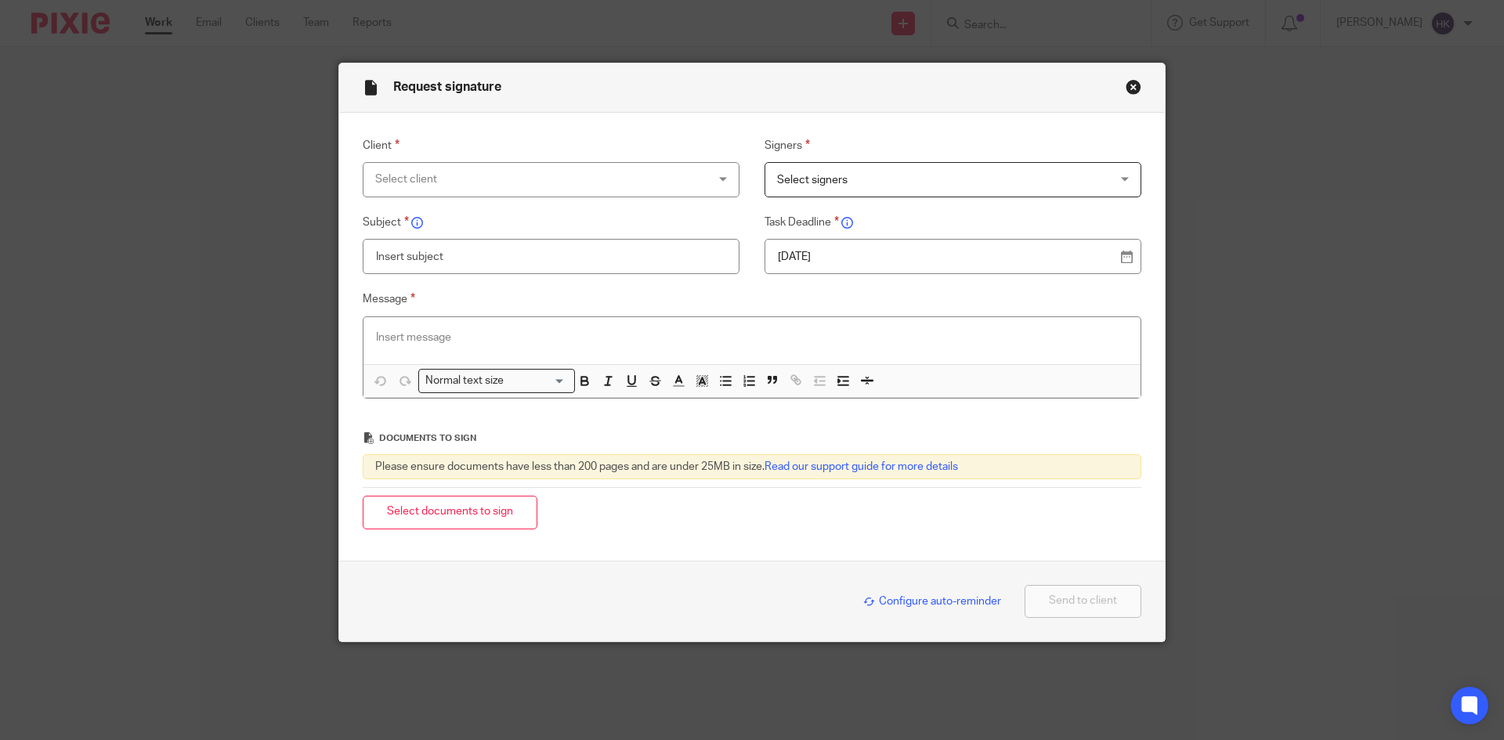
click at [426, 172] on div "Select client" at bounding box center [520, 179] width 291 height 33
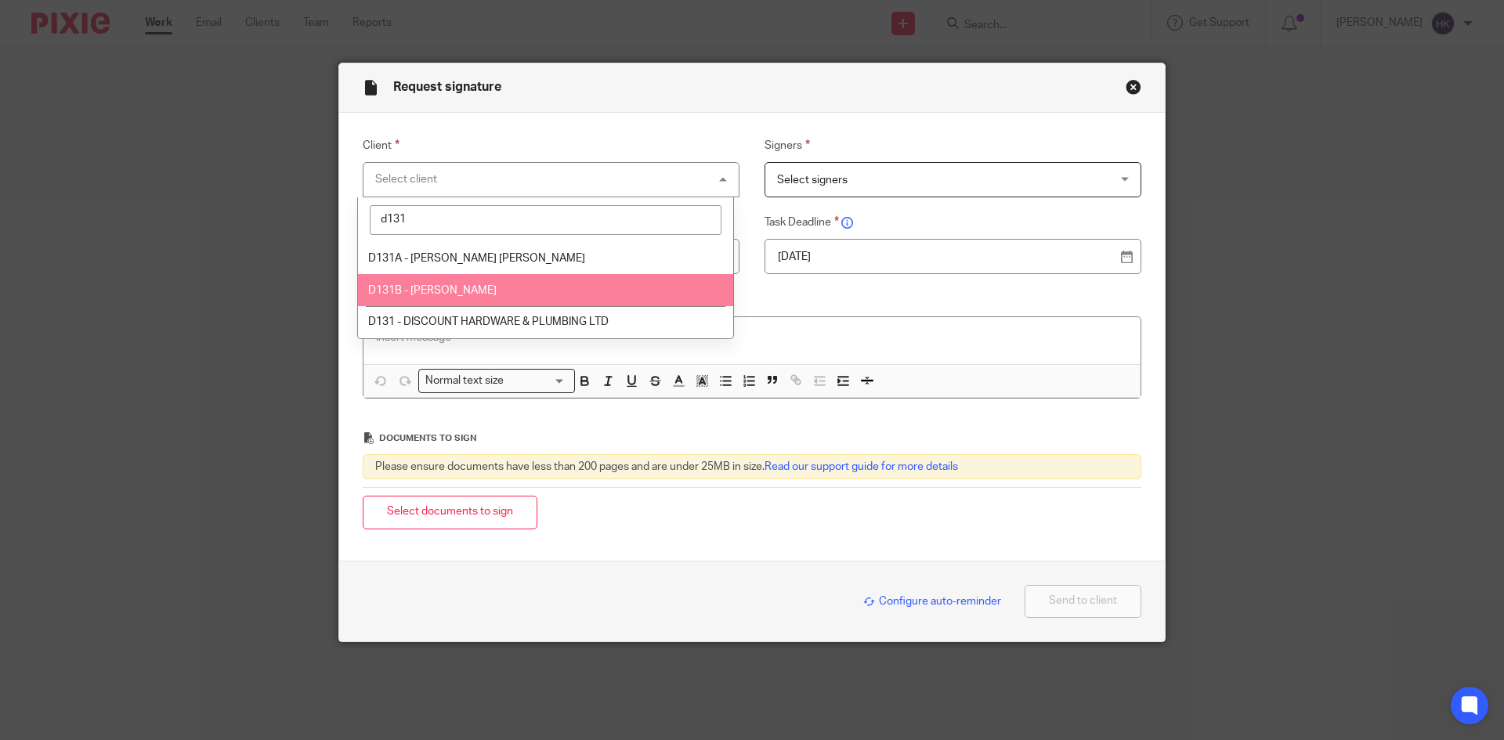
type input "d131"
click at [403, 289] on span "D131B - [PERSON_NAME]" at bounding box center [432, 290] width 128 height 11
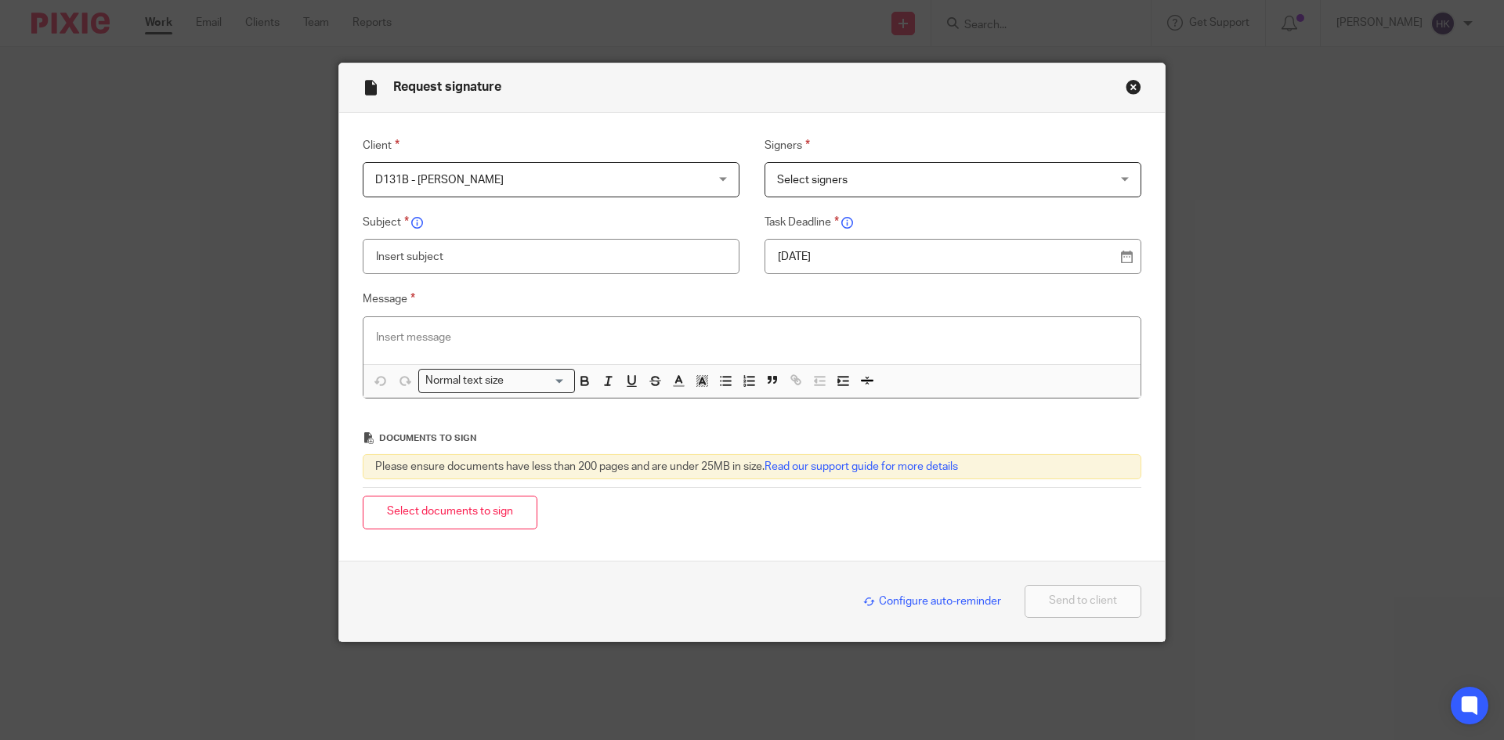
click at [869, 181] on span "Select signers" at bounding box center [922, 179] width 291 height 33
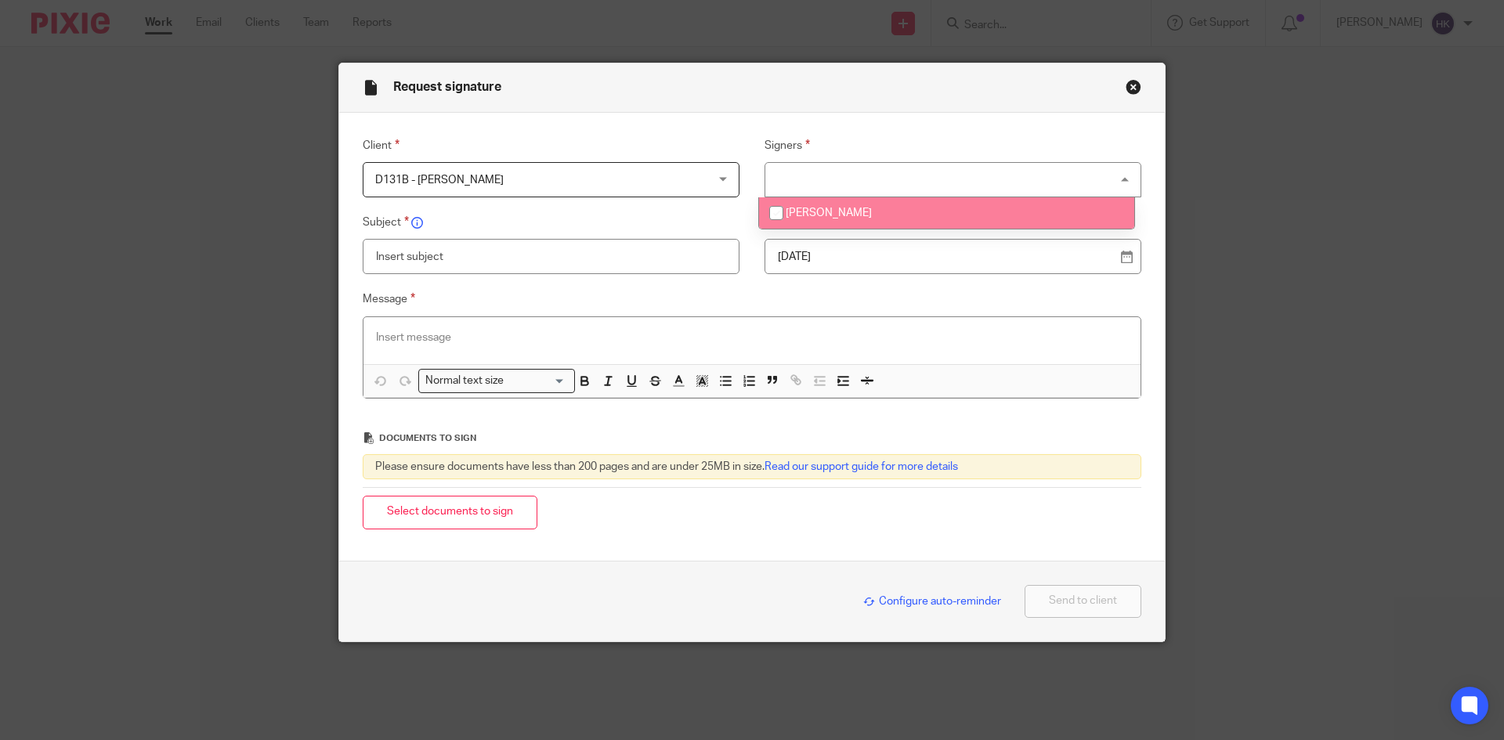
click at [864, 213] on li "[PERSON_NAME]" at bounding box center [946, 213] width 375 height 32
checkbox input "true"
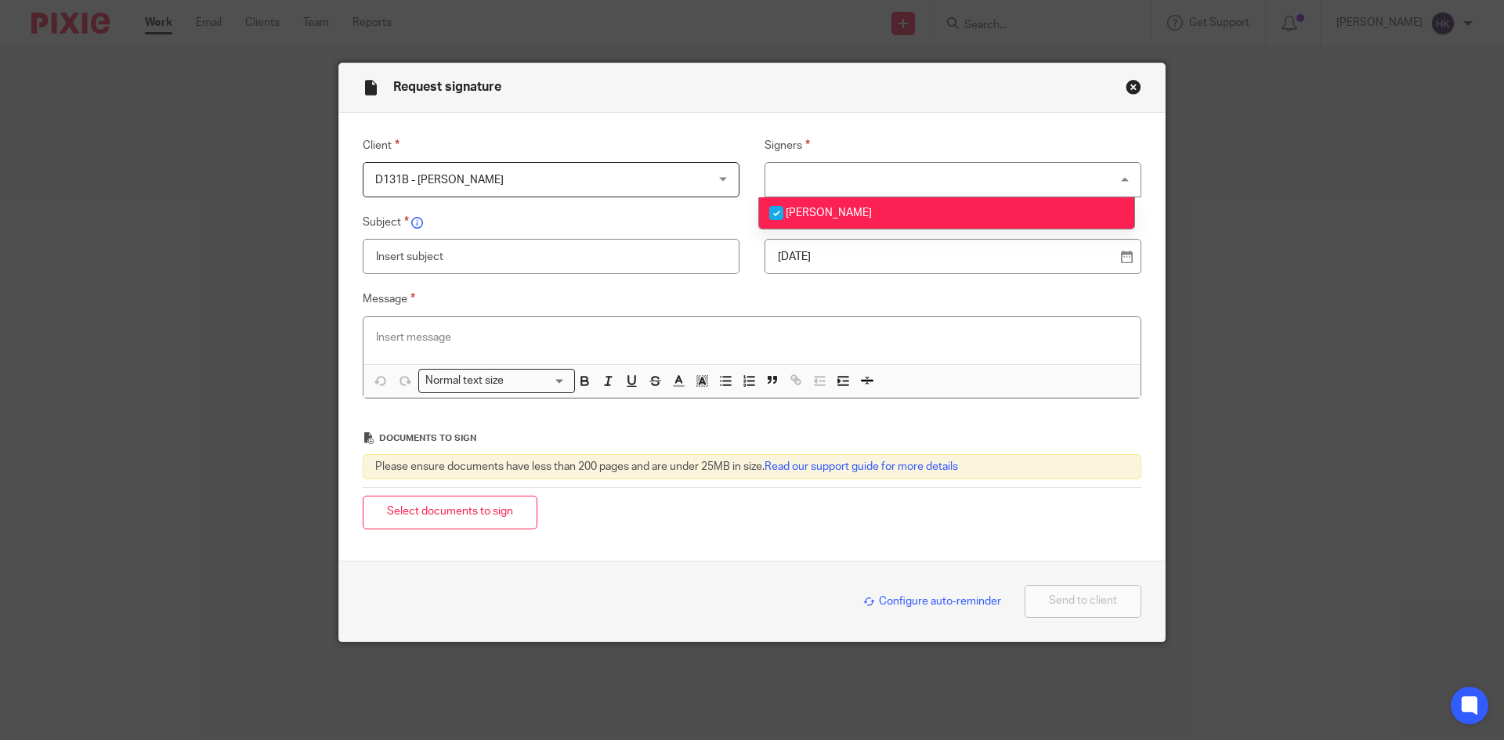
click at [855, 260] on p "12 Aug 2025" at bounding box center [947, 257] width 338 height 16
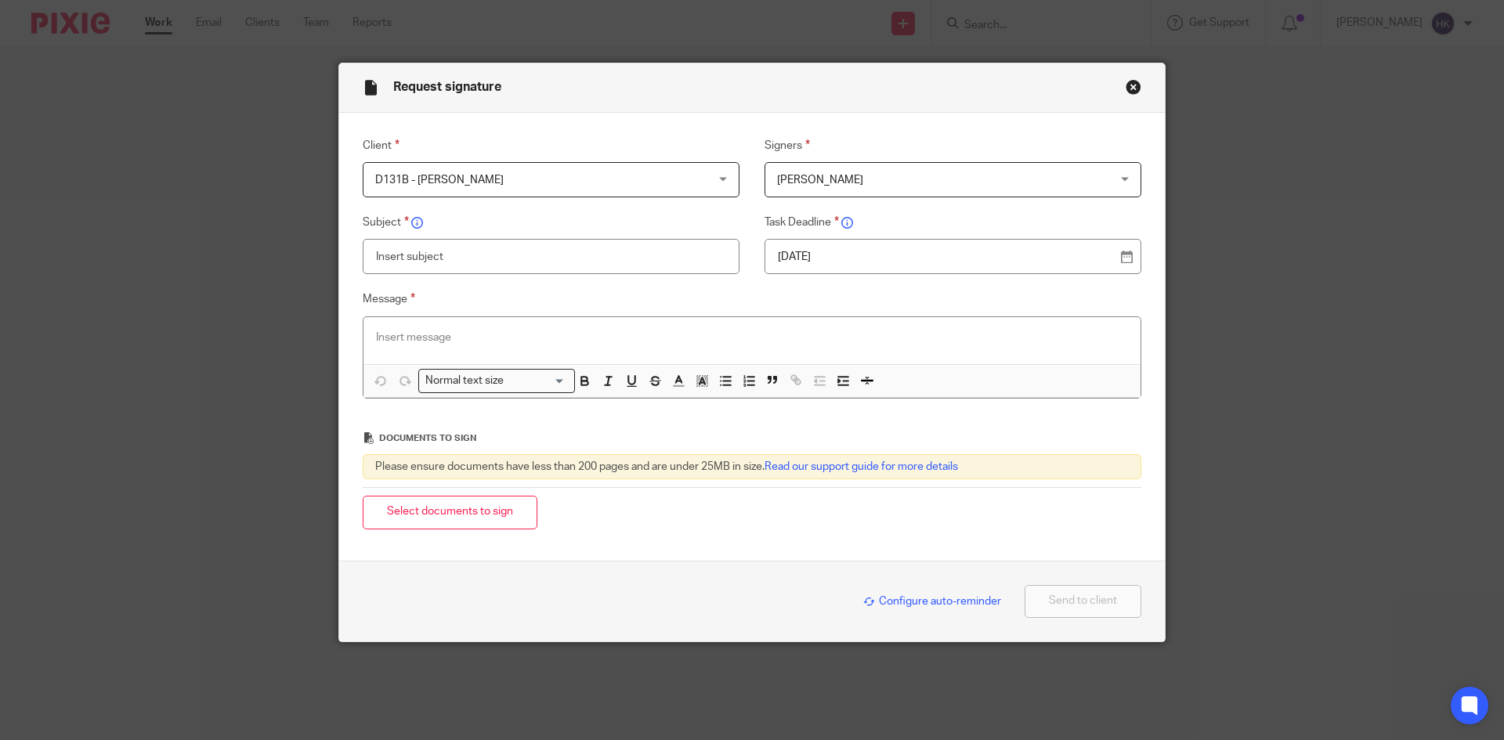
click at [409, 258] on input "text" at bounding box center [551, 256] width 377 height 35
type input "D131B - Personal Tax Return Pack"
paste div
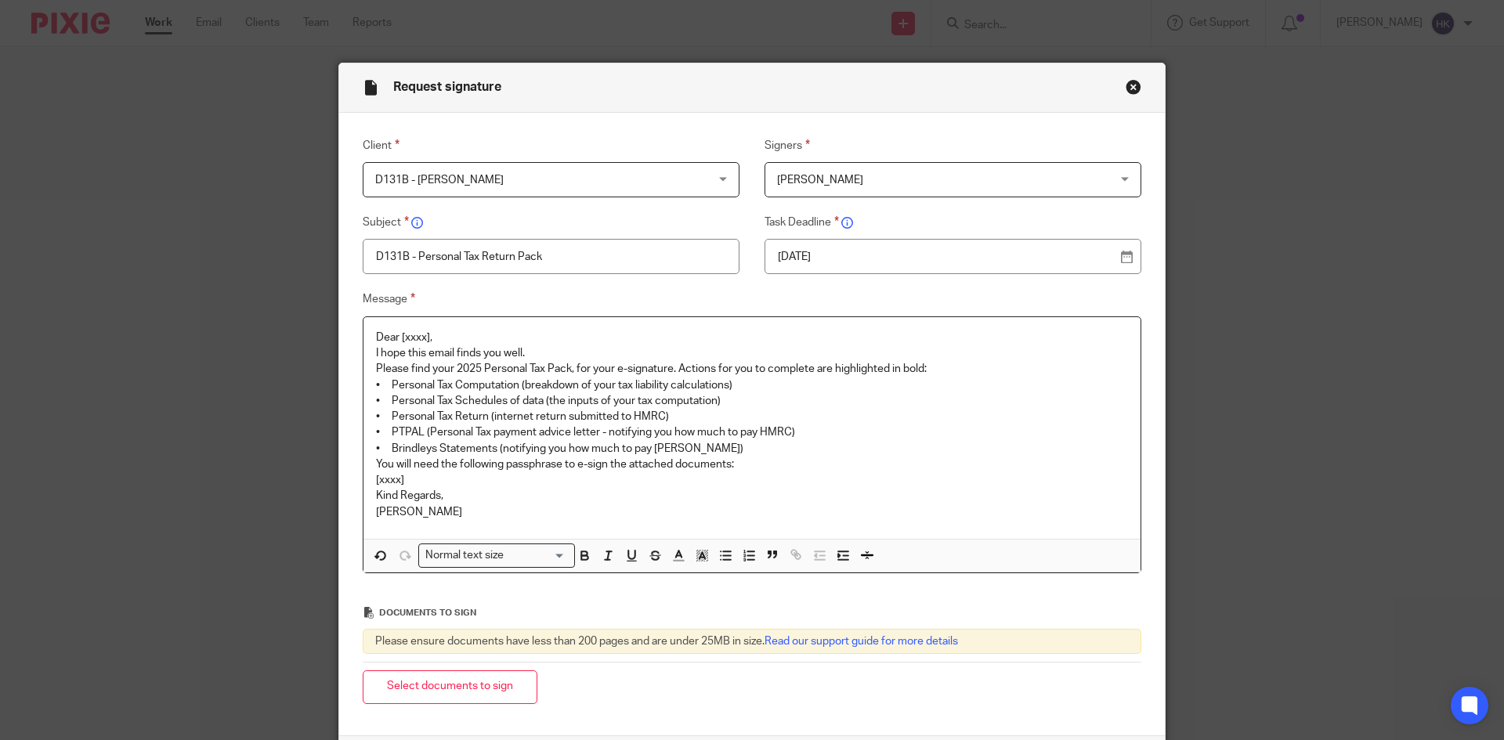
click at [456, 339] on p "Dear [xxxx]," at bounding box center [752, 338] width 752 height 16
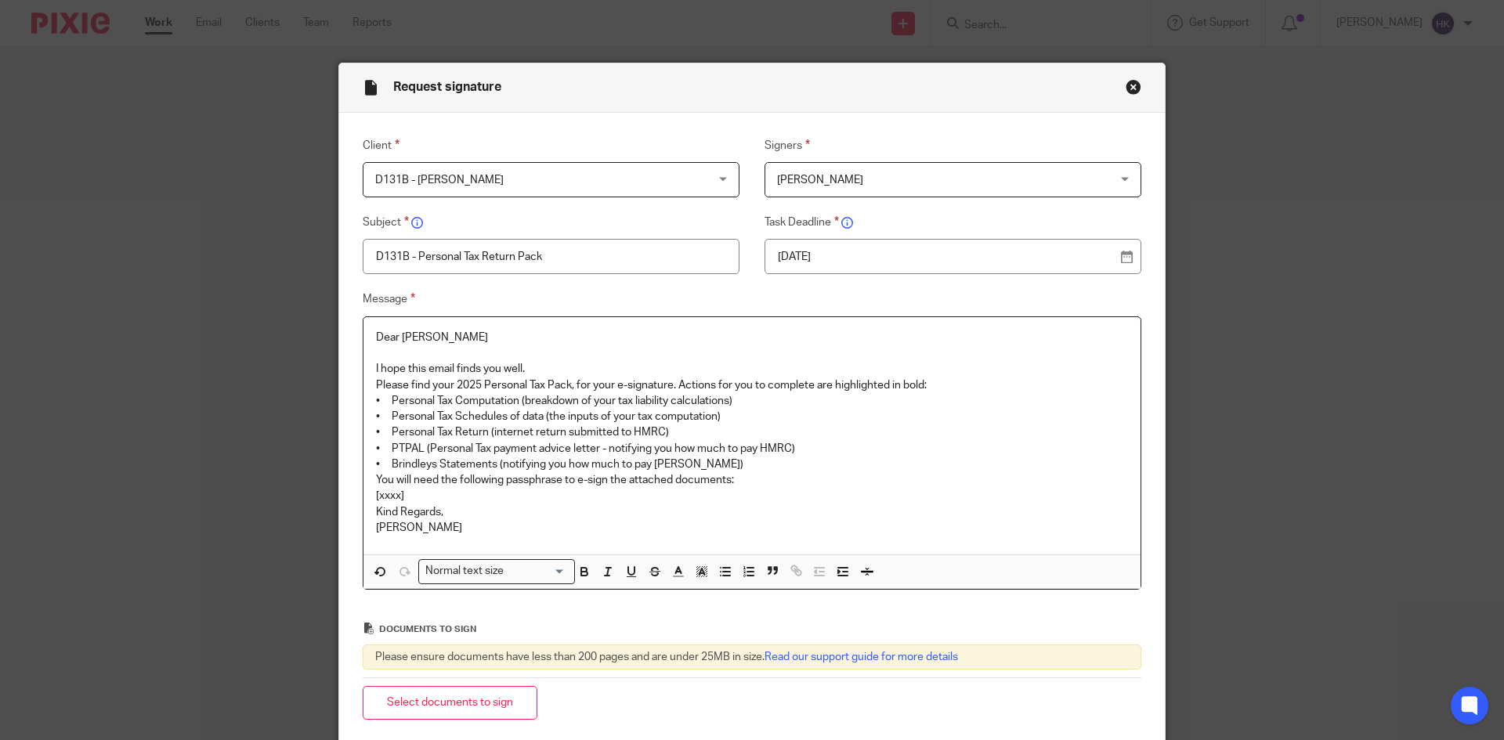
click at [524, 366] on p "I hope this email finds you well." at bounding box center [752, 369] width 752 height 16
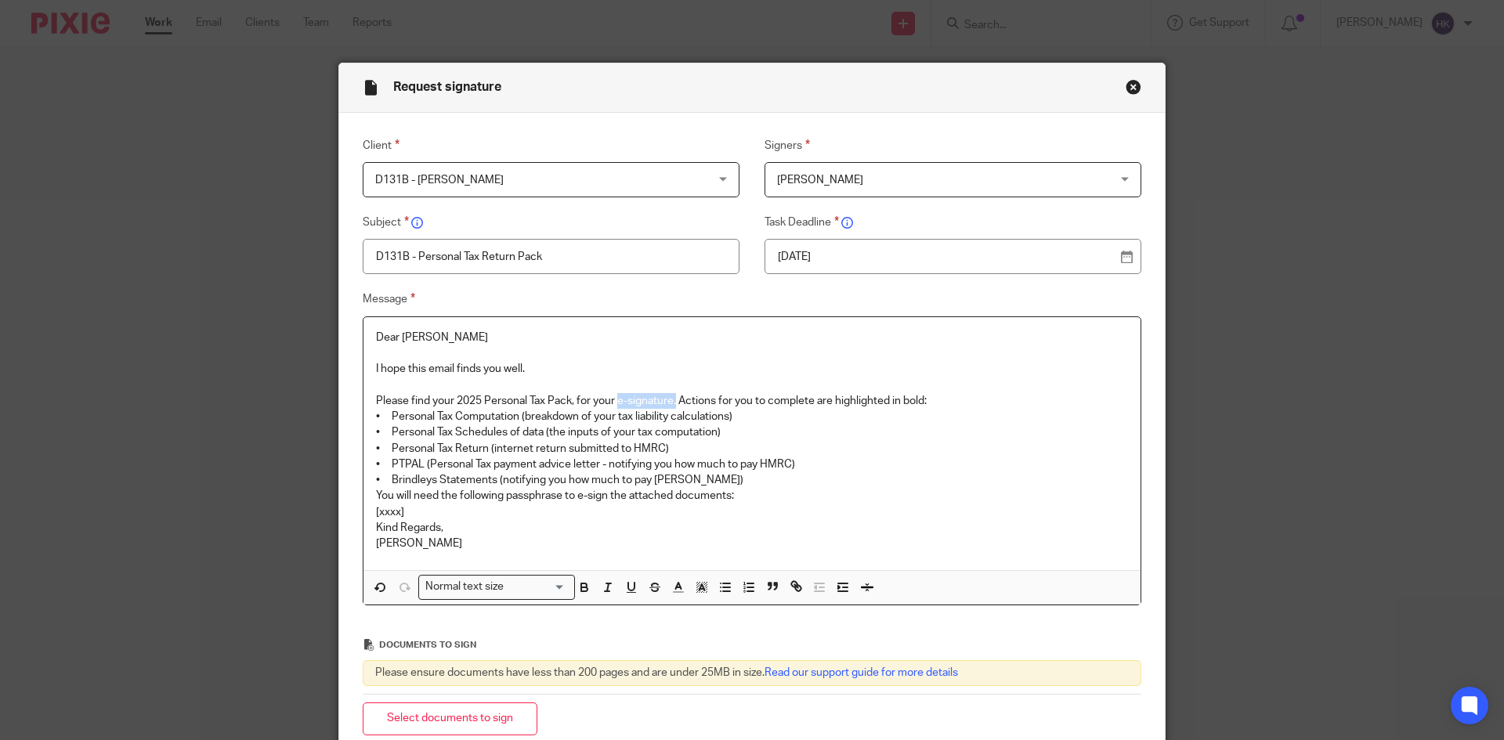
drag, startPoint x: 616, startPoint y: 399, endPoint x: 672, endPoint y: 396, distance: 55.7
click at [672, 396] on p "Please find your 2025 Personal Tax Pack, for your e-signature. Actions for you …" at bounding box center [752, 401] width 752 height 16
click at [937, 398] on p "Please find your 2025 Personal Tax Pack, for your e-signature. Actions for you …" at bounding box center [752, 401] width 752 height 16
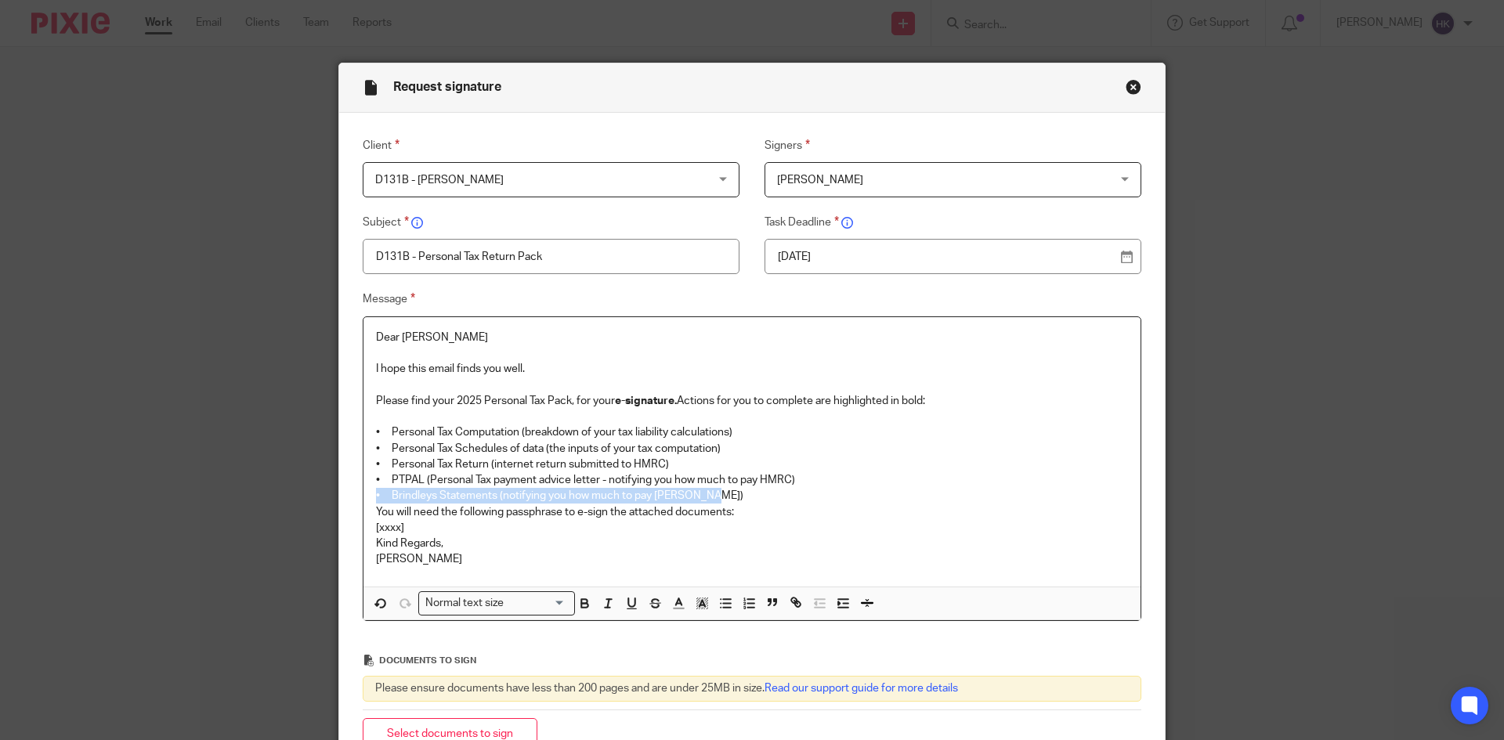
drag, startPoint x: 365, startPoint y: 493, endPoint x: 704, endPoint y: 490, distance: 339.2
click at [704, 490] on div "Dear Anu I hope this email finds you well. Please find your 2025 Personal Tax P…" at bounding box center [751, 451] width 777 height 269
drag, startPoint x: 602, startPoint y: 479, endPoint x: 808, endPoint y: 485, distance: 206.1
click at [808, 485] on p "• PTPAL (Personal Tax payment advice letter - notifying you how much to pay HMR…" at bounding box center [752, 480] width 752 height 16
drag, startPoint x: 748, startPoint y: 511, endPoint x: 702, endPoint y: 530, distance: 50.2
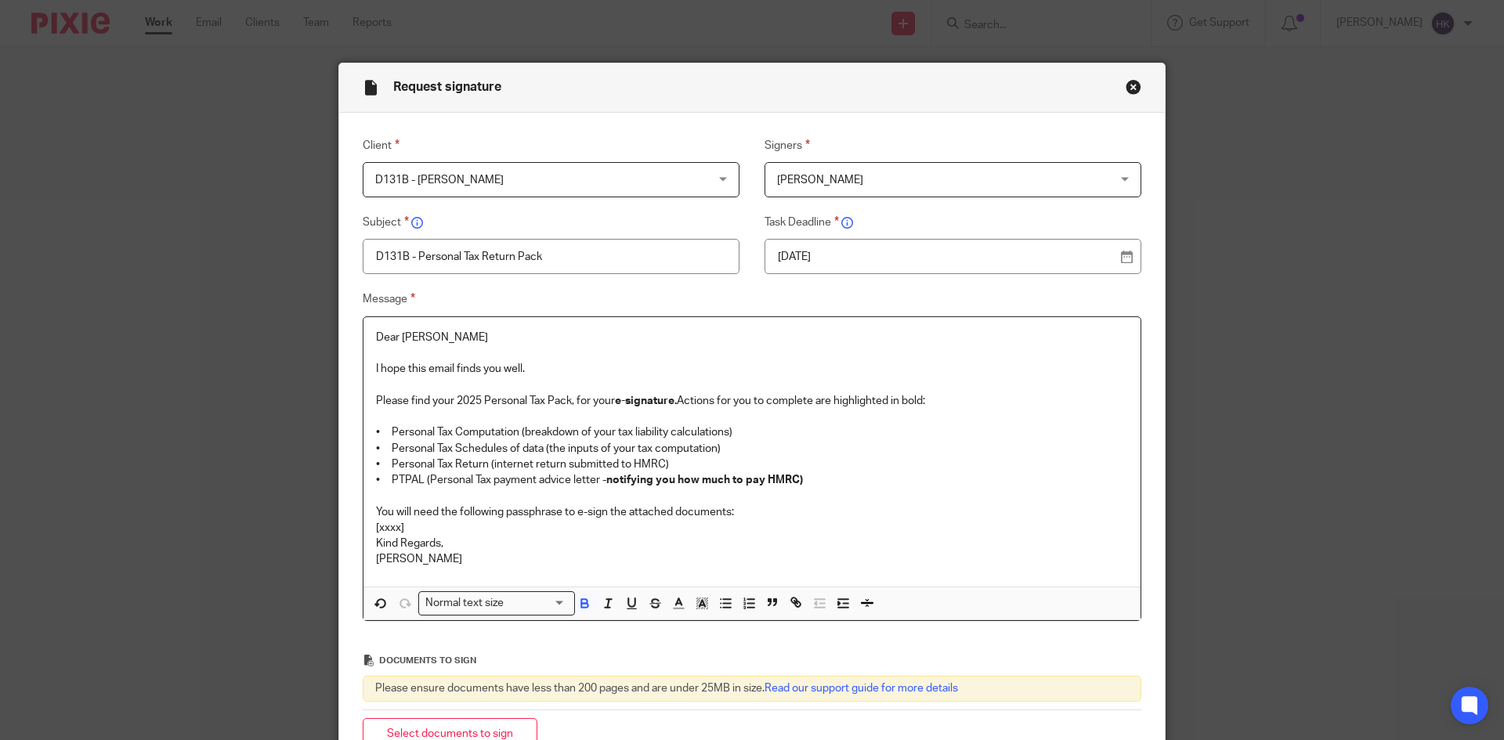
click at [743, 514] on p "You will need the following passphrase to e-sign the attached documents:" at bounding box center [752, 512] width 752 height 16
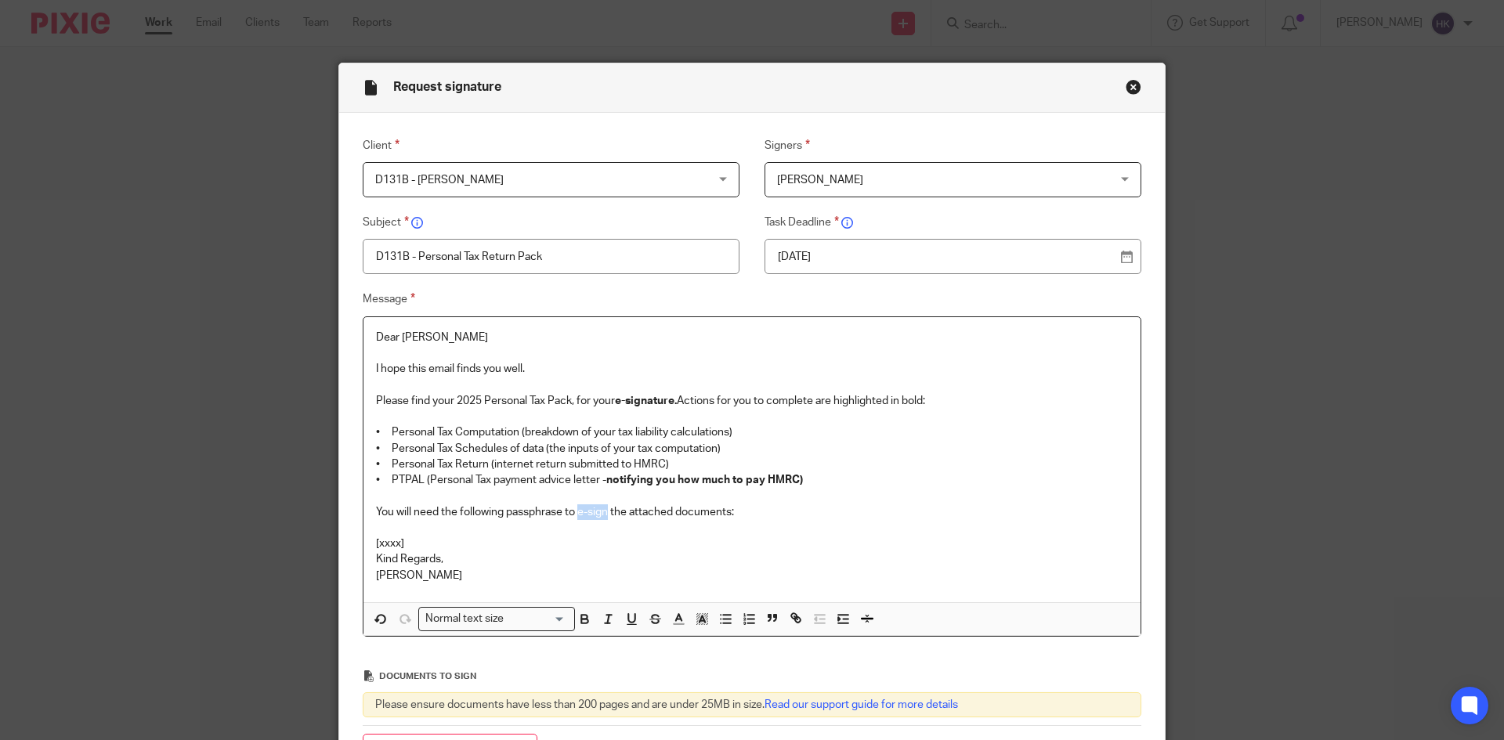
drag, startPoint x: 573, startPoint y: 510, endPoint x: 602, endPoint y: 515, distance: 29.4
click at [602, 515] on p "You will need the following passphrase to e-sign the attached documents:" at bounding box center [752, 512] width 752 height 16
drag, startPoint x: 402, startPoint y: 544, endPoint x: 358, endPoint y: 548, distance: 44.0
click at [363, 548] on div "Dear Anu I hope this email finds you well. Please find your 2025 Personal Tax P…" at bounding box center [751, 459] width 777 height 285
drag, startPoint x: 569, startPoint y: 544, endPoint x: 356, endPoint y: 545, distance: 212.3
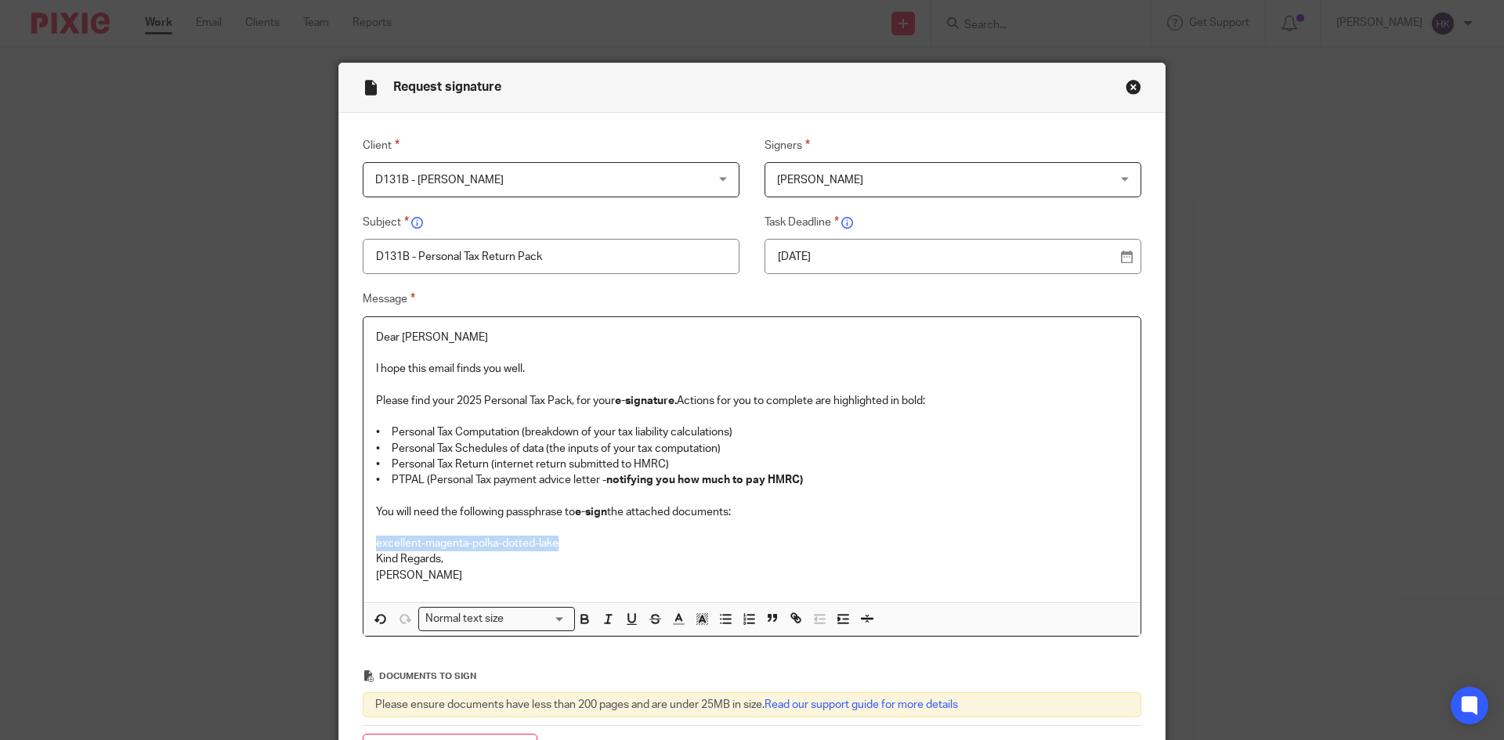
click at [363, 545] on div "Dear Anu I hope this email finds you well. Please find your 2025 Personal Tax P…" at bounding box center [752, 476] width 779 height 321
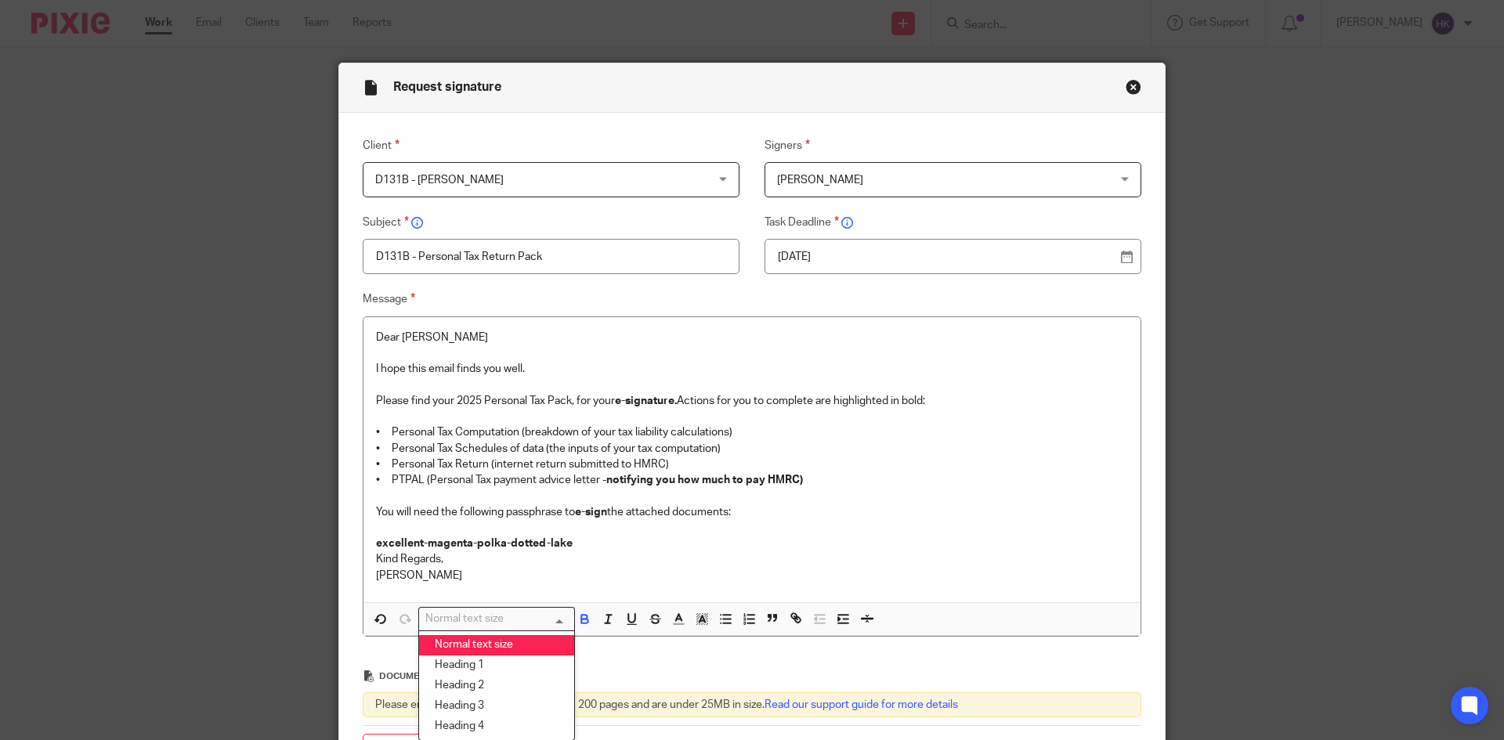
click at [457, 618] on div "Normal text size" at bounding box center [493, 618] width 148 height 20
drag, startPoint x: 475, startPoint y: 691, endPoint x: 687, endPoint y: 583, distance: 238.2
click at [479, 688] on li "Heading 2" at bounding box center [496, 686] width 155 height 20
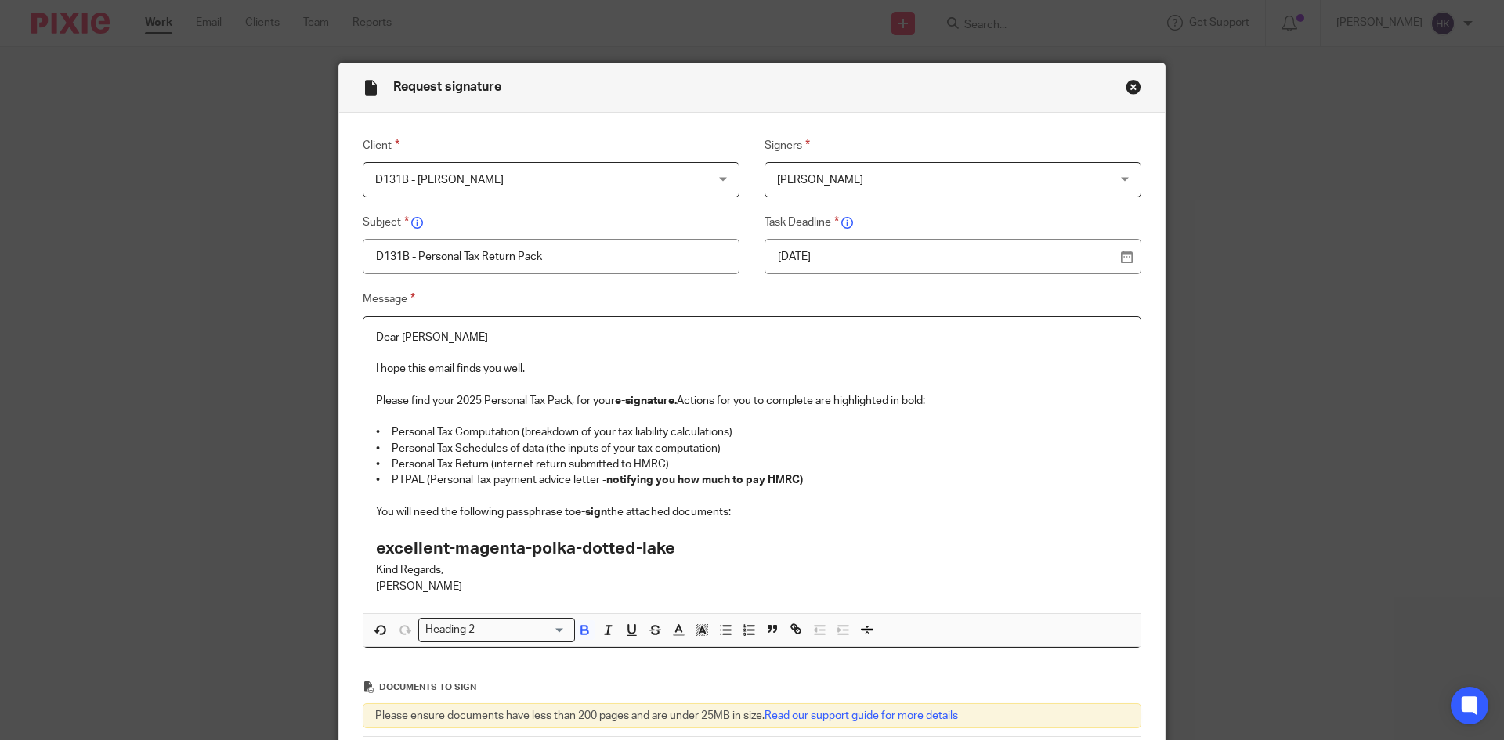
click at [704, 544] on h2 "excellent-magenta-polka-dotted-lake" at bounding box center [752, 549] width 752 height 27
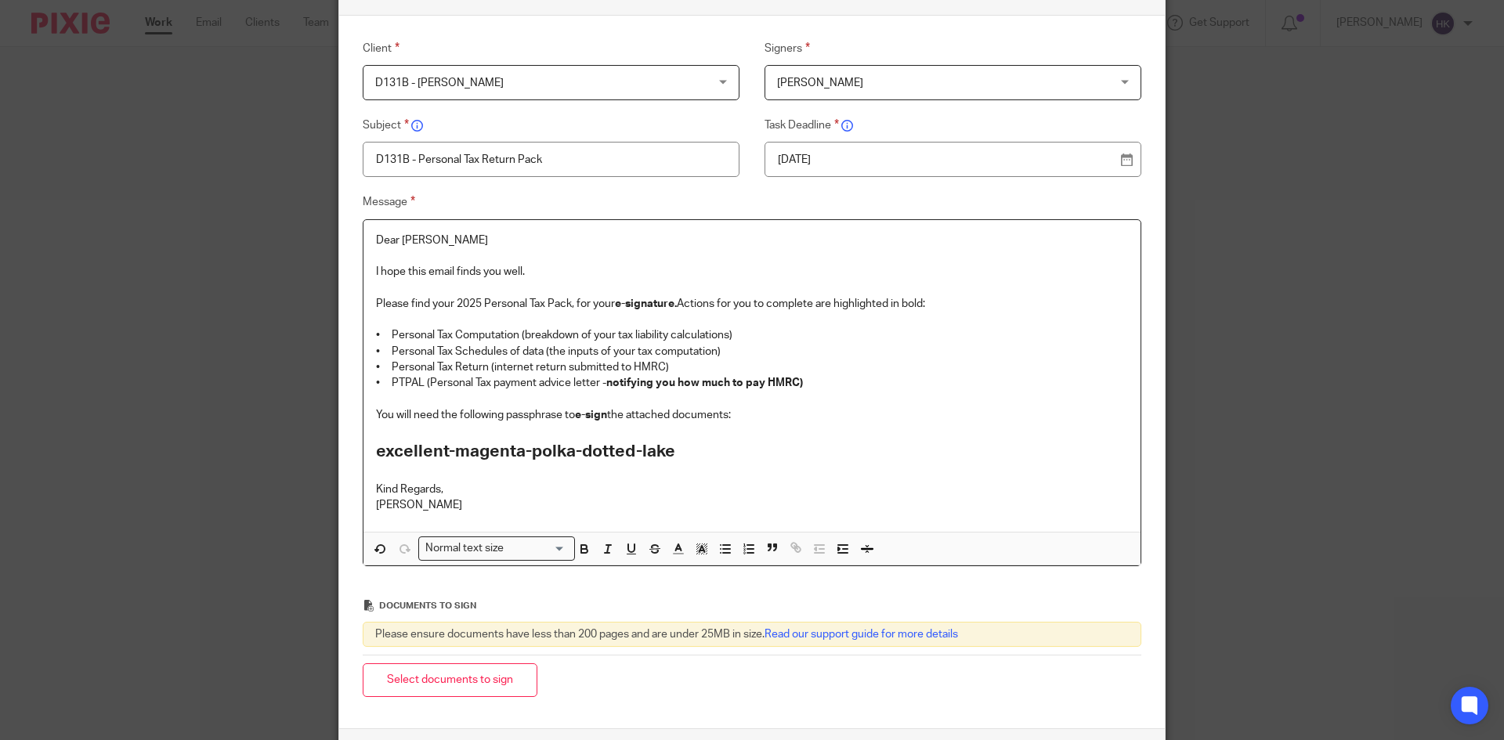
scroll to position [230, 0]
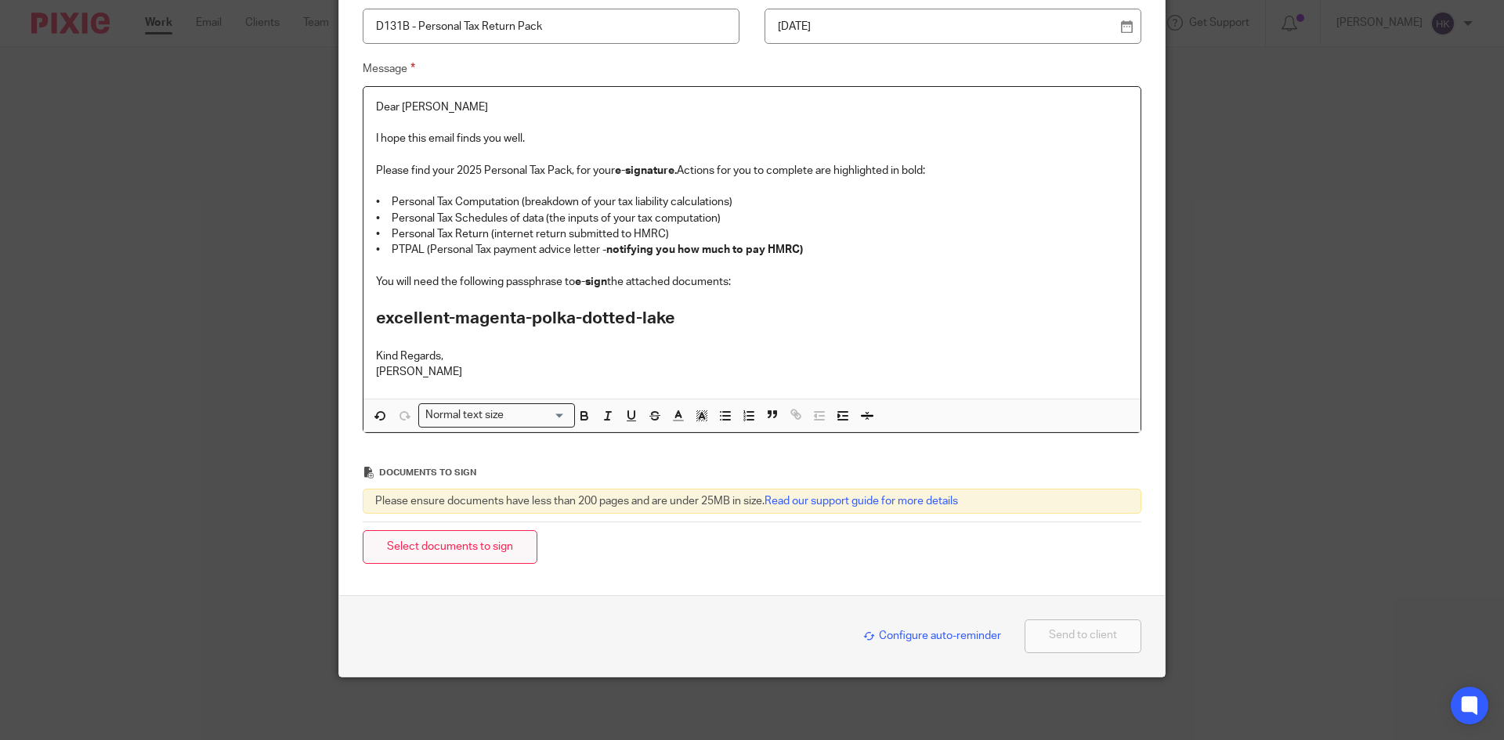
click at [513, 555] on button "Select documents to sign" at bounding box center [450, 547] width 175 height 34
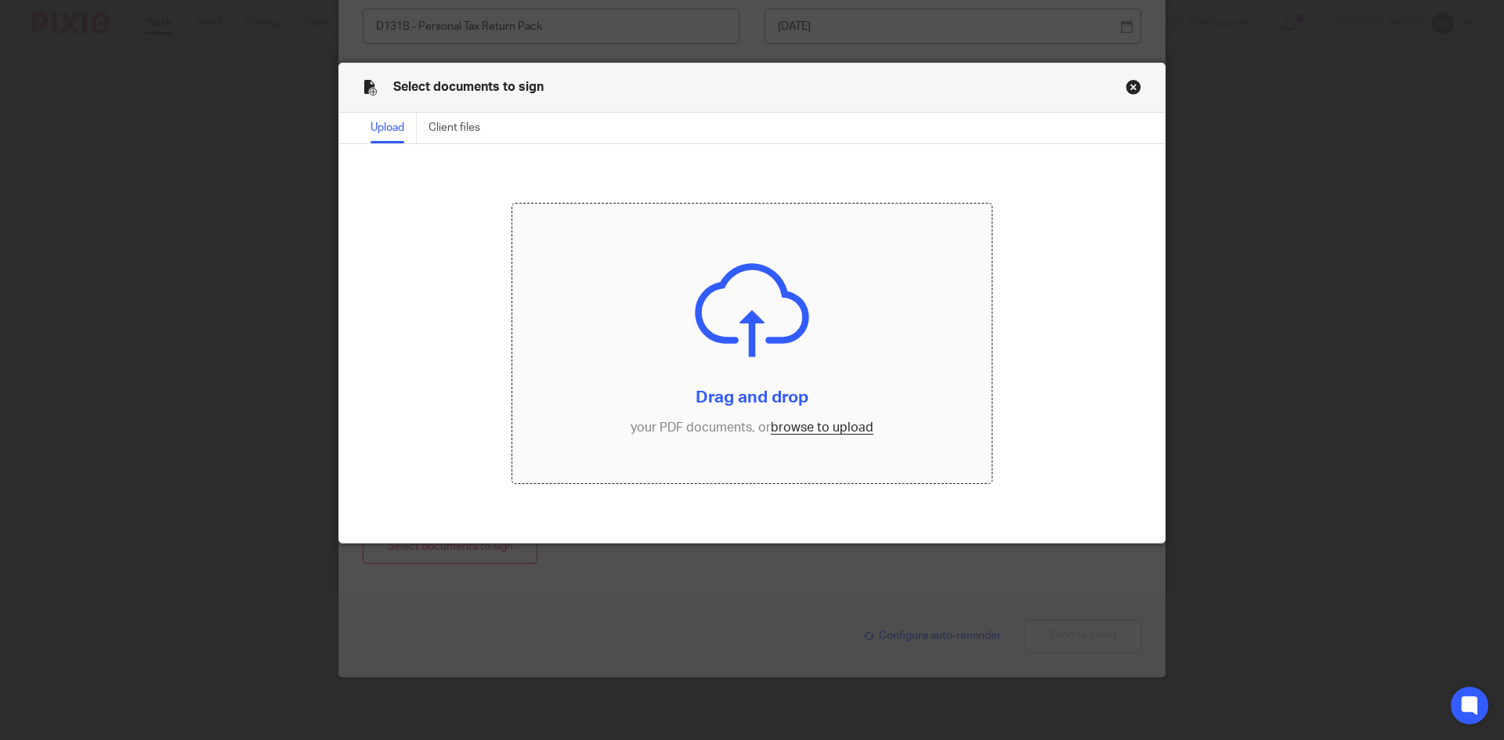
click at [808, 432] on input "file" at bounding box center [752, 344] width 480 height 280
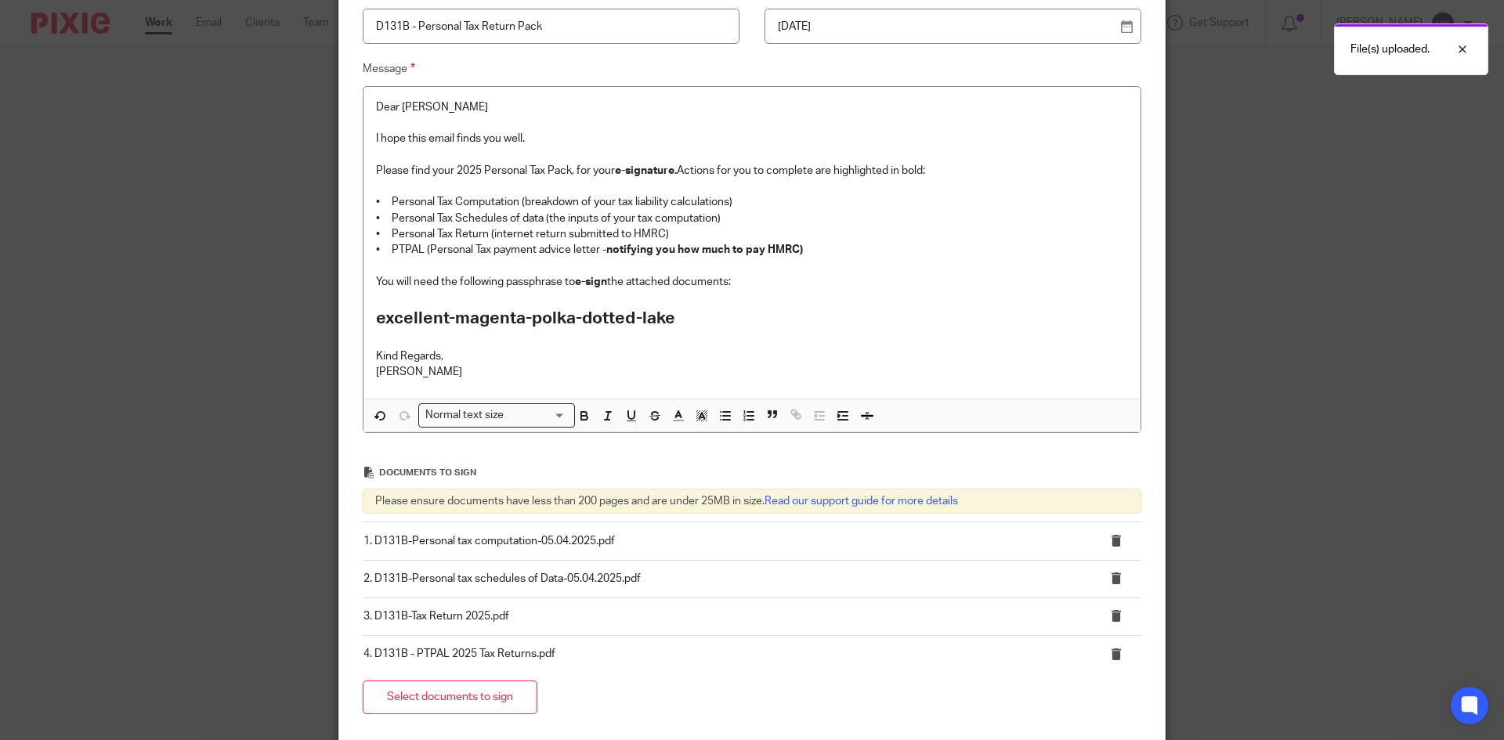
scroll to position [381, 0]
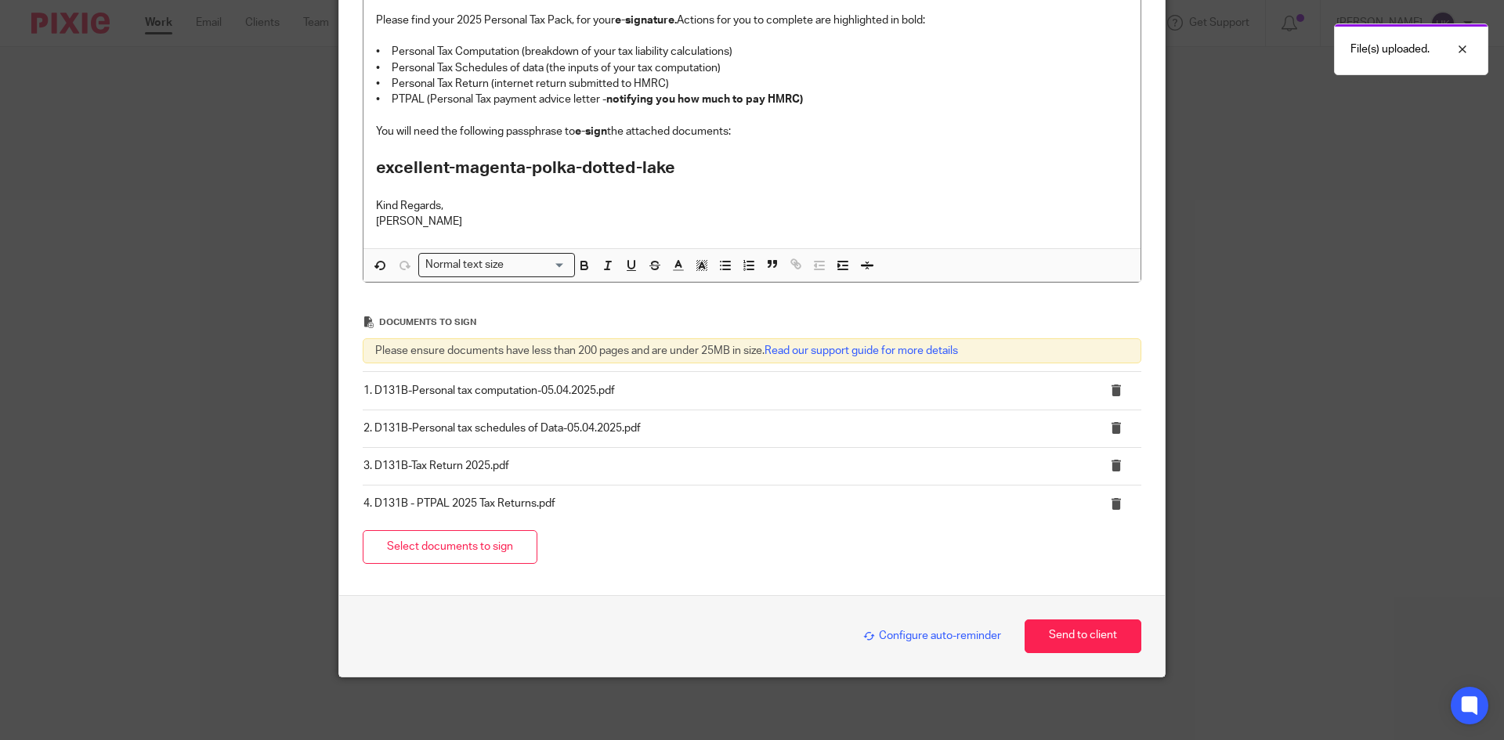
click at [931, 635] on span "Configure auto-reminder" at bounding box center [932, 636] width 138 height 11
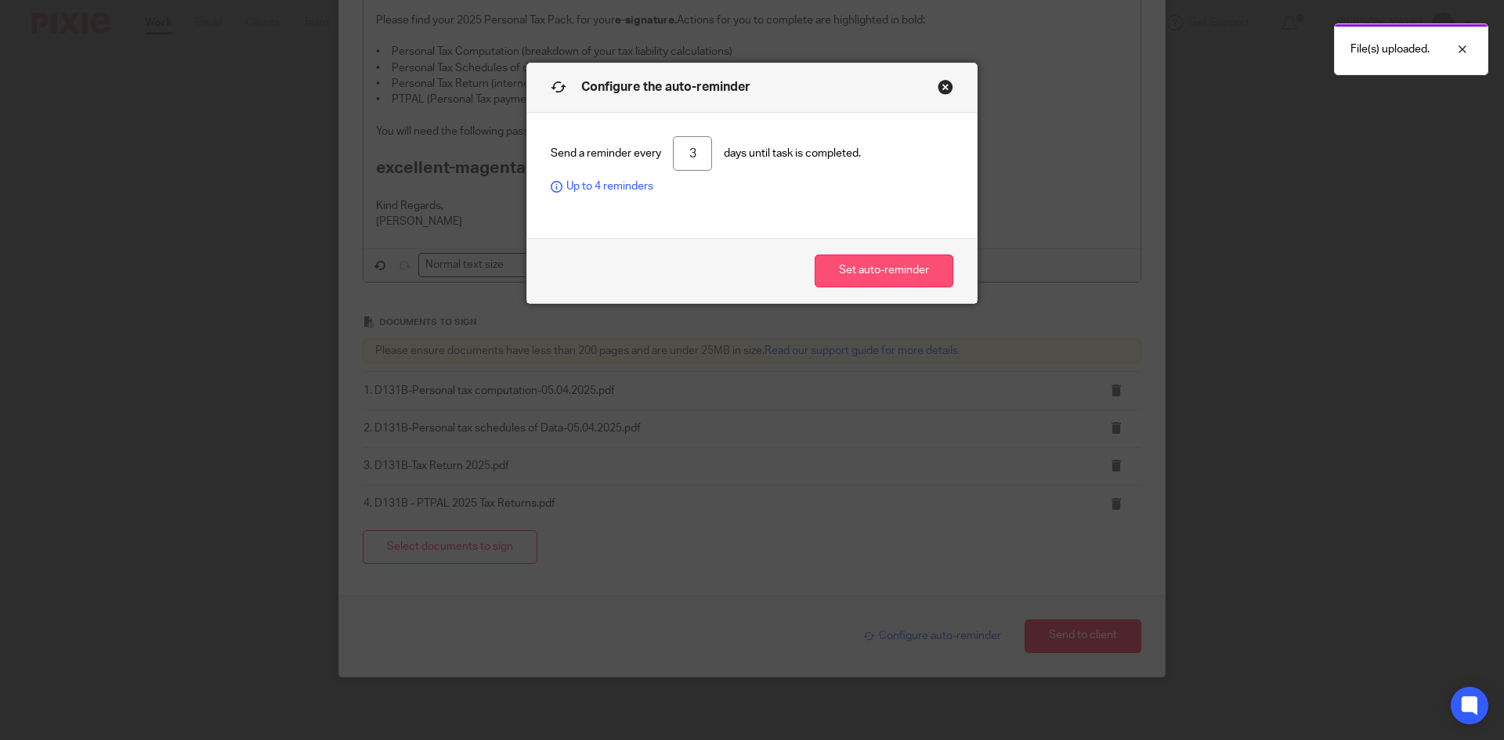
click at [847, 274] on button "Set auto-reminder" at bounding box center [884, 272] width 139 height 34
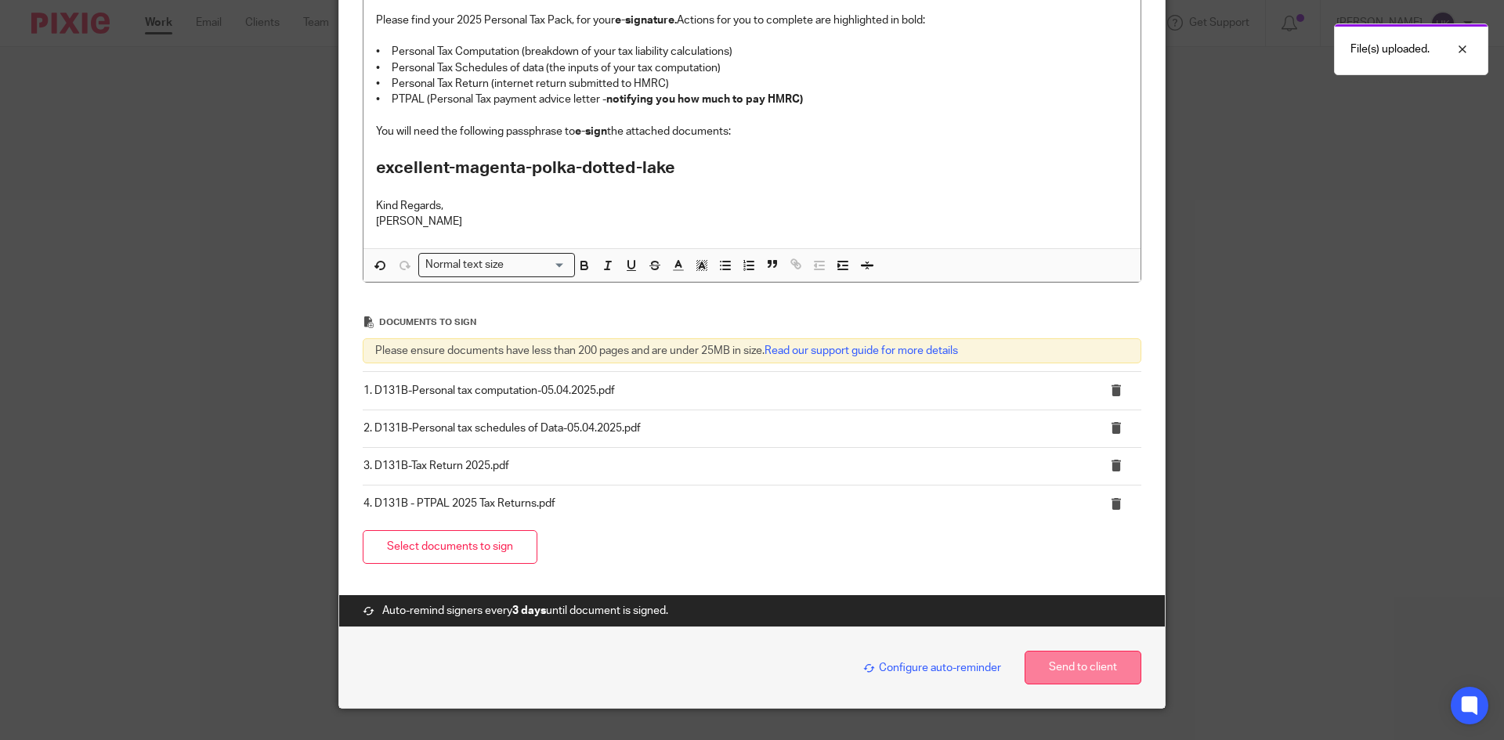
click at [1052, 673] on button "Send to client" at bounding box center [1082, 668] width 117 height 34
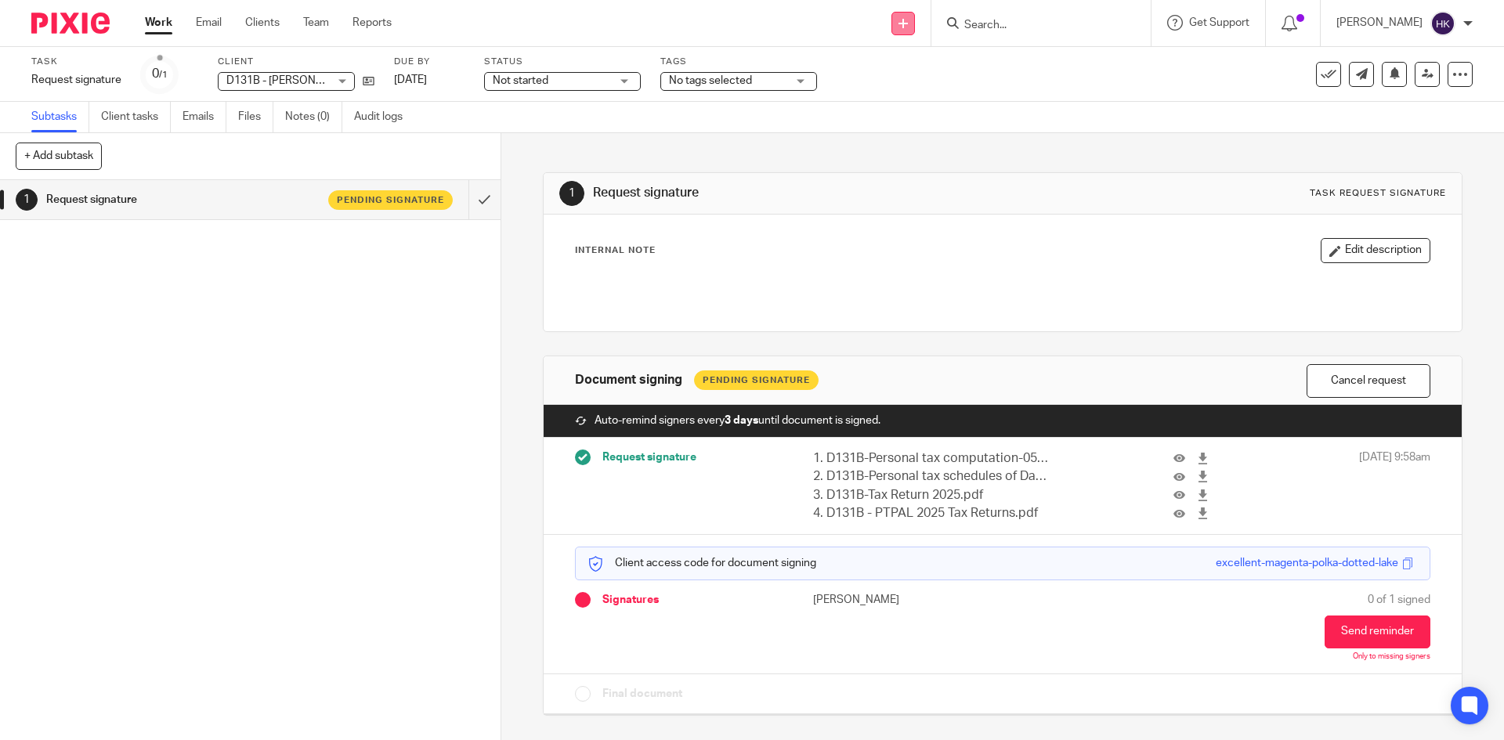
click at [915, 25] on link at bounding box center [902, 23] width 23 height 23
click at [907, 136] on link "Request signature" at bounding box center [920, 142] width 110 height 23
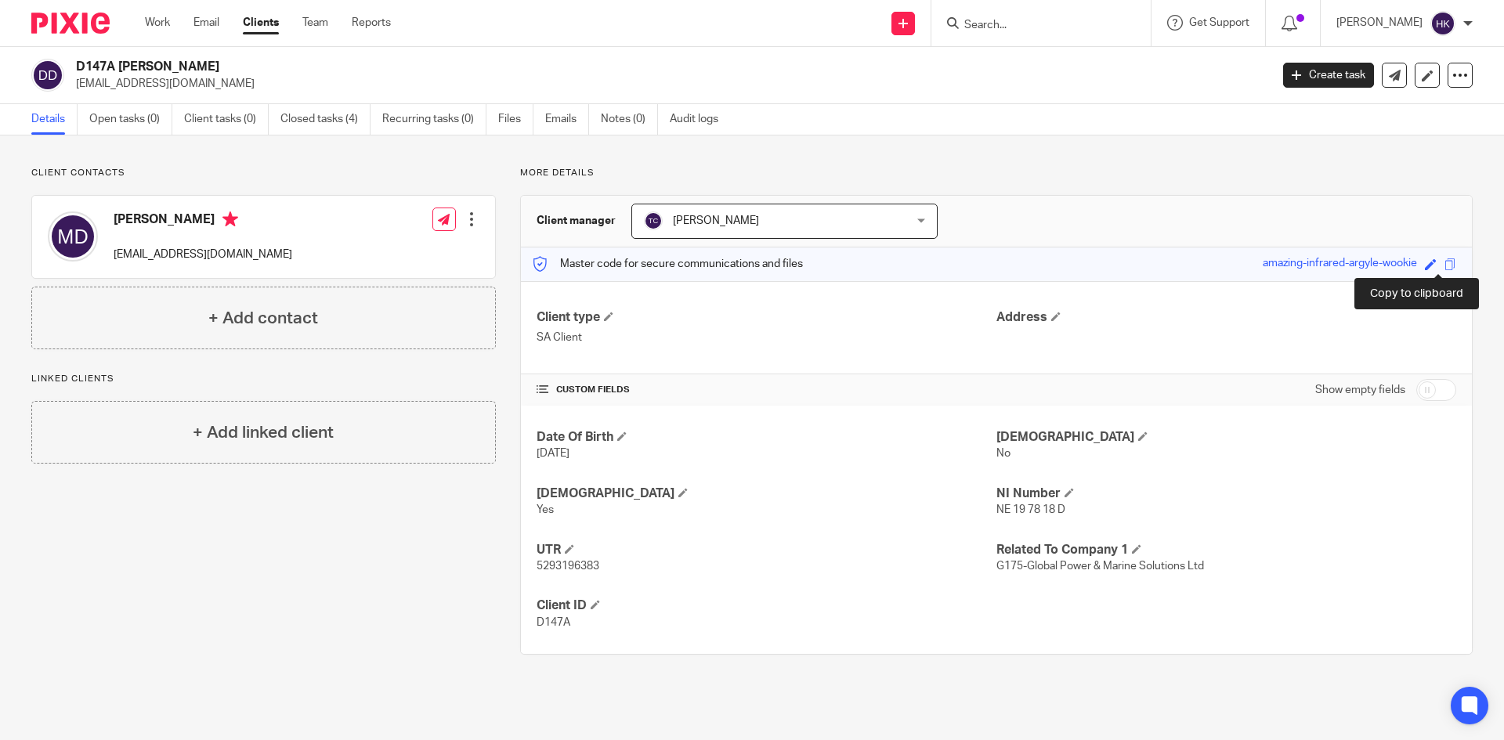
click at [1444, 260] on span at bounding box center [1450, 264] width 12 height 12
click at [1042, 21] on input "Search" at bounding box center [1033, 26] width 141 height 14
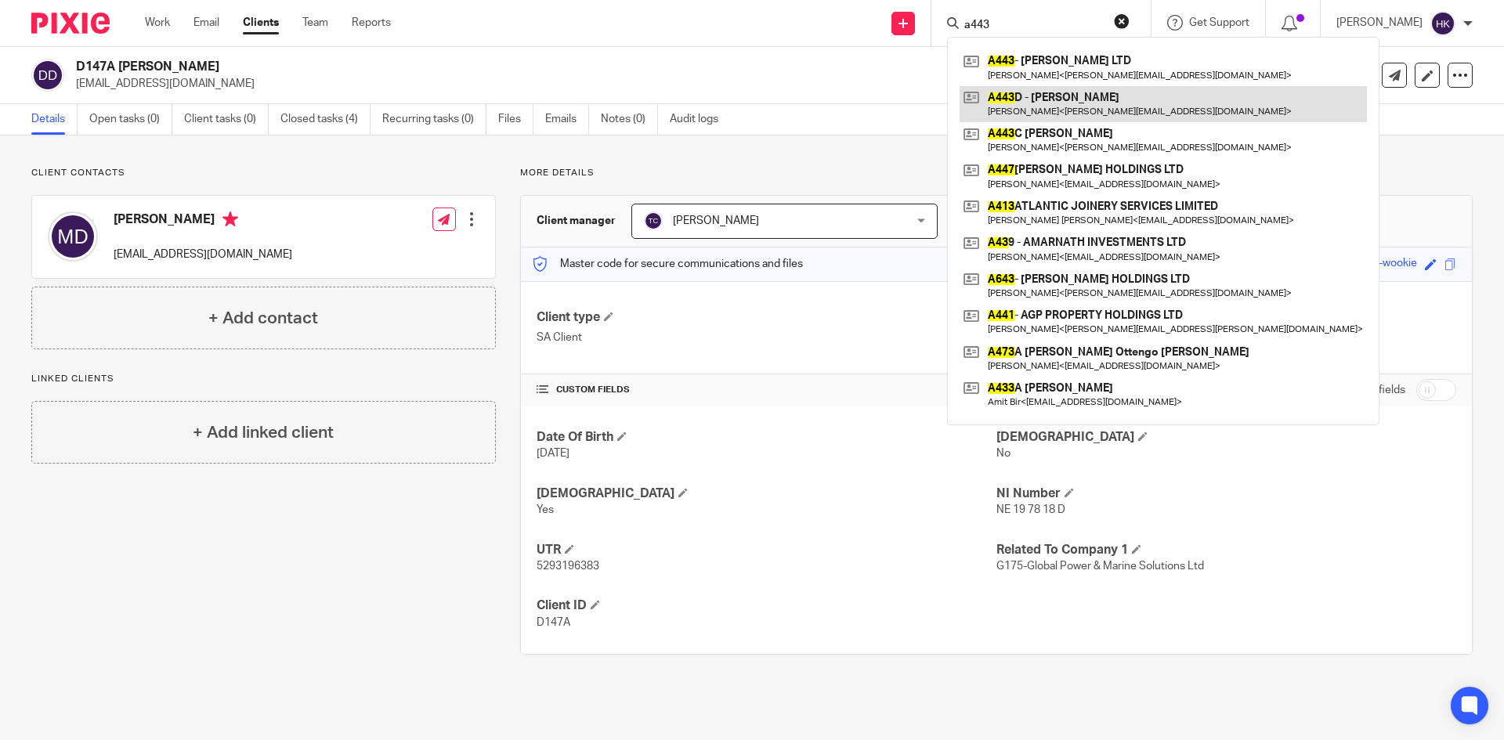
type input "a443"
click at [1097, 103] on link at bounding box center [1162, 104] width 407 height 36
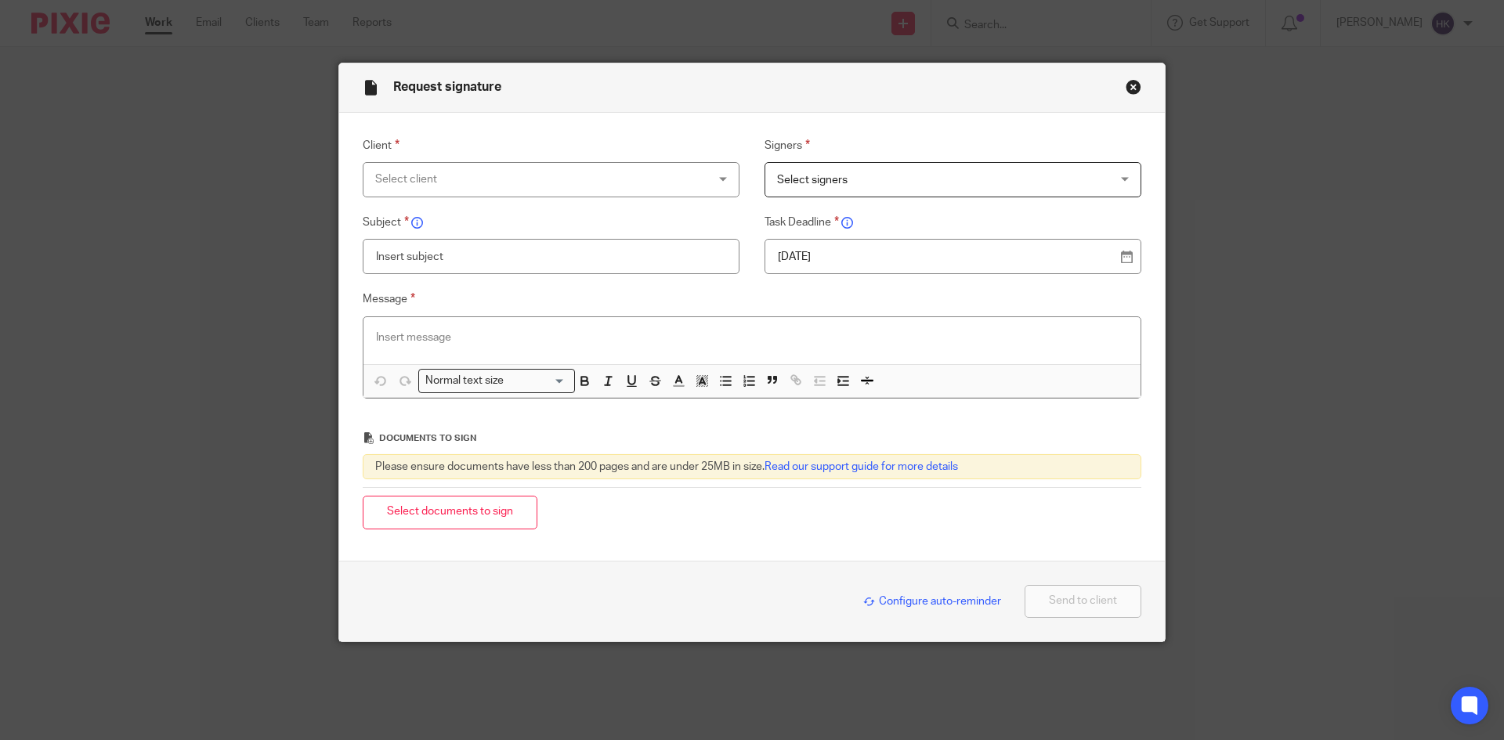
click at [408, 177] on div "Select client" at bounding box center [520, 179] width 291 height 33
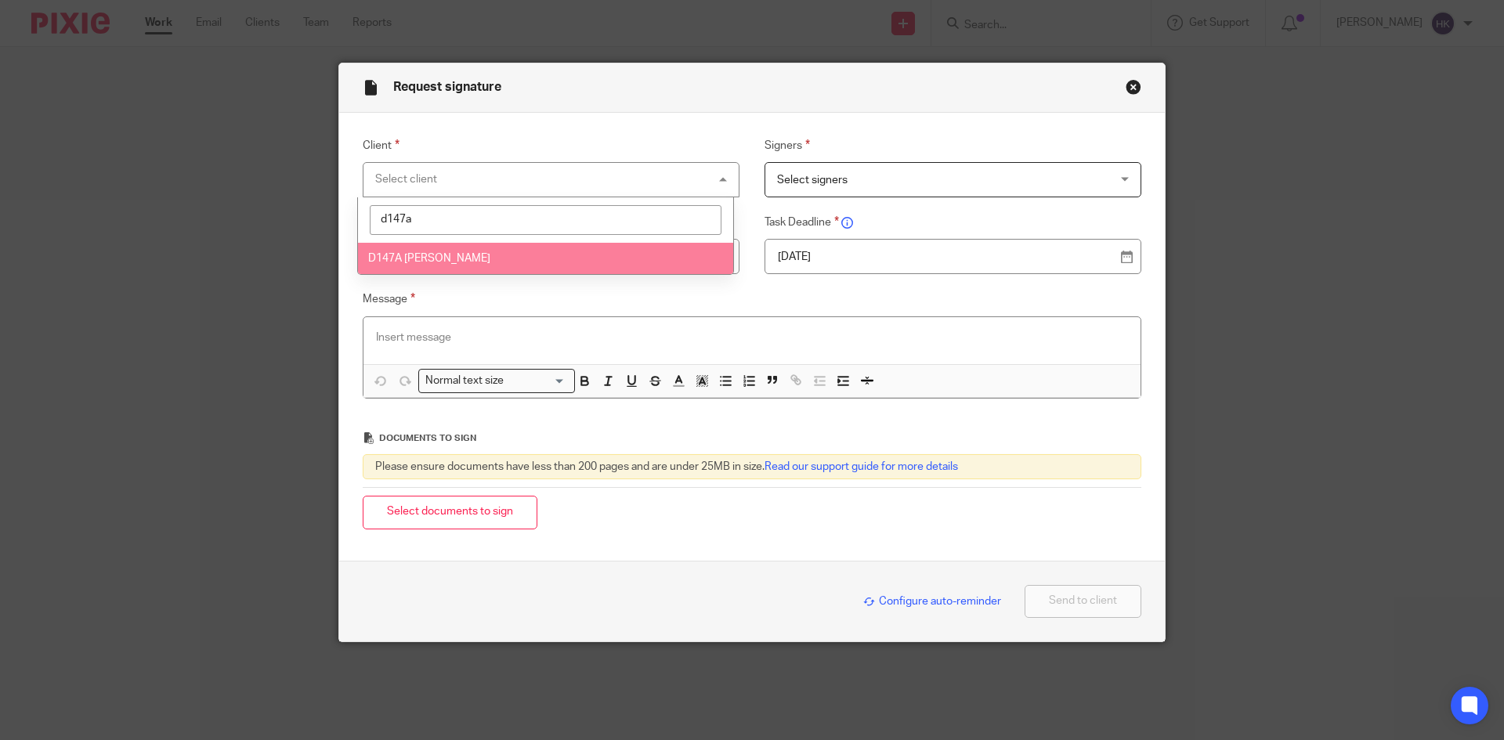
type input "d147a"
click at [409, 257] on span "D147A Mr Narinder Dhanoa" at bounding box center [429, 258] width 122 height 11
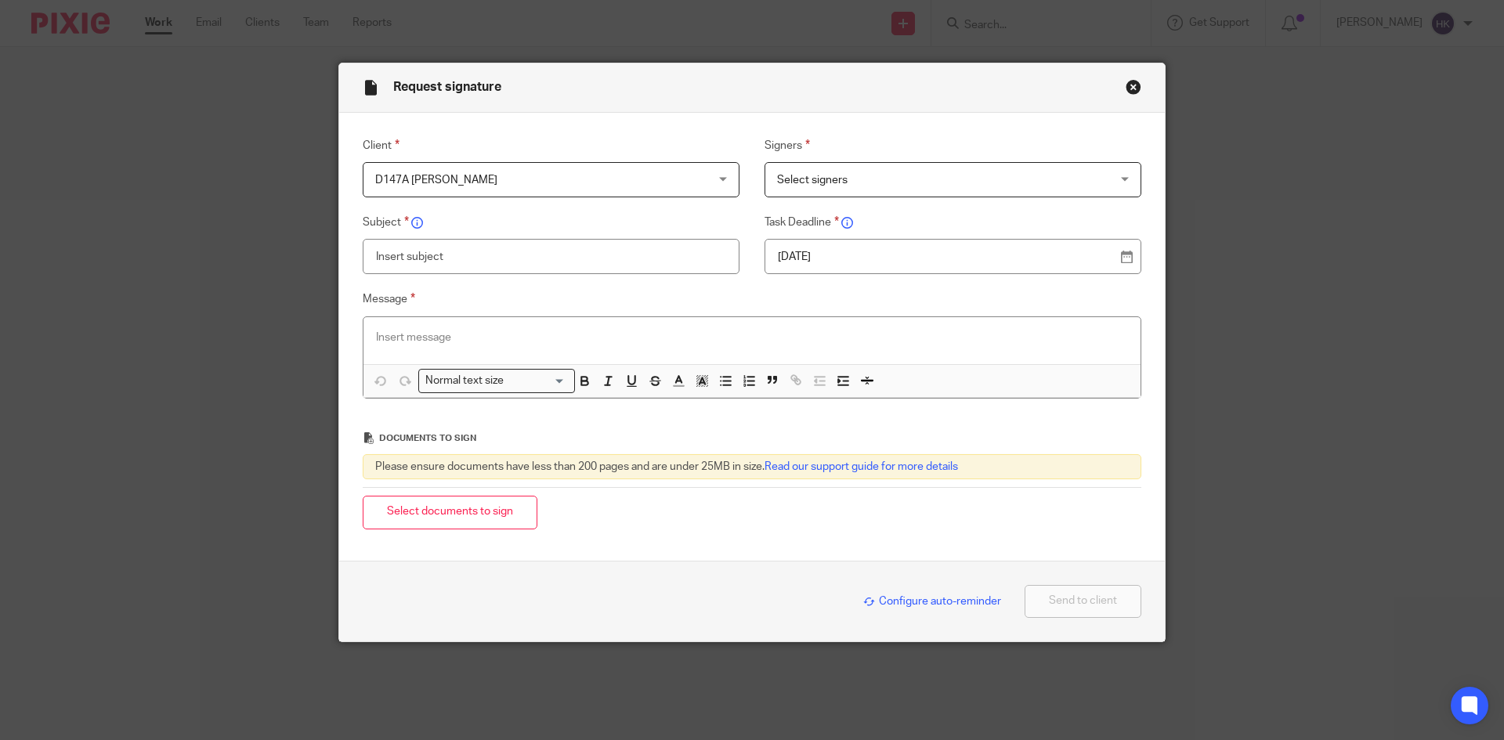
click at [836, 179] on span "Select signers" at bounding box center [812, 180] width 70 height 11
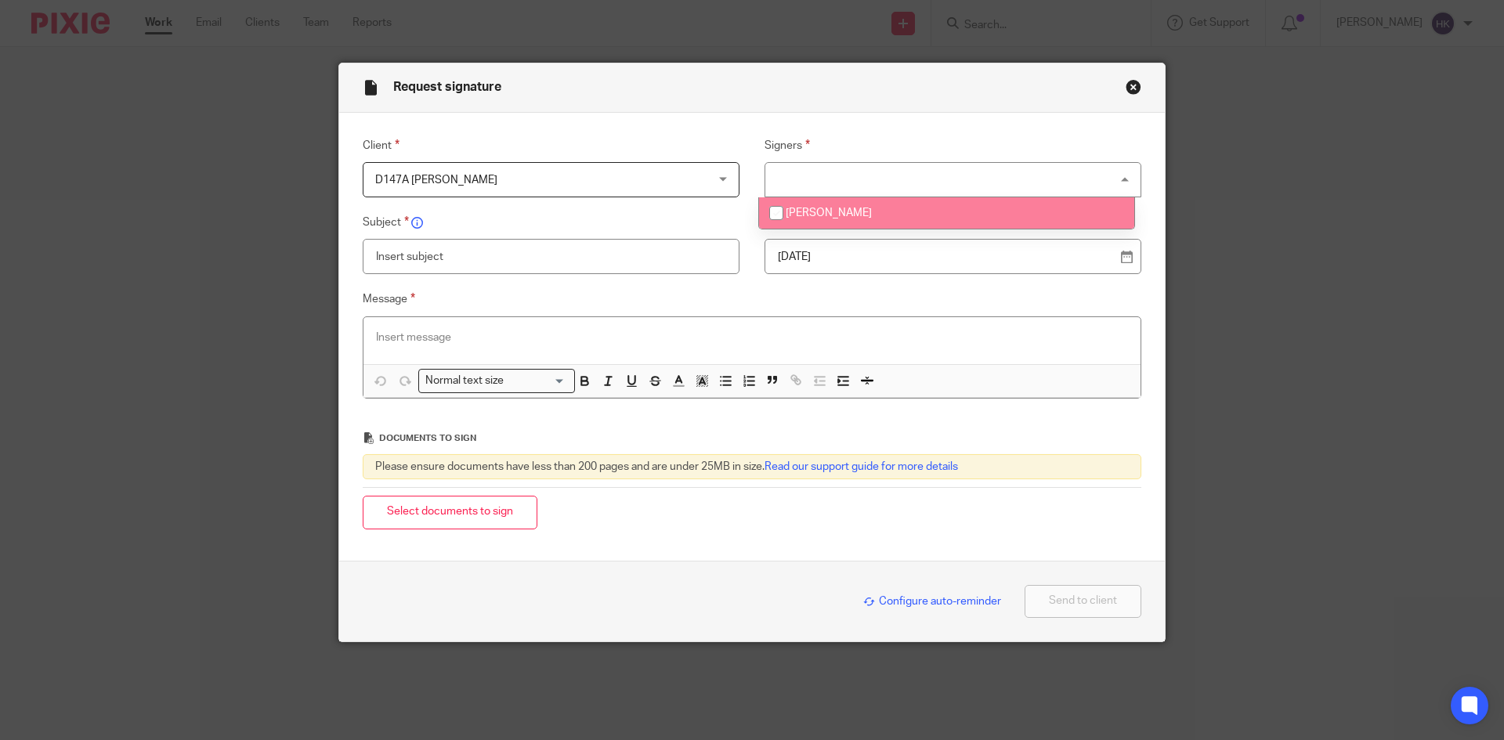
click at [850, 214] on span "Mr Narinder Dhanoa" at bounding box center [829, 213] width 86 height 11
checkbox input "true"
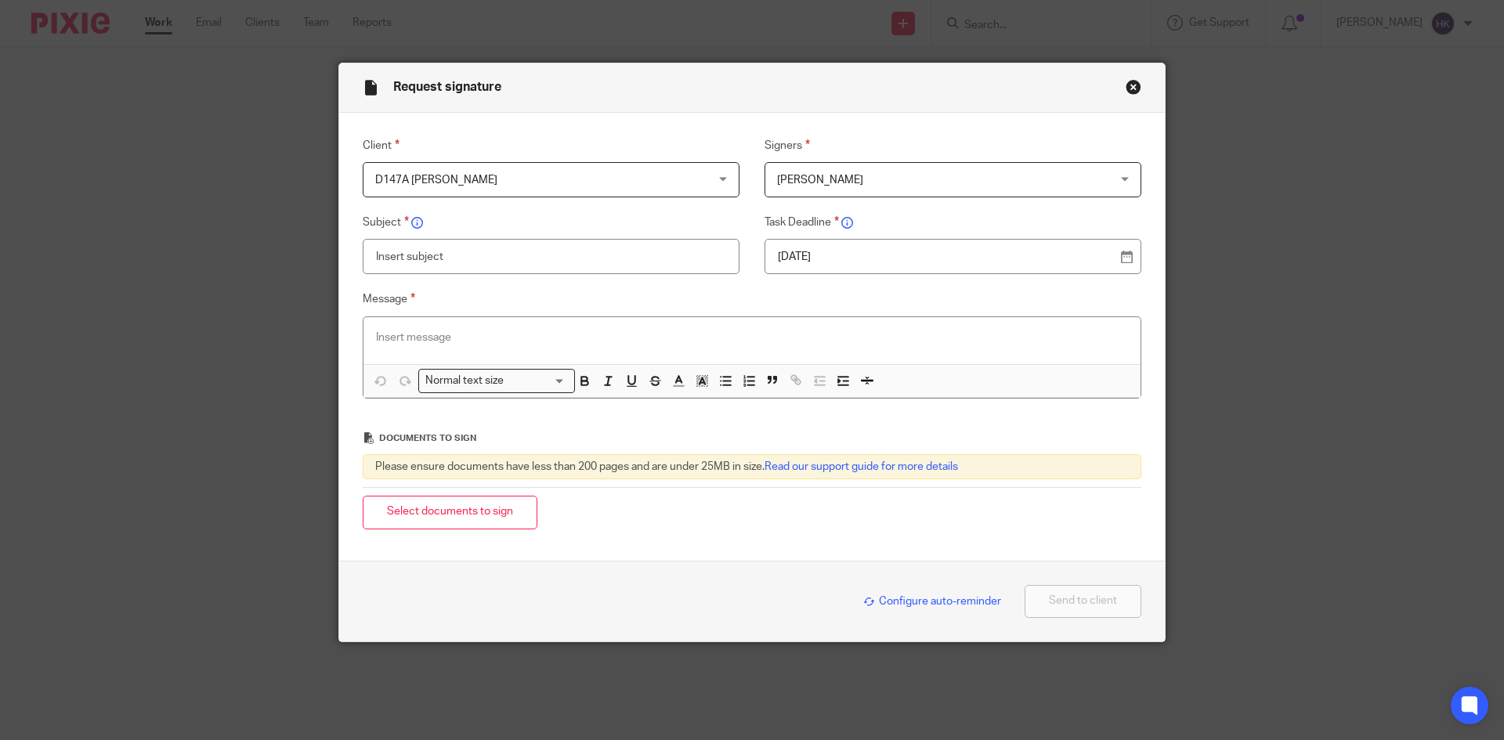
click at [849, 261] on p "12 Aug 2025" at bounding box center [947, 257] width 338 height 16
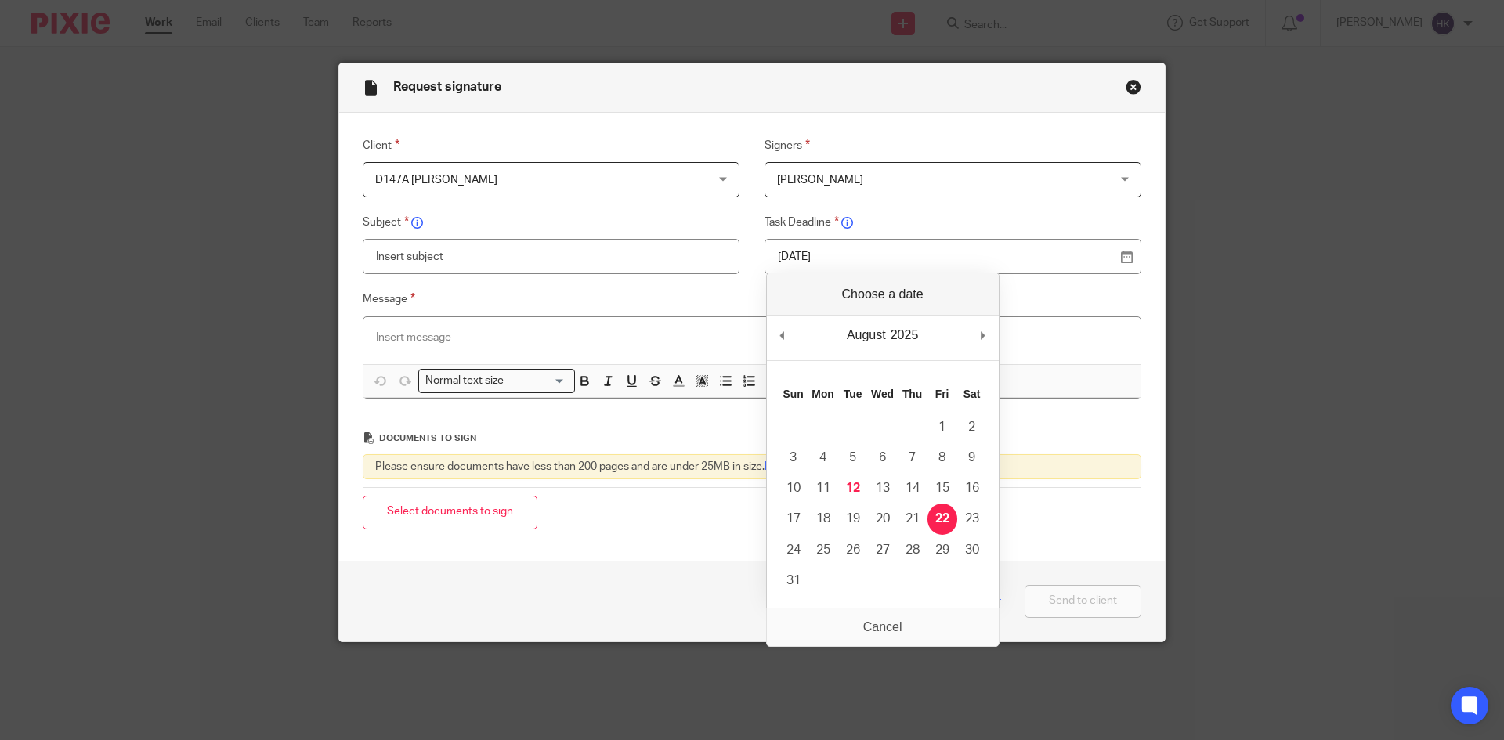
drag, startPoint x: 941, startPoint y: 525, endPoint x: 569, endPoint y: 376, distance: 400.7
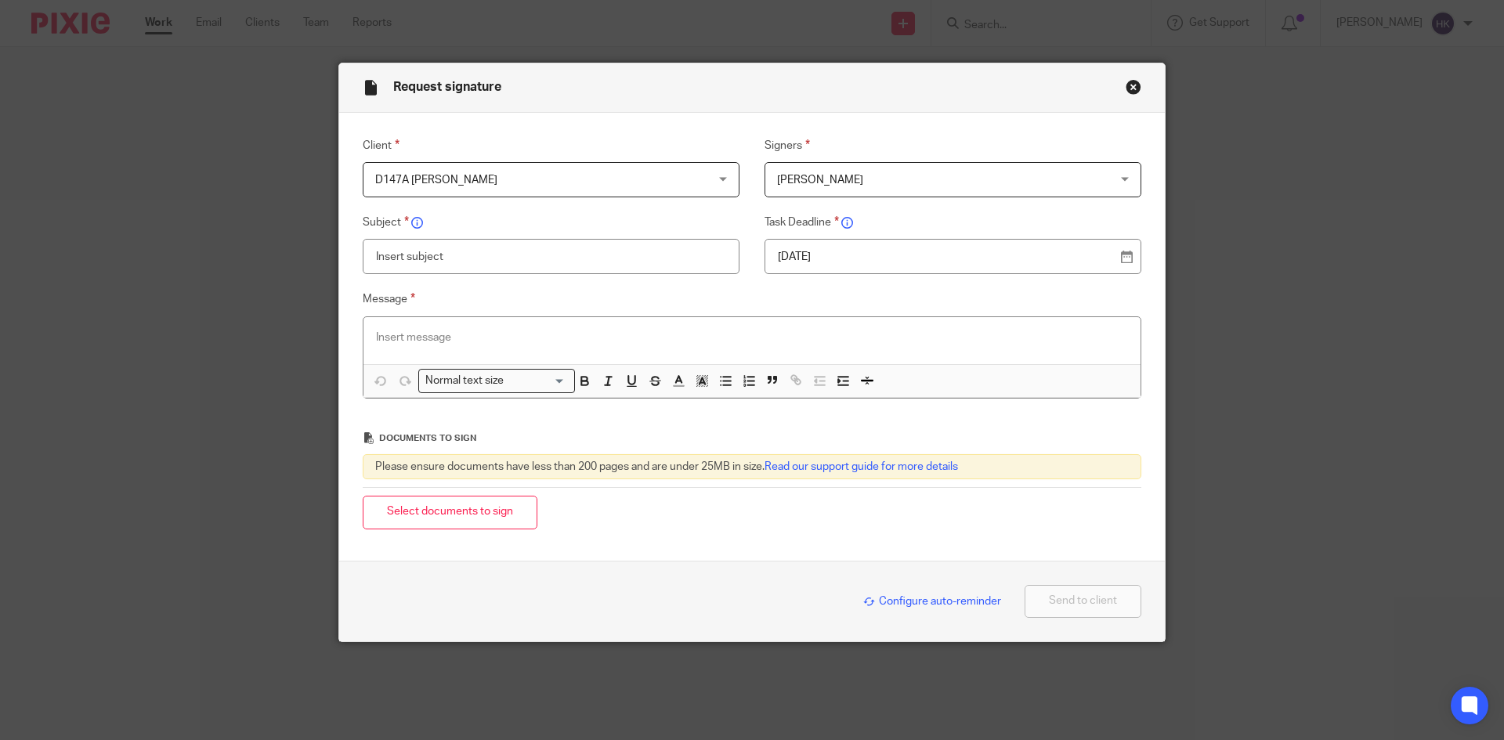
click at [403, 256] on input "text" at bounding box center [551, 256] width 377 height 35
type input "D147A - Personal Tax Return Pack"
paste div
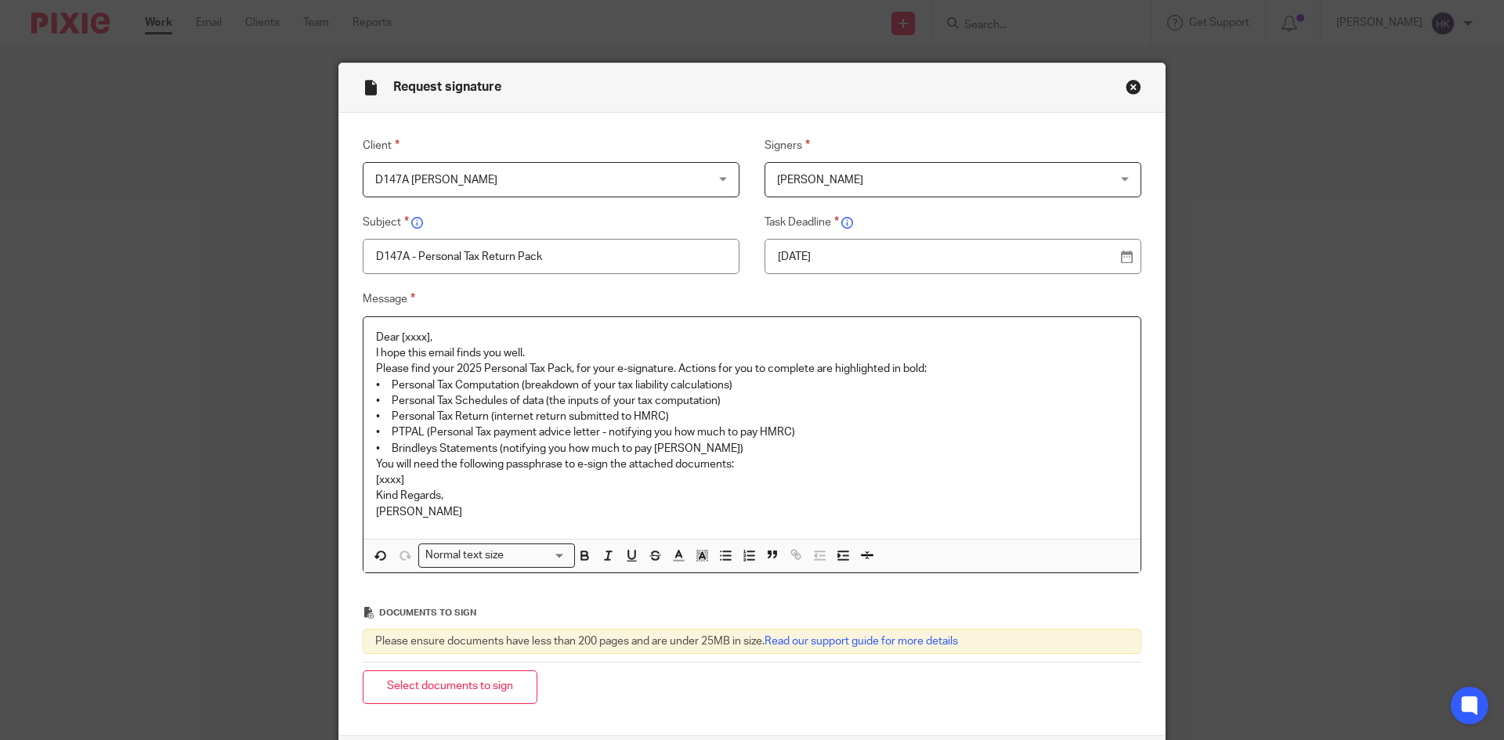
click at [446, 331] on p "Dear [xxxx]," at bounding box center [752, 338] width 752 height 16
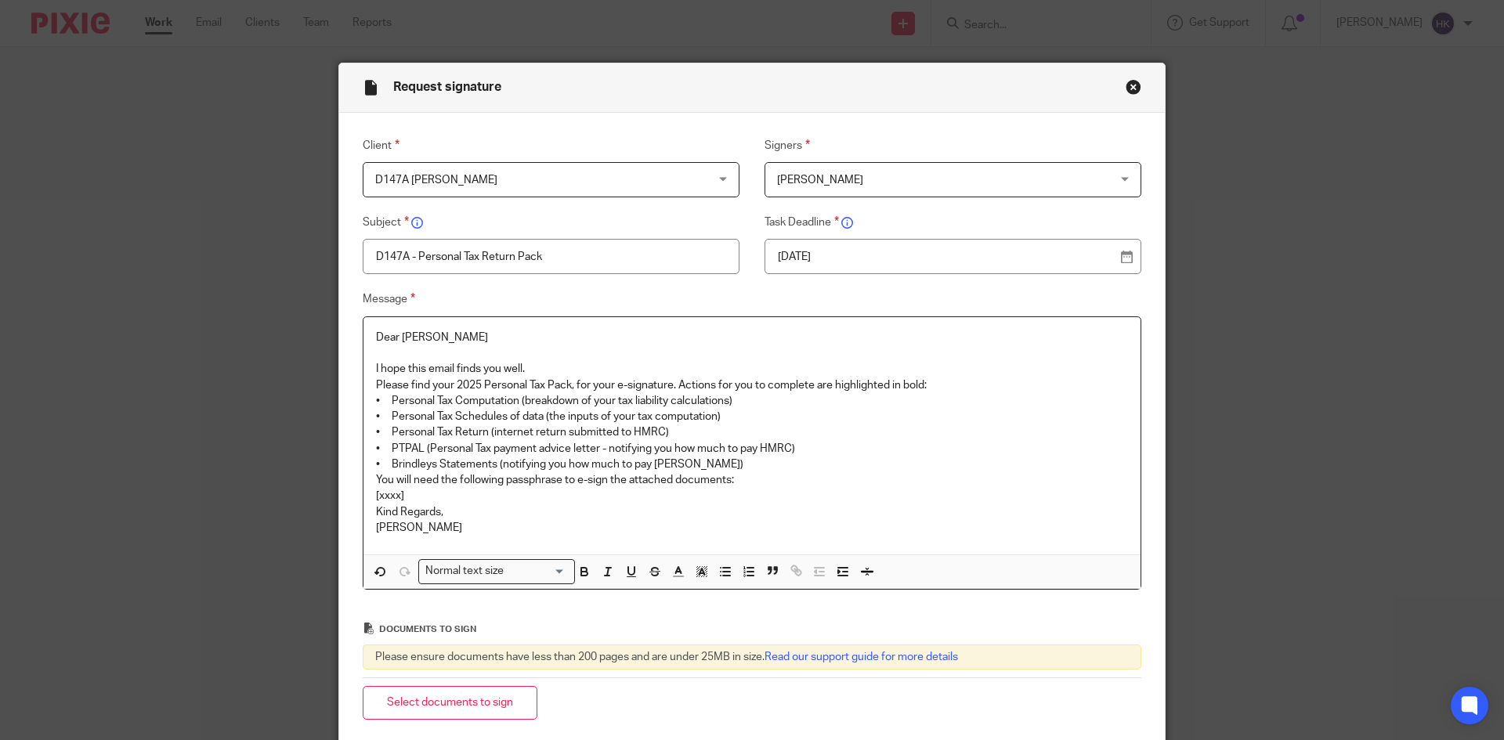
click at [547, 367] on p "I hope this email finds you well." at bounding box center [752, 369] width 752 height 16
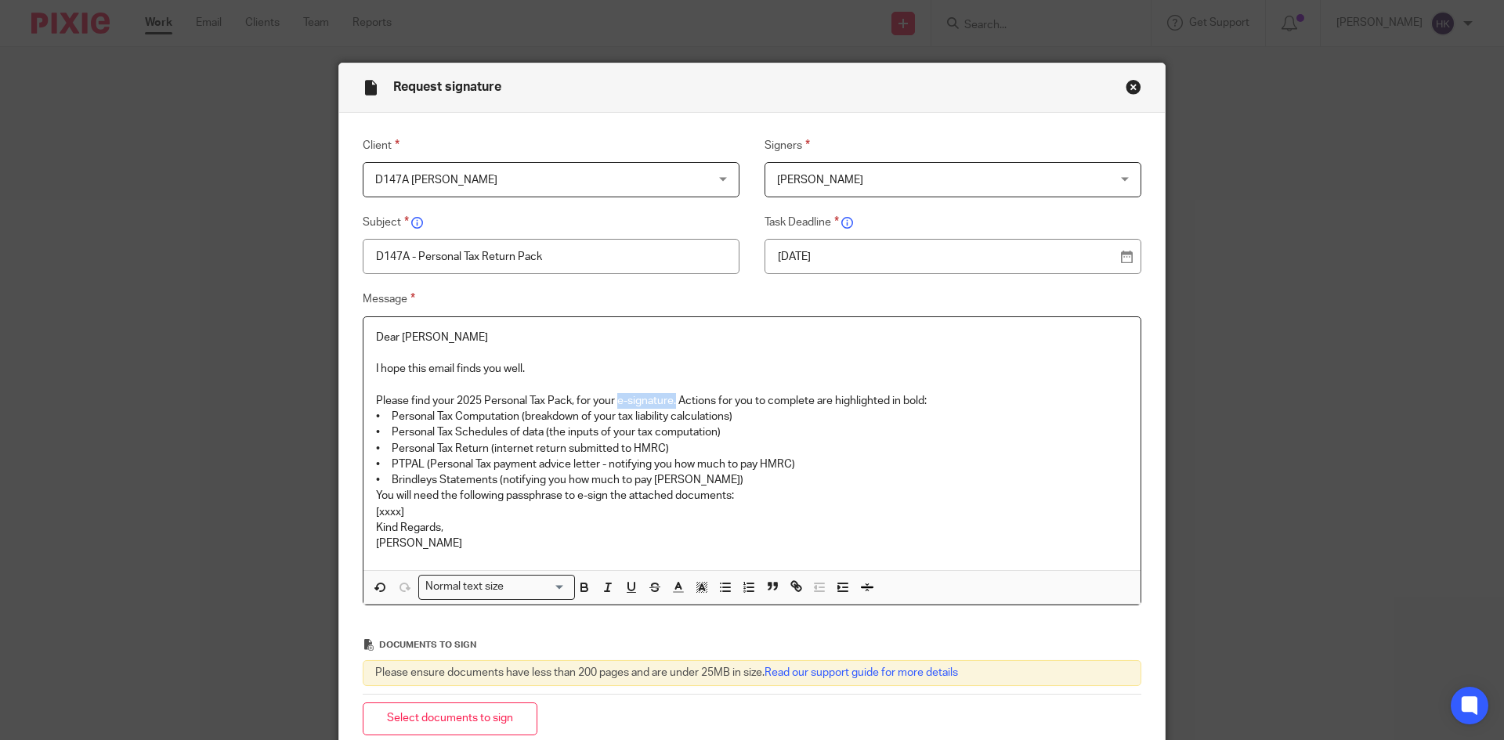
drag, startPoint x: 616, startPoint y: 396, endPoint x: 674, endPoint y: 397, distance: 58.0
click at [674, 397] on p "Please find your 2025 Personal Tax Pack, for your e-signature. Actions for you …" at bounding box center [752, 401] width 752 height 16
drag, startPoint x: 938, startPoint y: 396, endPoint x: 912, endPoint y: 412, distance: 30.0
click at [936, 397] on p "Please find your 2025 Personal Tax Pack, for your e-signature. Actions for you …" at bounding box center [752, 401] width 752 height 16
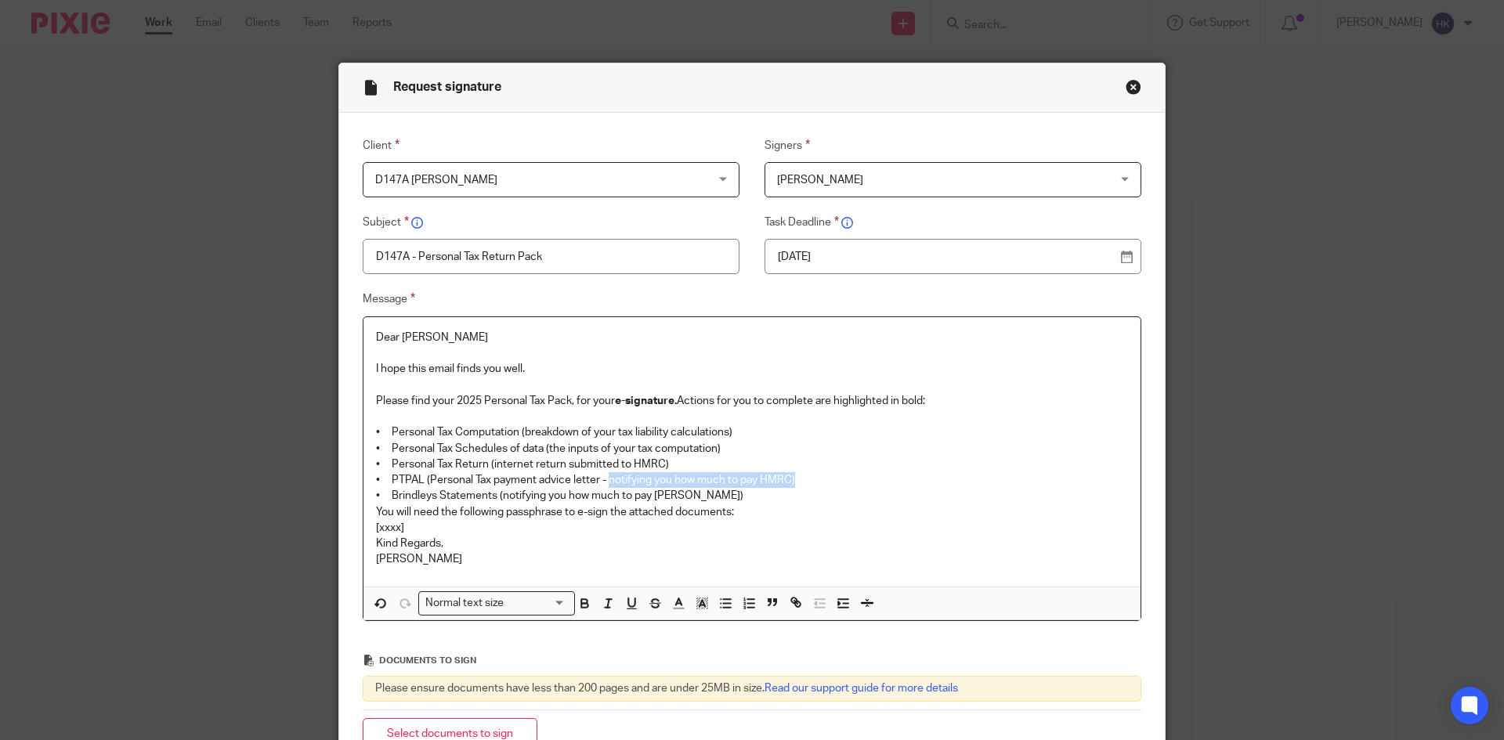
drag, startPoint x: 633, startPoint y: 477, endPoint x: 800, endPoint y: 481, distance: 166.9
click at [800, 481] on p "• PTPAL (Personal Tax payment advice letter - notifying you how much to pay HMR…" at bounding box center [752, 480] width 752 height 16
drag, startPoint x: 495, startPoint y: 491, endPoint x: 704, endPoint y: 500, distance: 209.3
click at [704, 500] on p "• Brindleys Statements (notifying you how much to pay Brindleys)" at bounding box center [752, 496] width 752 height 16
click at [719, 501] on p "• Brindleys Statements (notifying you how much to pay Brindleys)" at bounding box center [752, 496] width 752 height 16
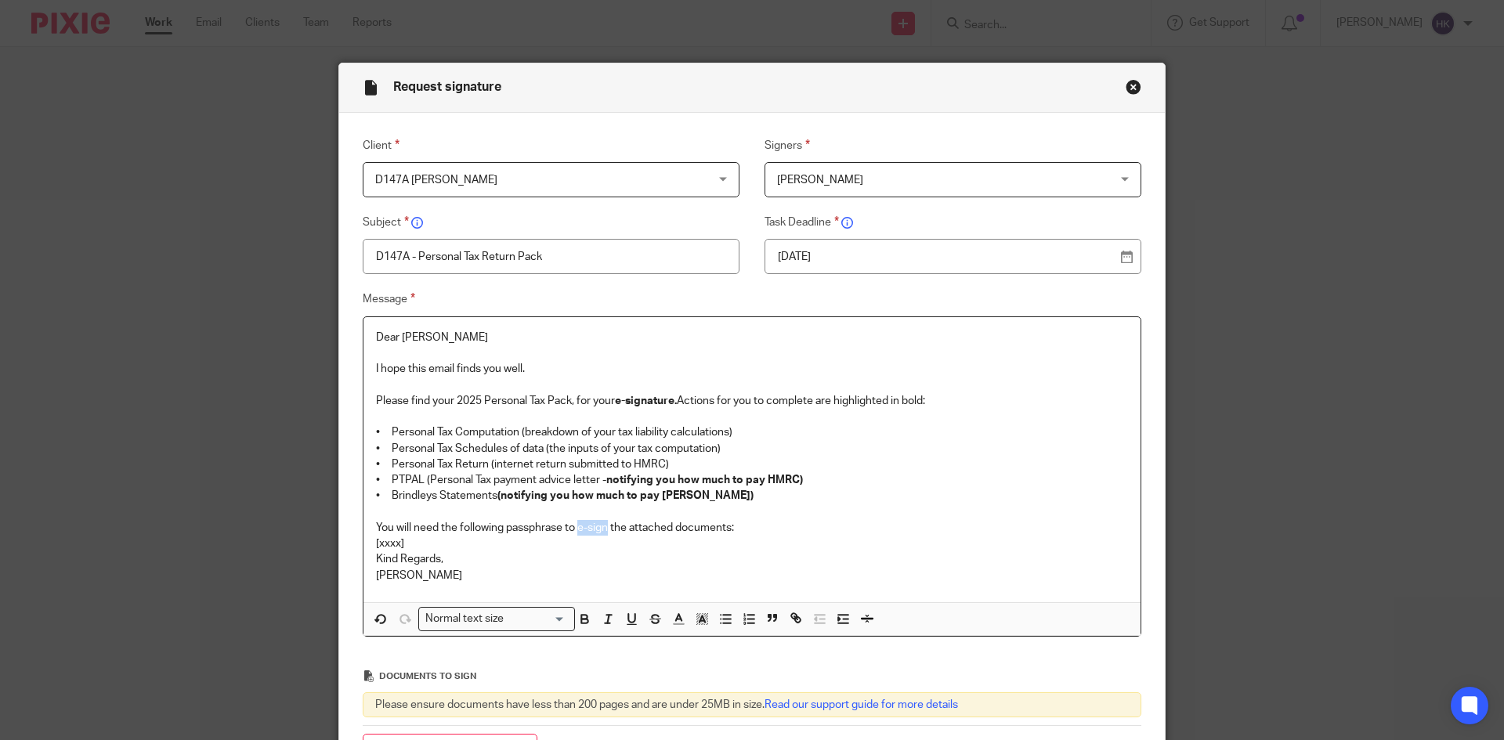
drag, startPoint x: 573, startPoint y: 528, endPoint x: 604, endPoint y: 529, distance: 30.6
click at [604, 529] on p "You will need the following passphrase to e-sign the attached documents:" at bounding box center [752, 528] width 752 height 16
click at [740, 526] on p "You will need the following passphrase to e-sign the attached documents:" at bounding box center [752, 528] width 752 height 16
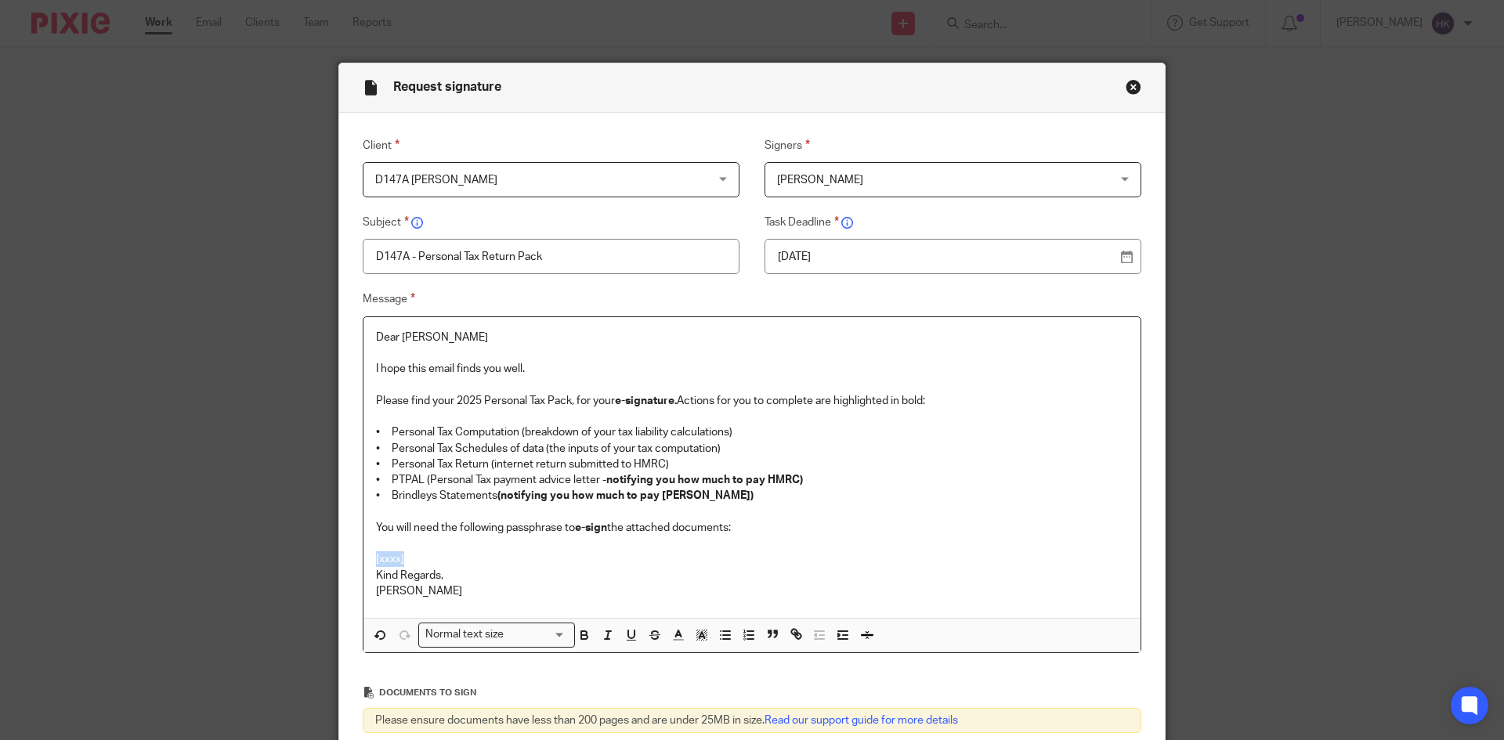
drag, startPoint x: 421, startPoint y: 559, endPoint x: 345, endPoint y: 563, distance: 76.1
click at [345, 563] on div "Message Dear Narinder I hope this email finds you well. Please find your 2025 P…" at bounding box center [739, 471] width 803 height 363
drag, startPoint x: 541, startPoint y: 556, endPoint x: 316, endPoint y: 554, distance: 225.6
click at [316, 554] on div "Request signature Client D147A Mr Narinder Dhanoa D147A Mr Narinder Dhanoa 2473…" at bounding box center [752, 370] width 1504 height 740
click at [509, 641] on input "Search for option" at bounding box center [537, 635] width 56 height 16
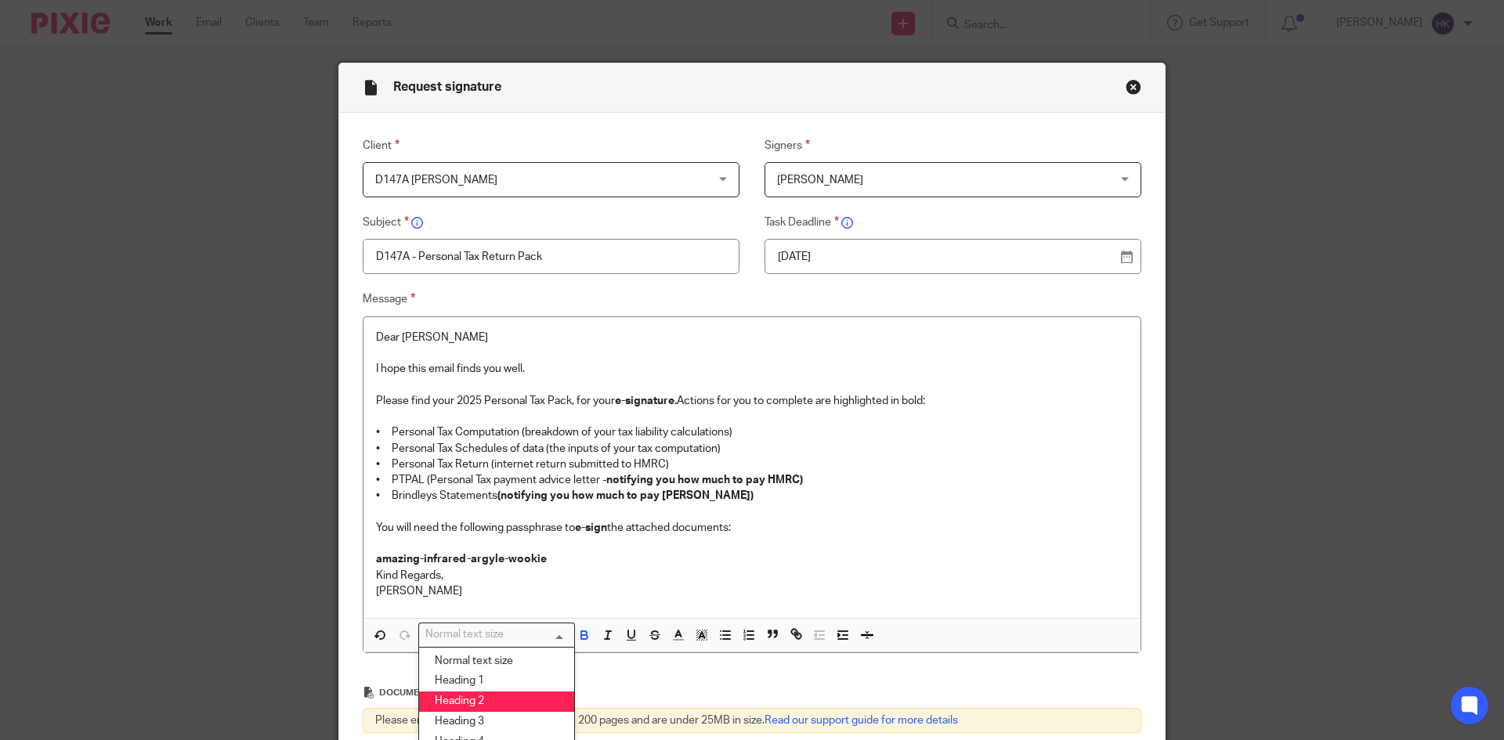
click at [507, 699] on li "Heading 2" at bounding box center [496, 702] width 155 height 20
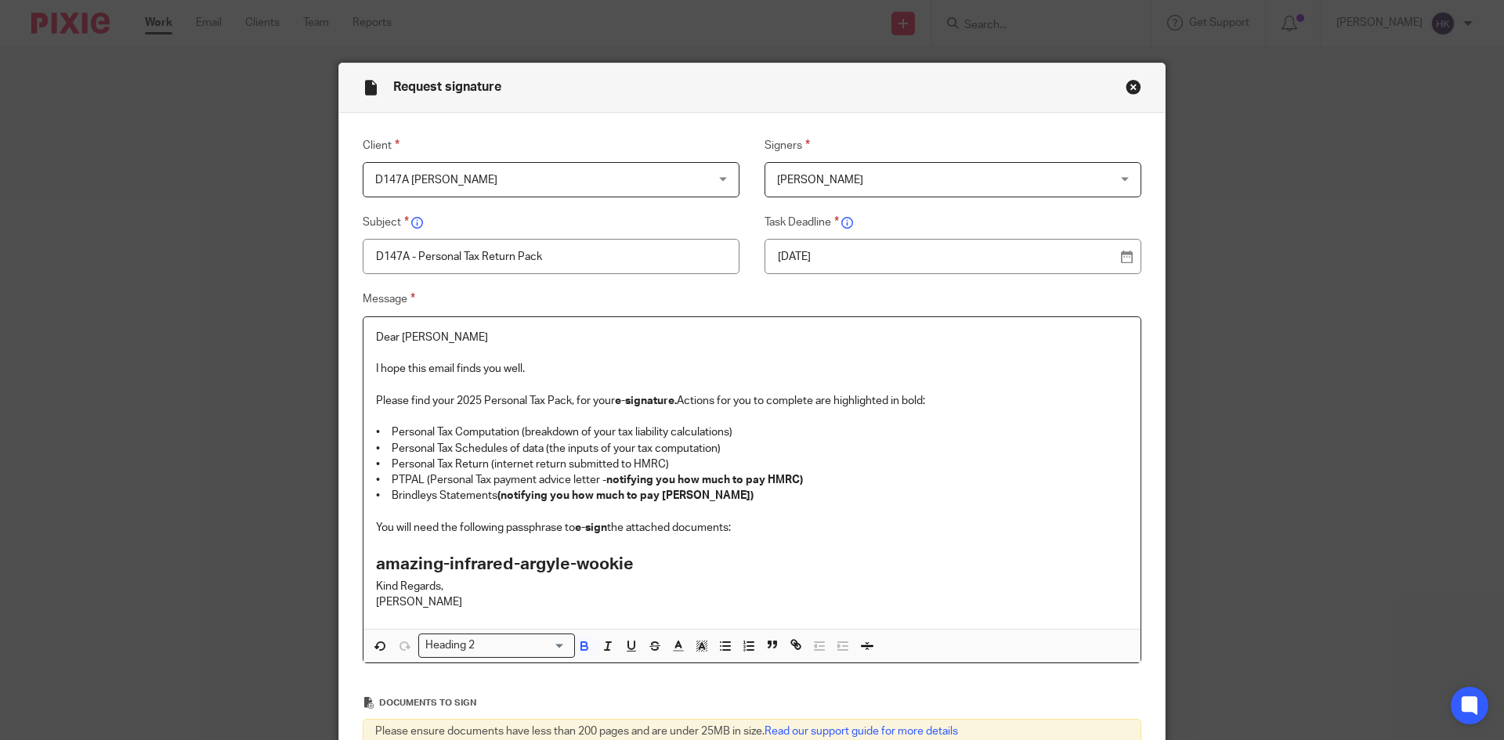
click at [667, 563] on h2 "amazing-infrared-argyle-wookie" at bounding box center [752, 564] width 752 height 27
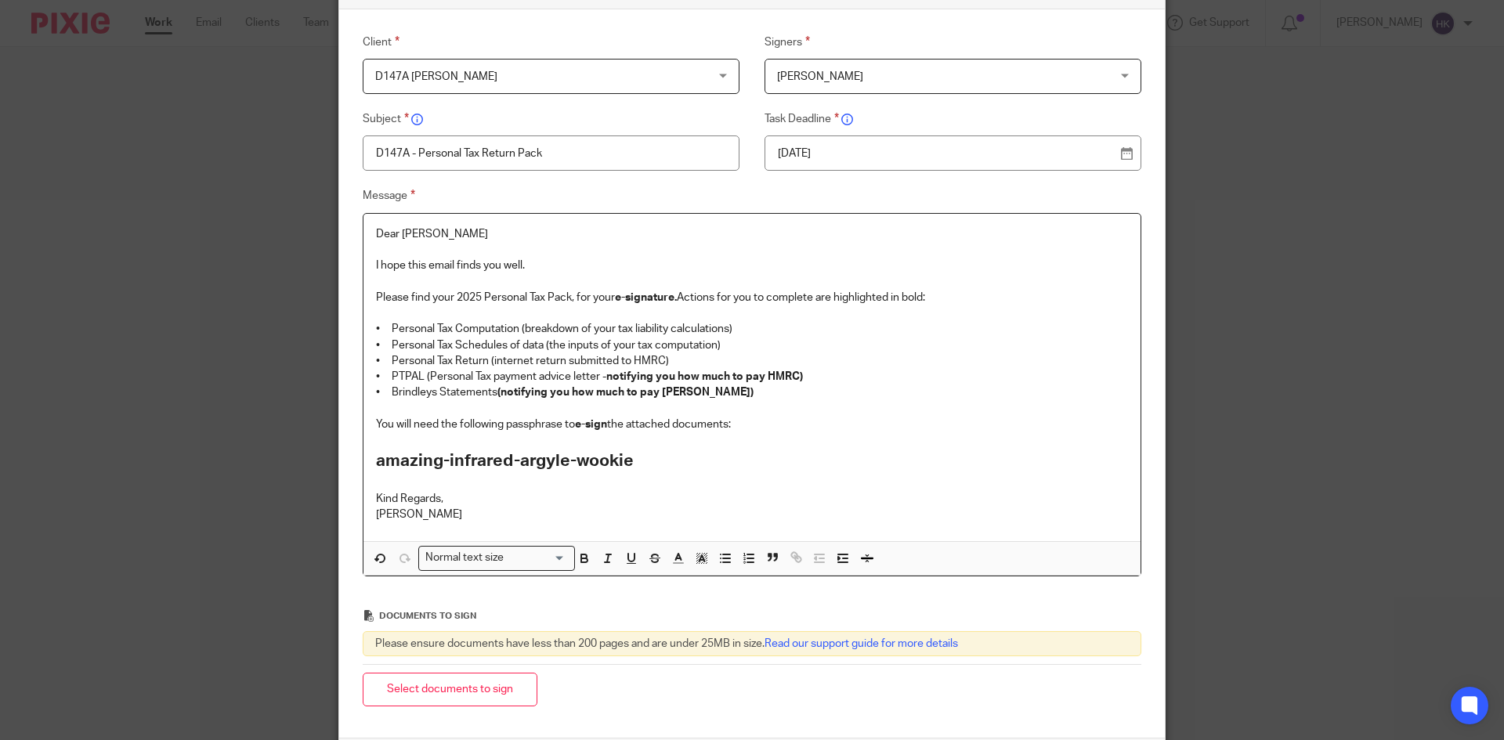
scroll to position [246, 0]
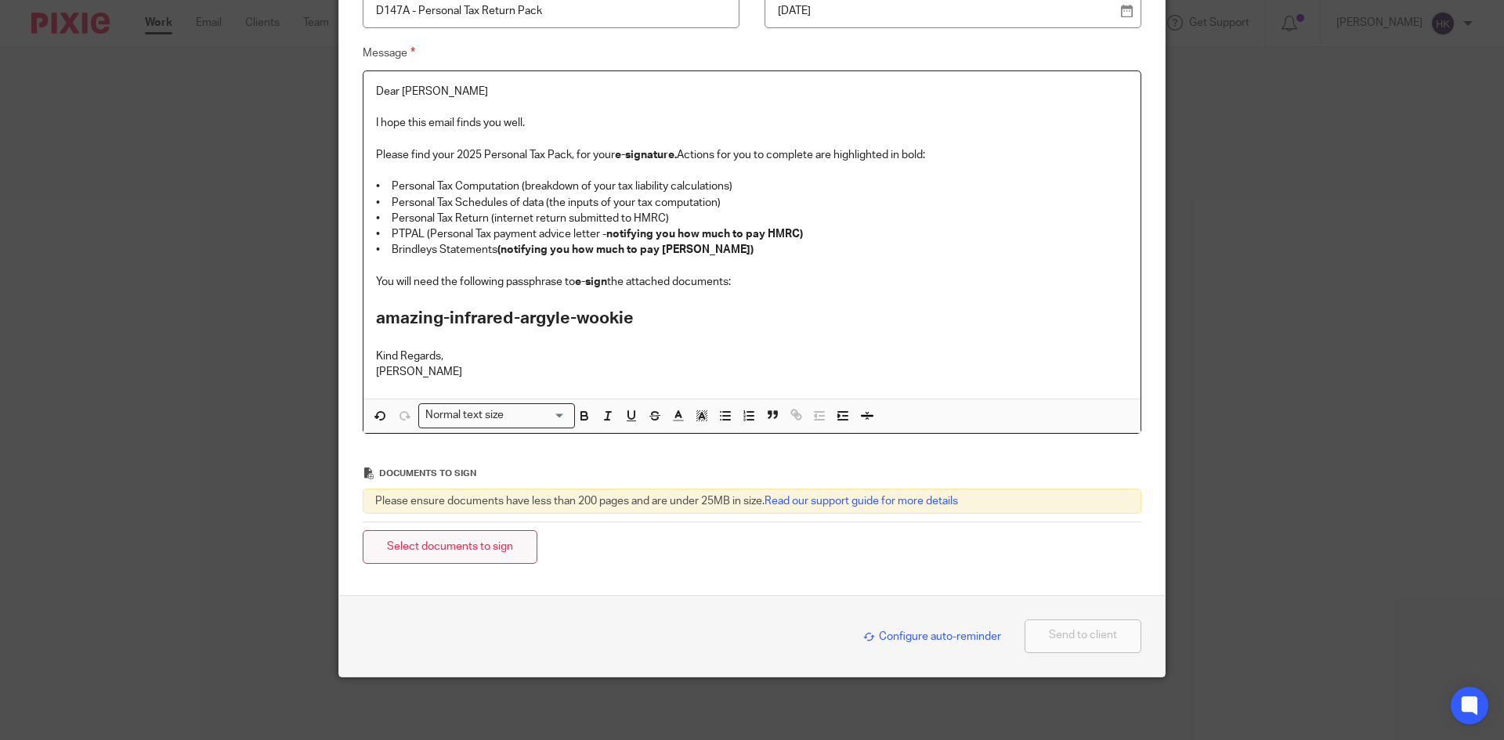
click at [469, 553] on button "Select documents to sign" at bounding box center [450, 547] width 175 height 34
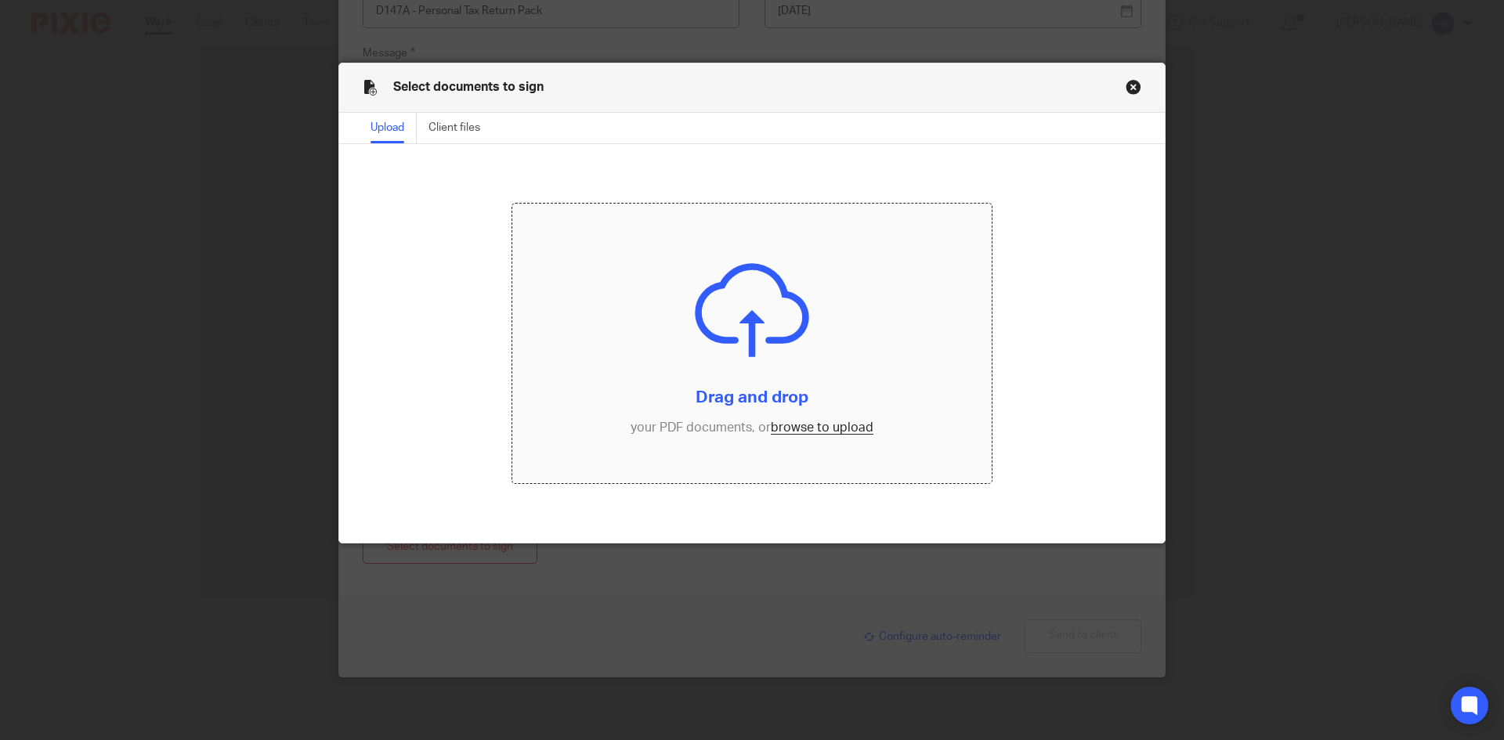
click at [808, 429] on input "file" at bounding box center [752, 344] width 480 height 280
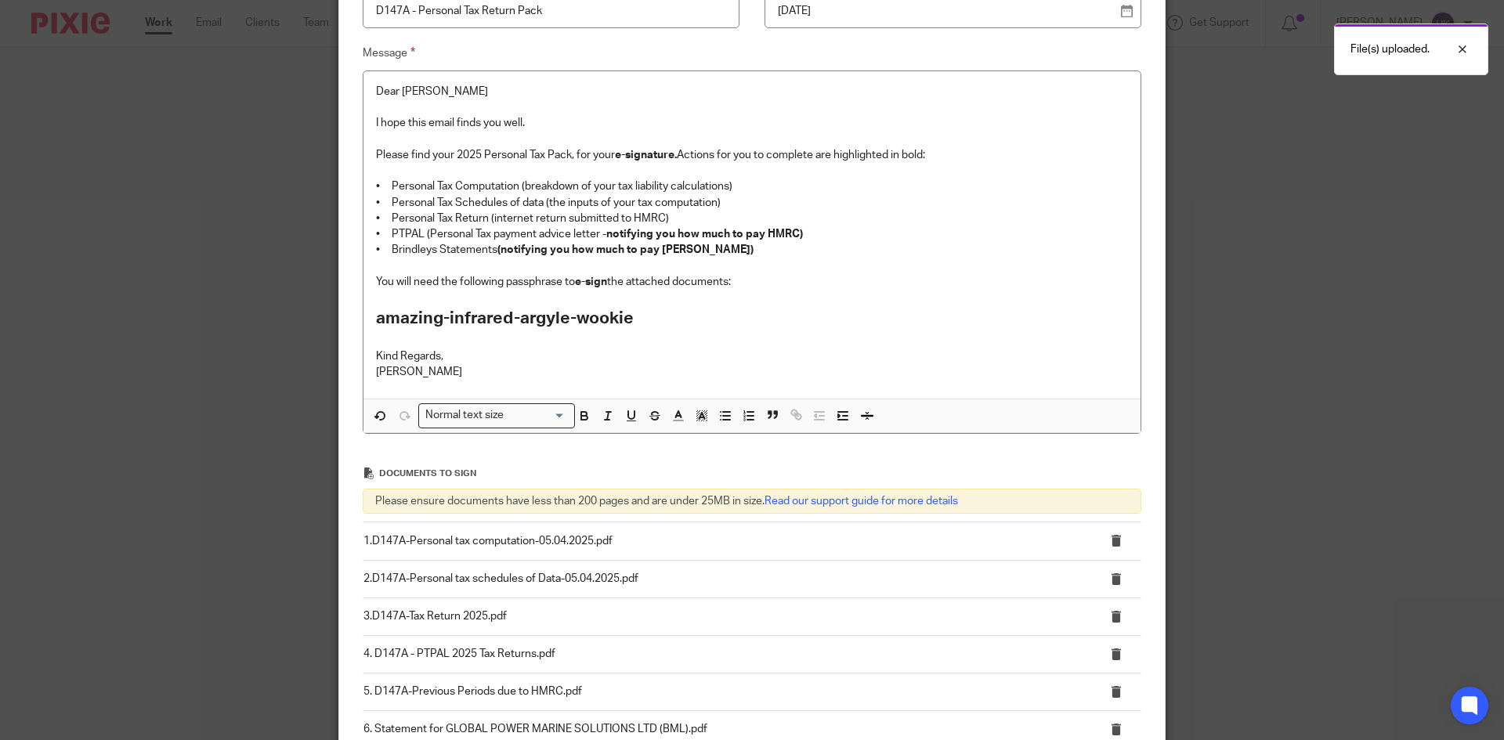
scroll to position [509, 0]
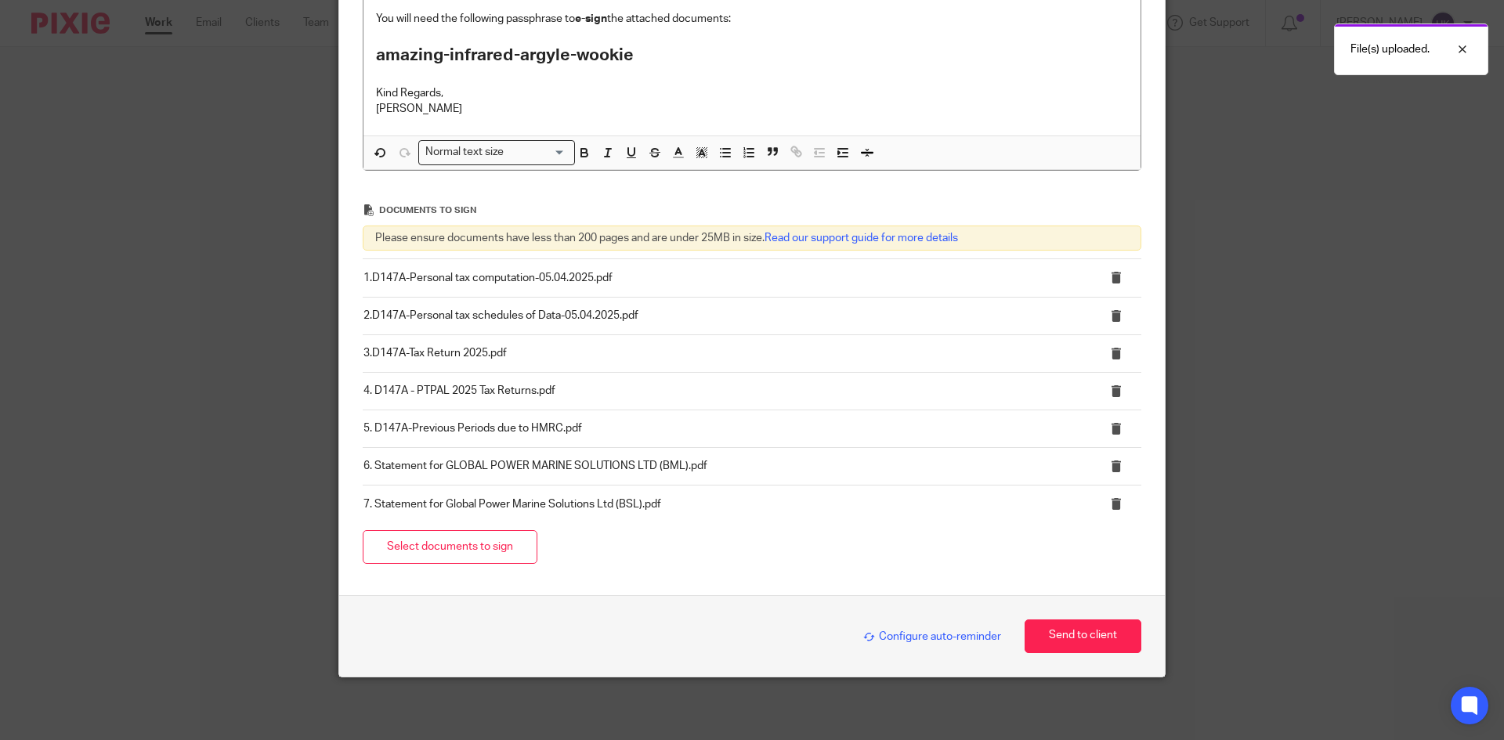
click at [935, 635] on span "Configure auto-reminder" at bounding box center [932, 636] width 138 height 11
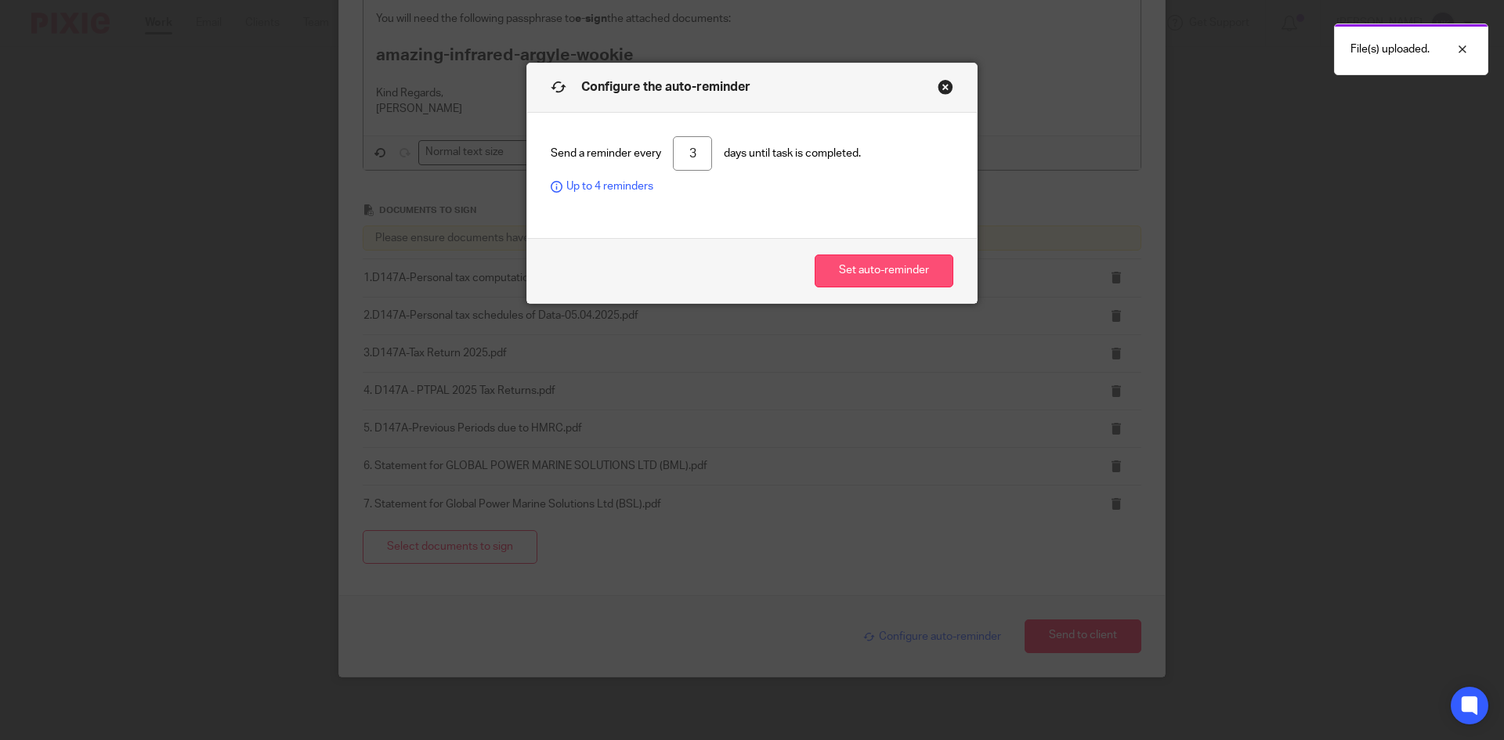
click at [881, 266] on button "Set auto-reminder" at bounding box center [884, 272] width 139 height 34
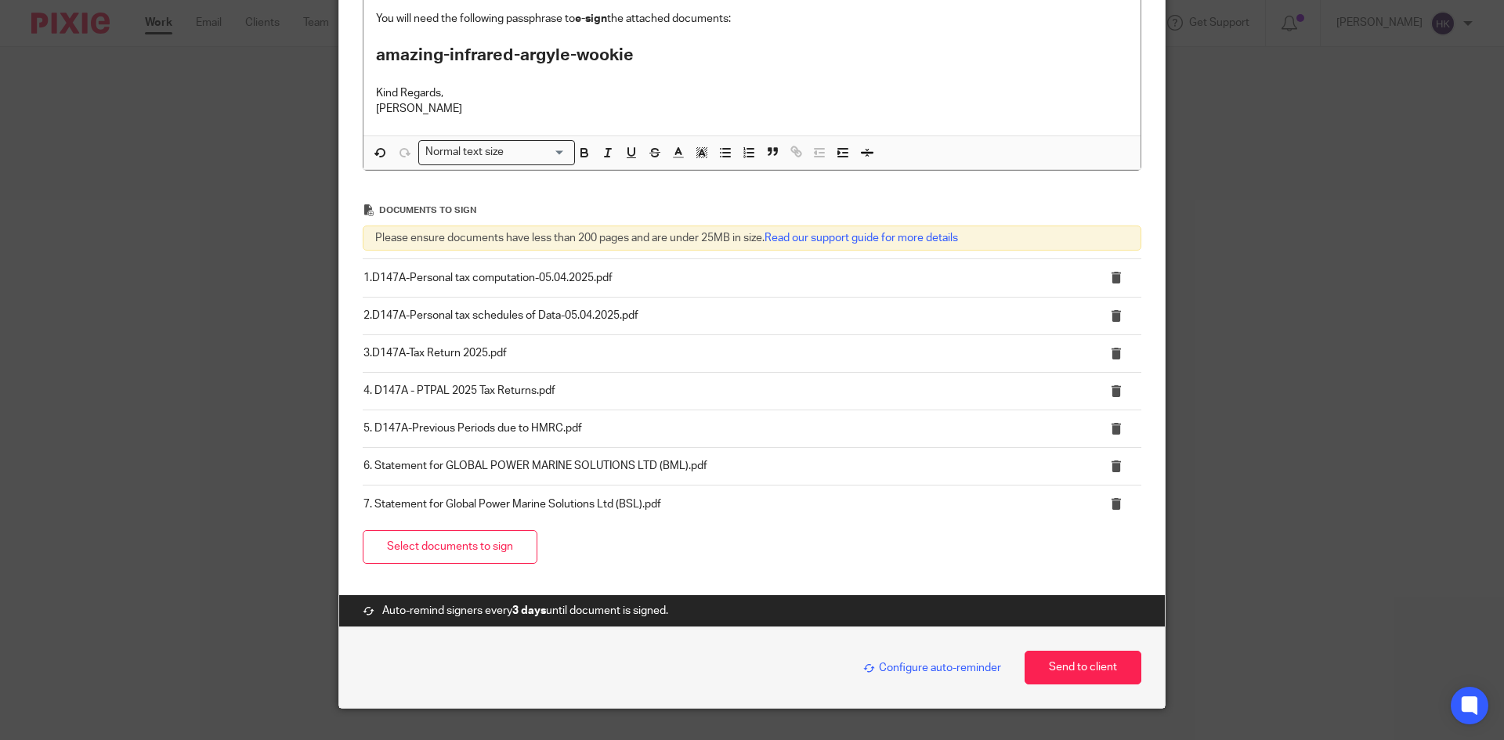
drag, startPoint x: 1111, startPoint y: 663, endPoint x: 1044, endPoint y: 582, distance: 105.7
click at [1111, 664] on button "Send to client" at bounding box center [1082, 668] width 117 height 34
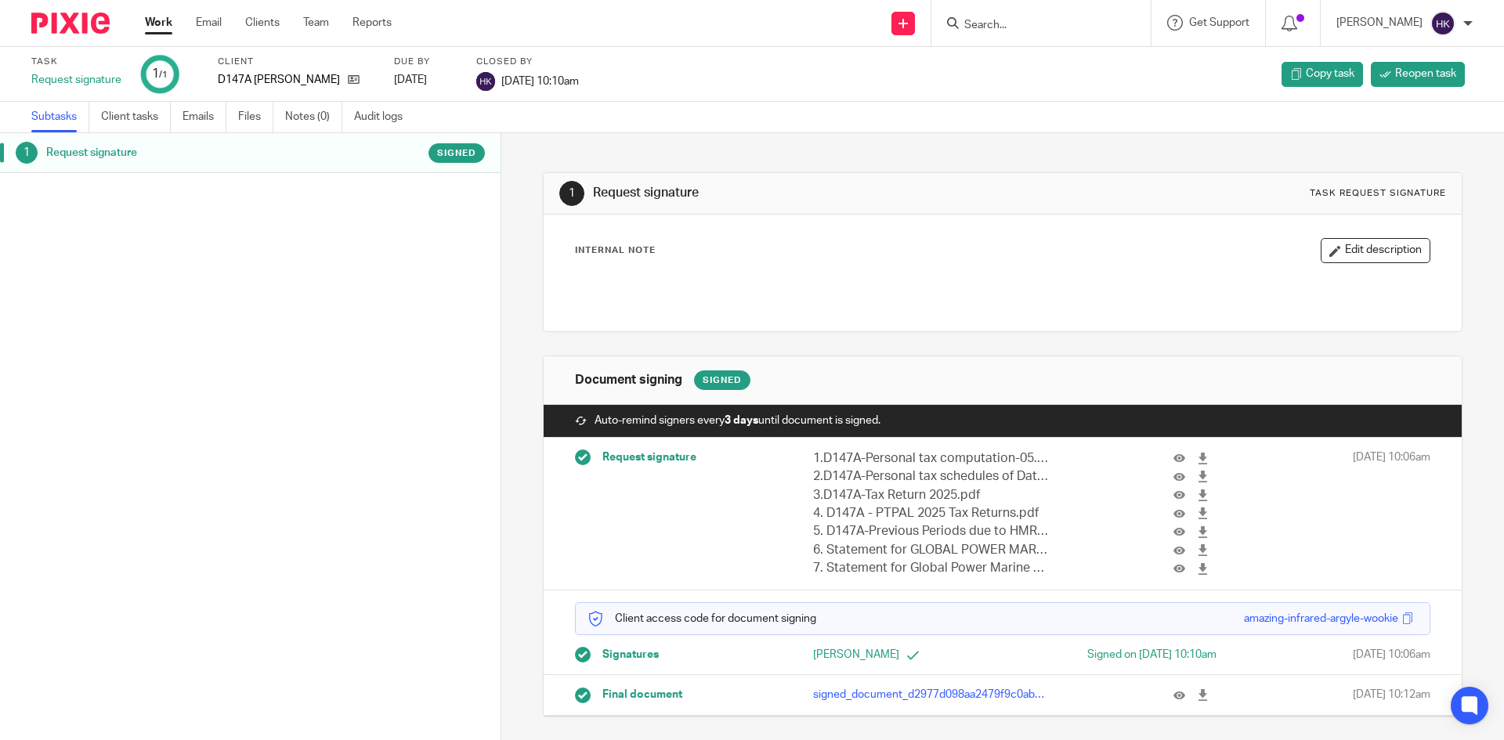
drag, startPoint x: 1186, startPoint y: 699, endPoint x: 1140, endPoint y: 682, distance: 49.1
click at [1197, 699] on icon at bounding box center [1203, 695] width 12 height 12
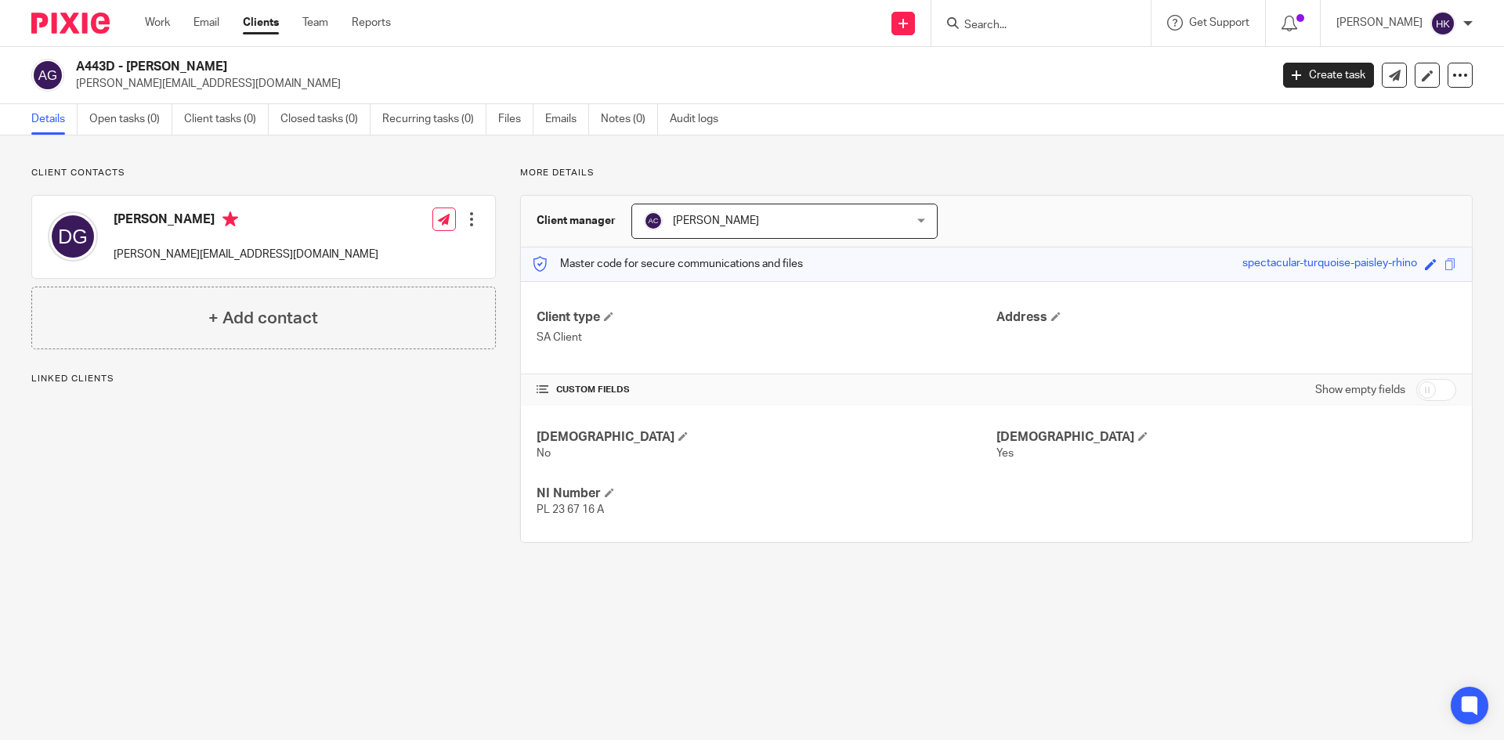
drag, startPoint x: 71, startPoint y: 85, endPoint x: 218, endPoint y: 89, distance: 146.5
click at [218, 89] on div "A443D - [PERSON_NAME] [PERSON_NAME][EMAIL_ADDRESS][DOMAIN_NAME]" at bounding box center [645, 75] width 1228 height 33
copy p "[PERSON_NAME][EMAIL_ADDRESS][DOMAIN_NAME]"
